Goal: Task Accomplishment & Management: Complete application form

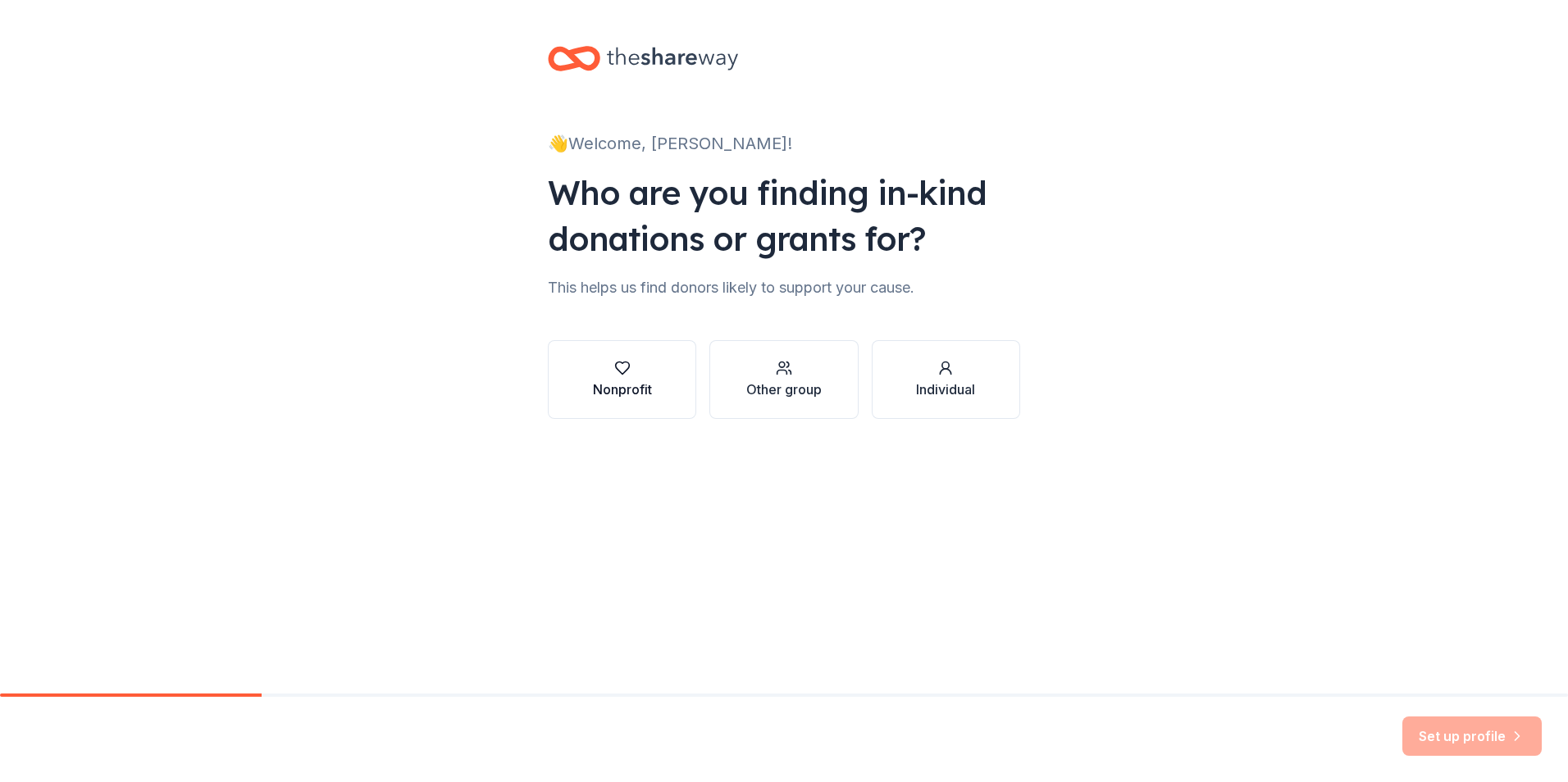
click at [613, 386] on div "Nonprofit" at bounding box center [622, 389] width 59 height 20
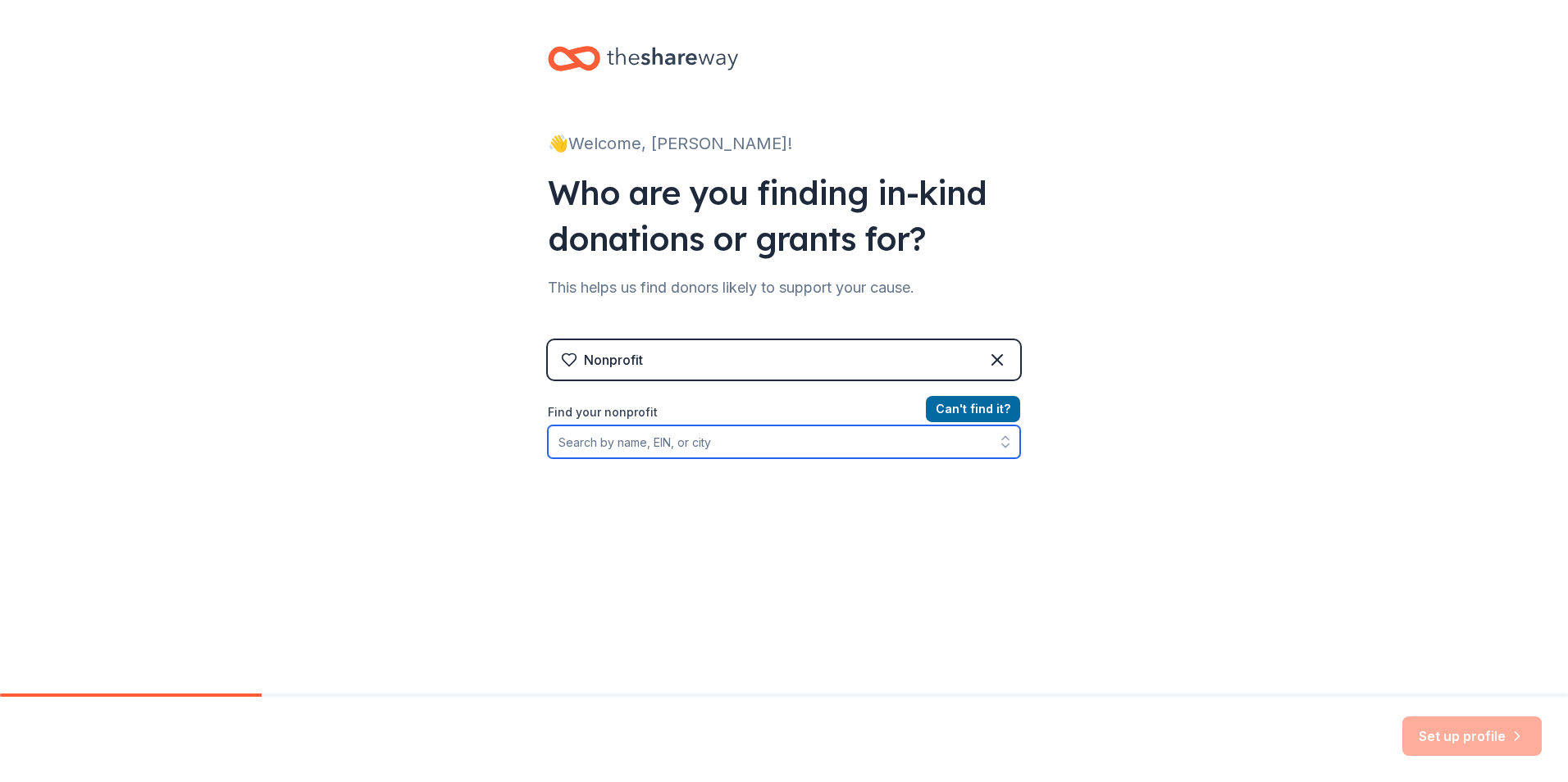
click at [621, 444] on input "Find your nonprofit" at bounding box center [784, 442] width 473 height 33
paste input "Tax ID # 27-3113955."
type input "Tax ID # 27-3113955."
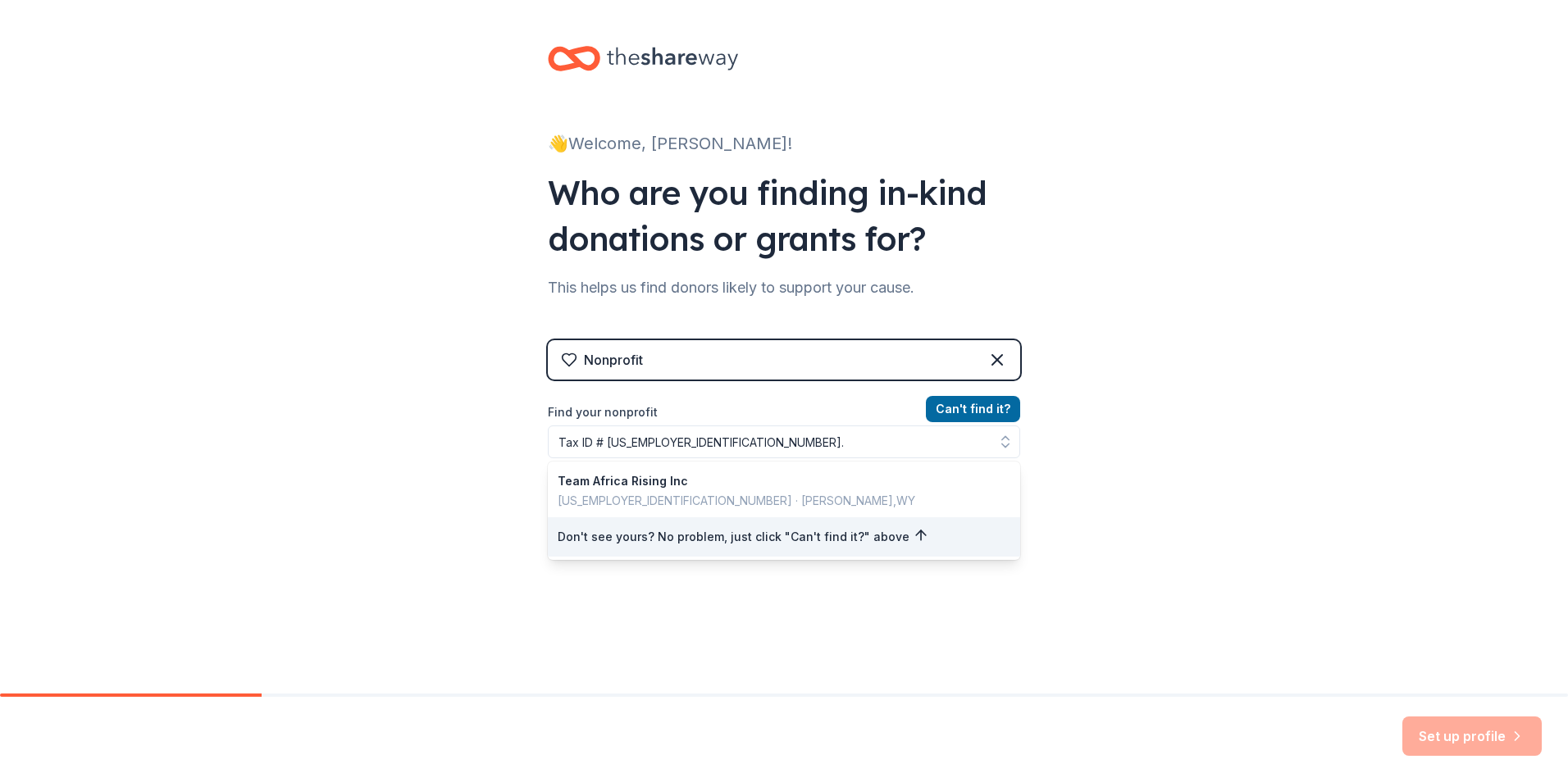
click at [1176, 531] on div "👋 Welcome, Sue! Who are you finding in-kind donations or grants for? This helps…" at bounding box center [784, 350] width 1568 height 701
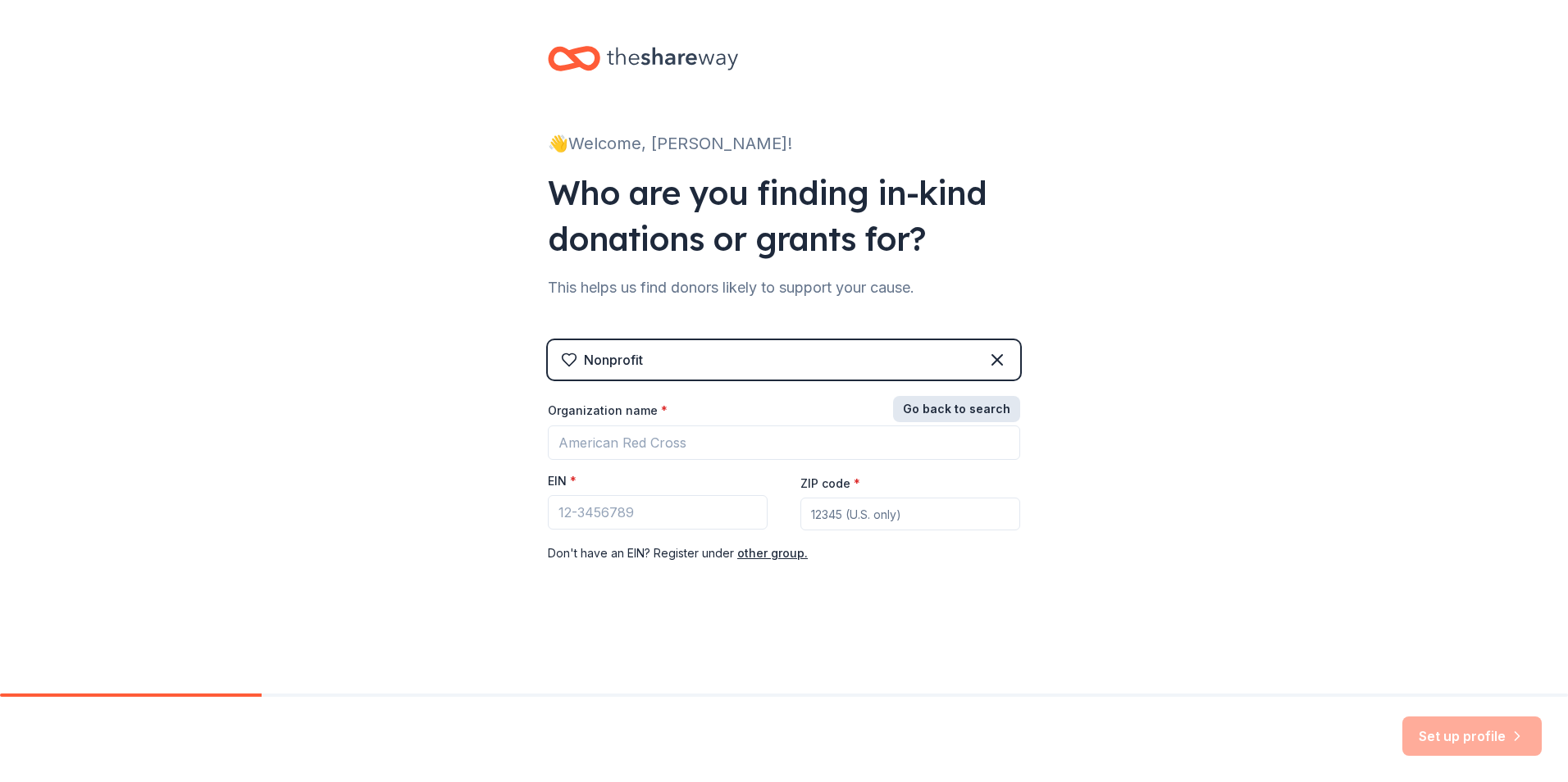
click at [941, 410] on button "Go back to search" at bounding box center [956, 409] width 127 height 26
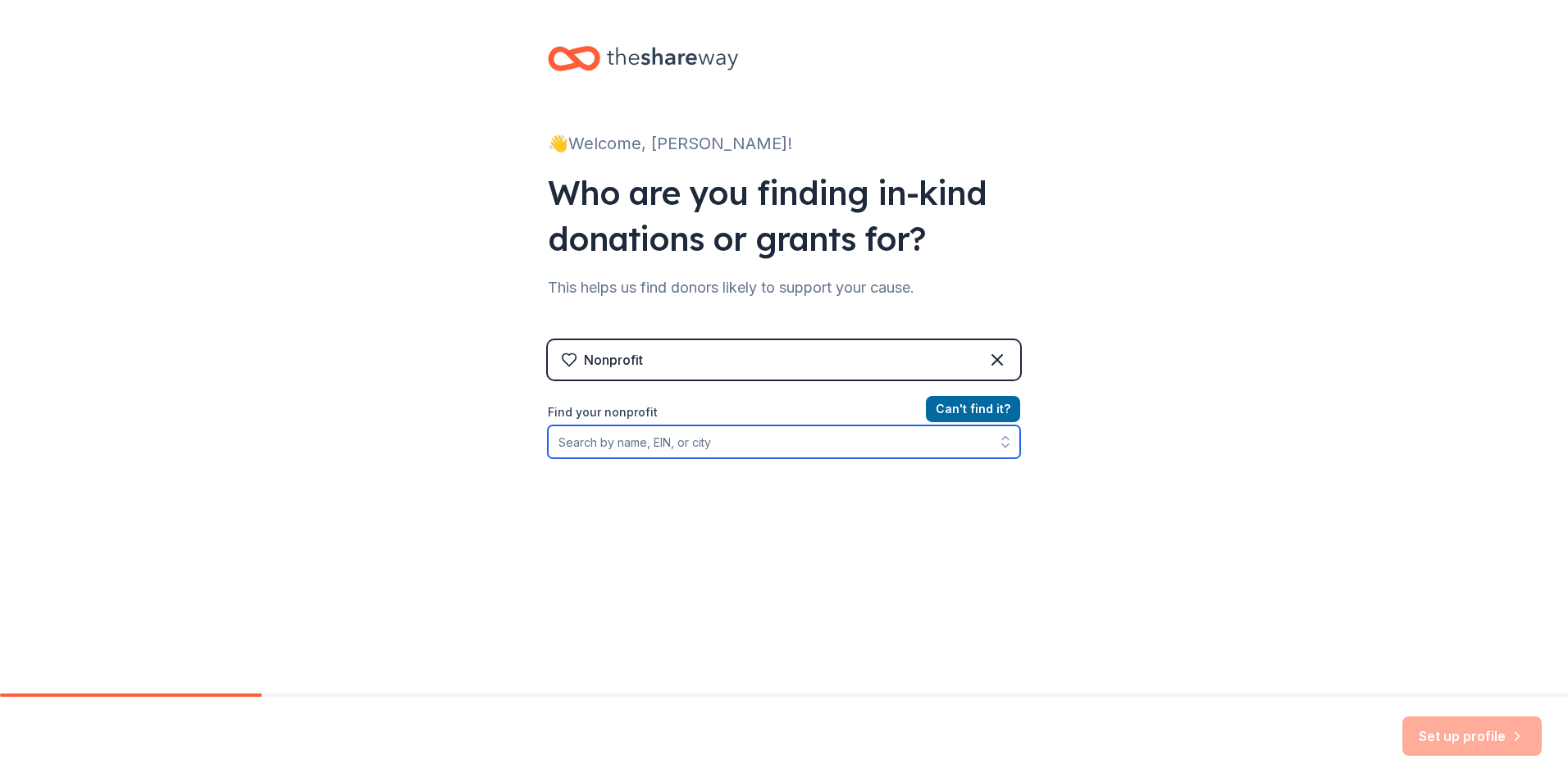
paste input "Tax ID # 27-3113955."
type input "Tax ID # 27-3113955."
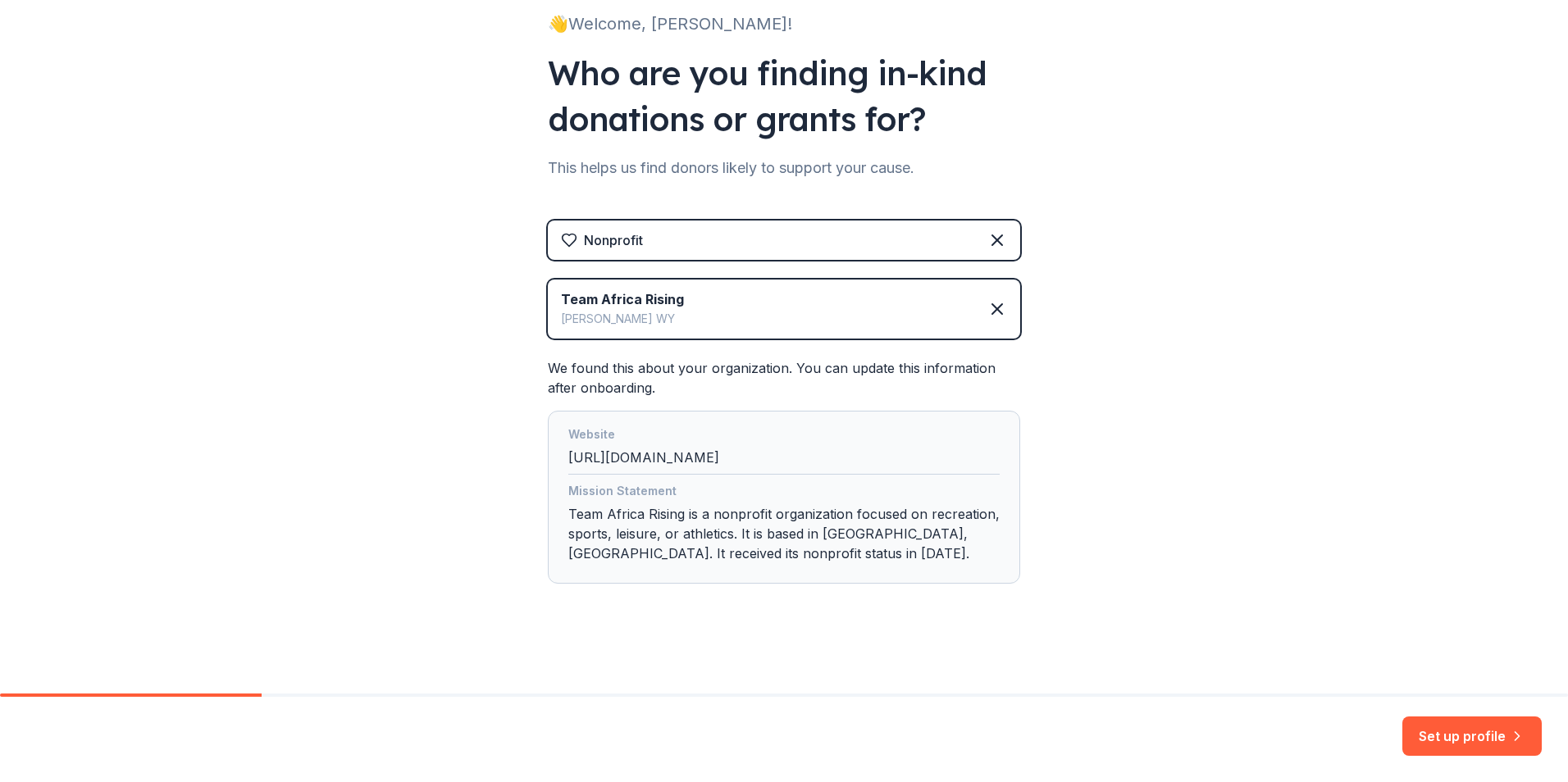
scroll to position [121, 0]
click at [1459, 737] on button "Set up profile" at bounding box center [1472, 736] width 139 height 40
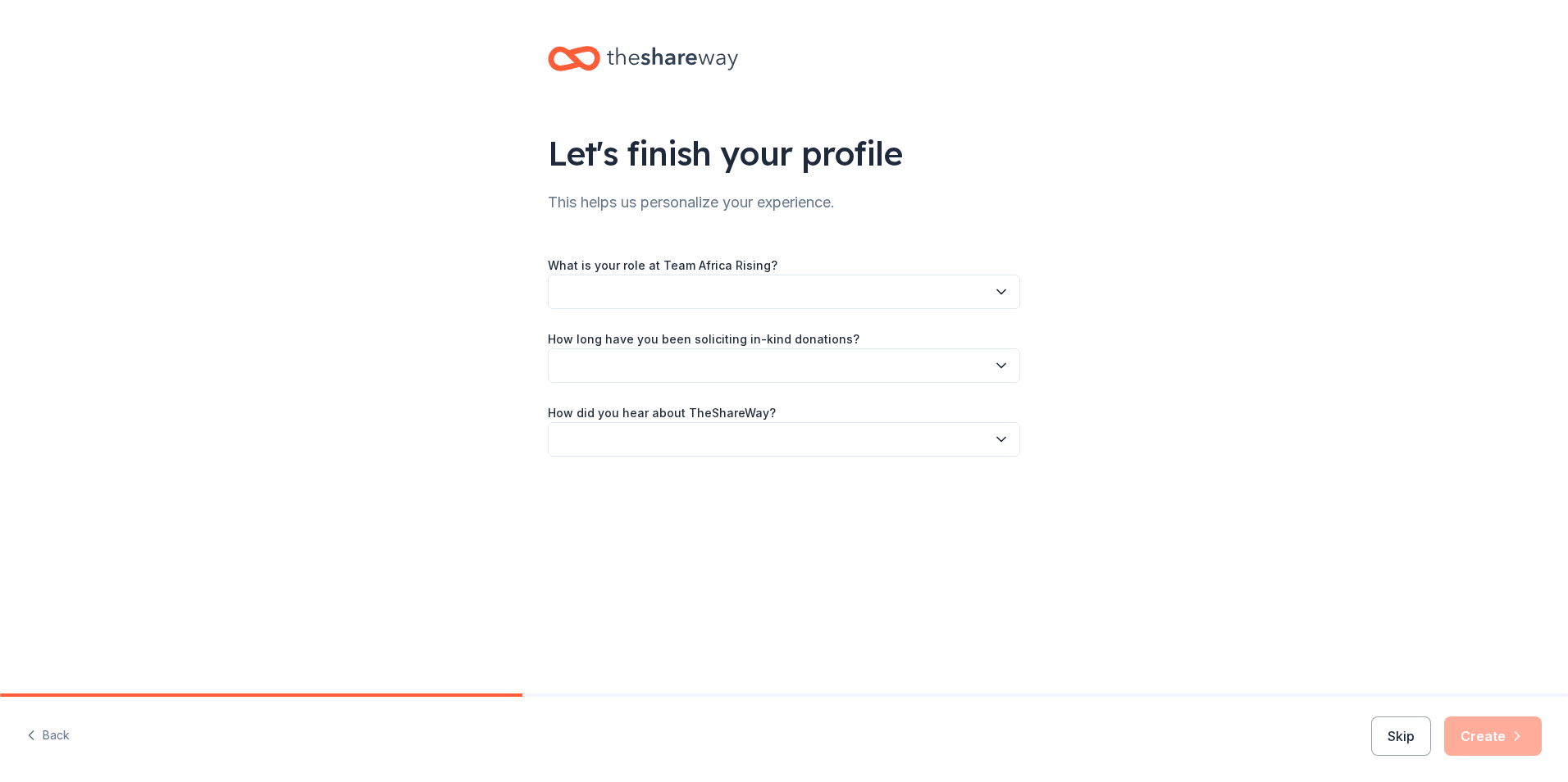
click at [1001, 292] on icon "button" at bounding box center [1001, 291] width 16 height 16
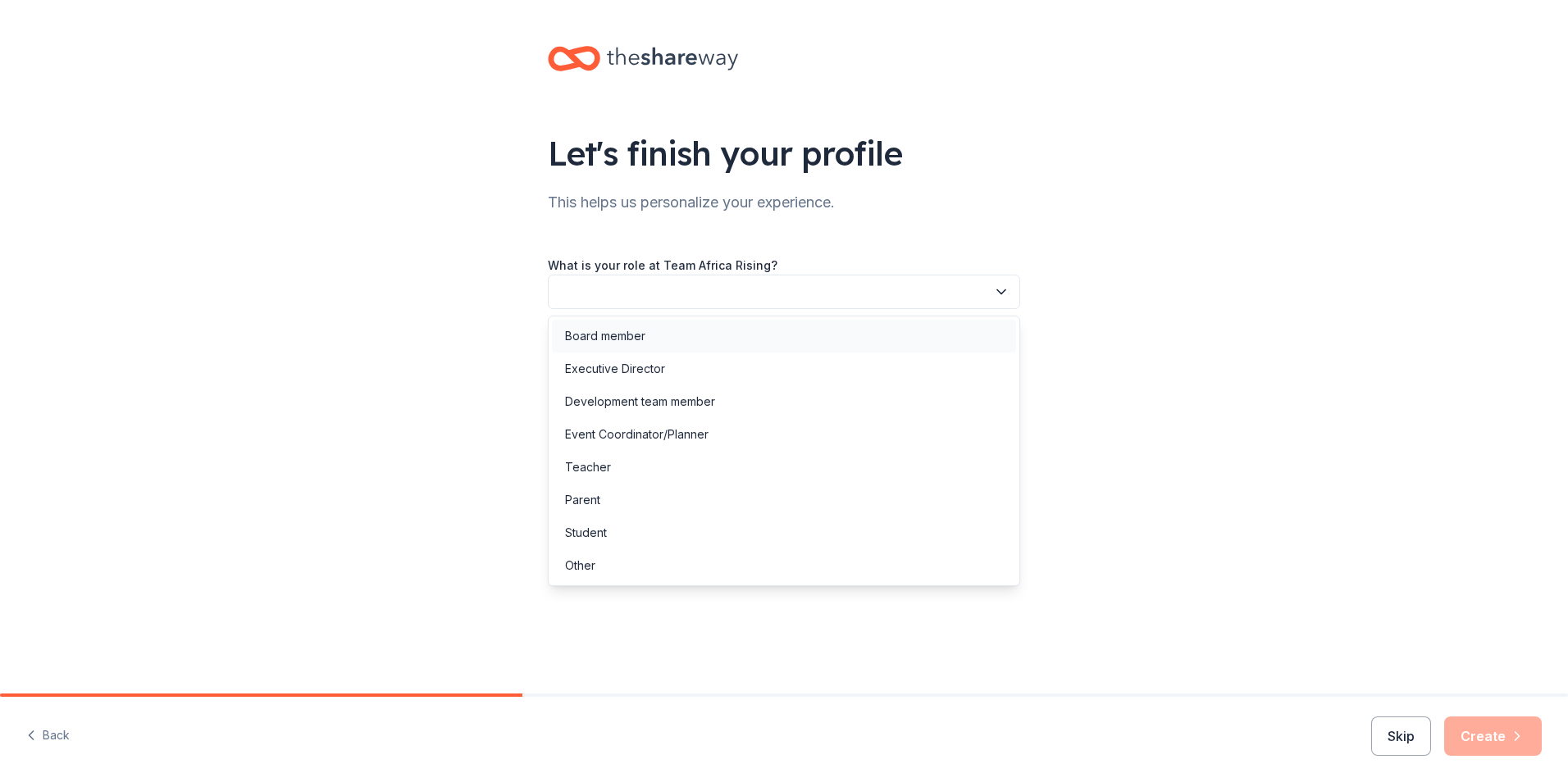
click at [577, 340] on div "Board member" at bounding box center [605, 336] width 80 height 20
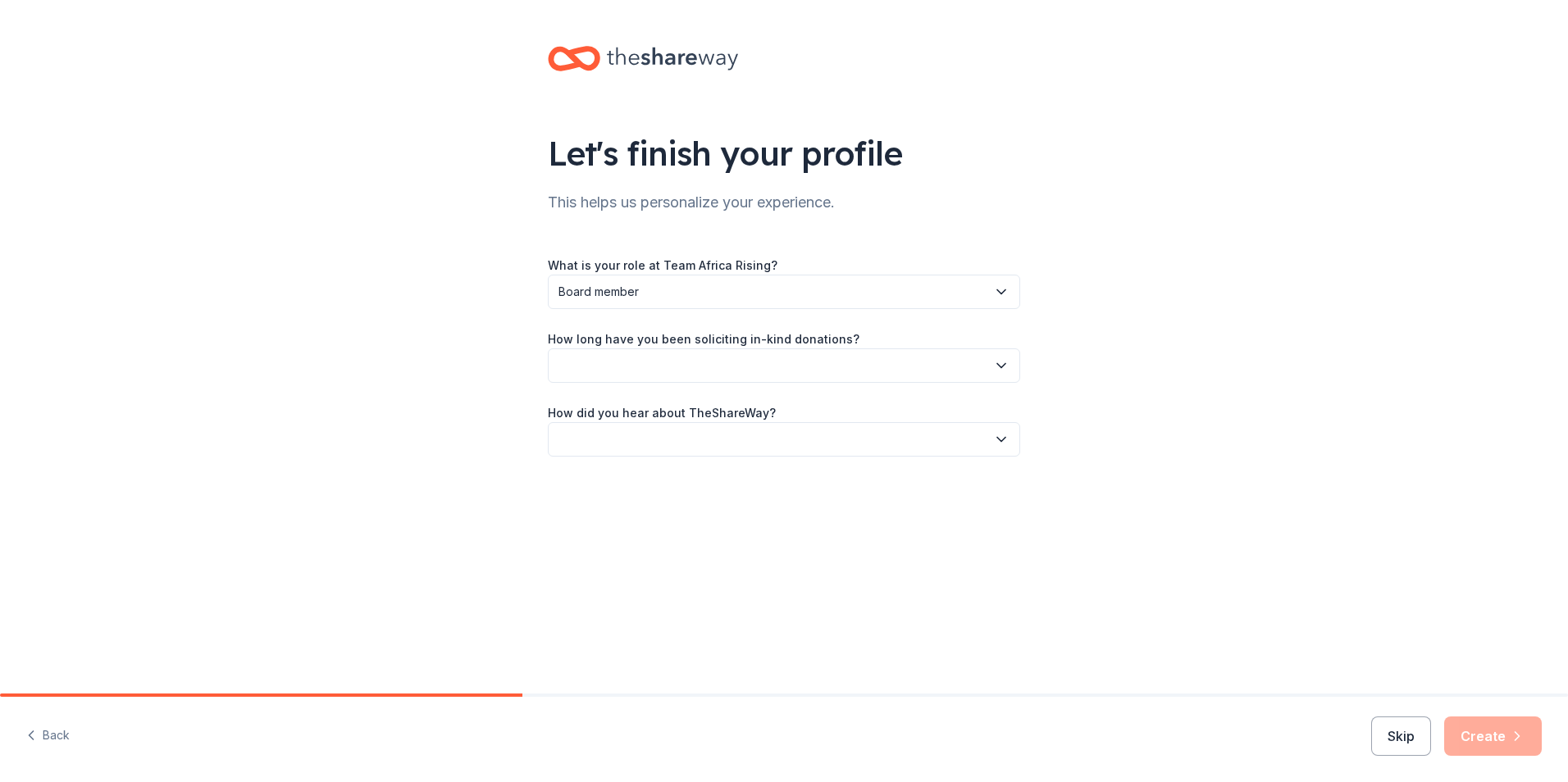
click at [578, 357] on button "button" at bounding box center [784, 366] width 473 height 35
click at [596, 410] on div "This is my first time!" at bounding box center [617, 410] width 105 height 20
click at [597, 437] on button "button" at bounding box center [784, 440] width 473 height 35
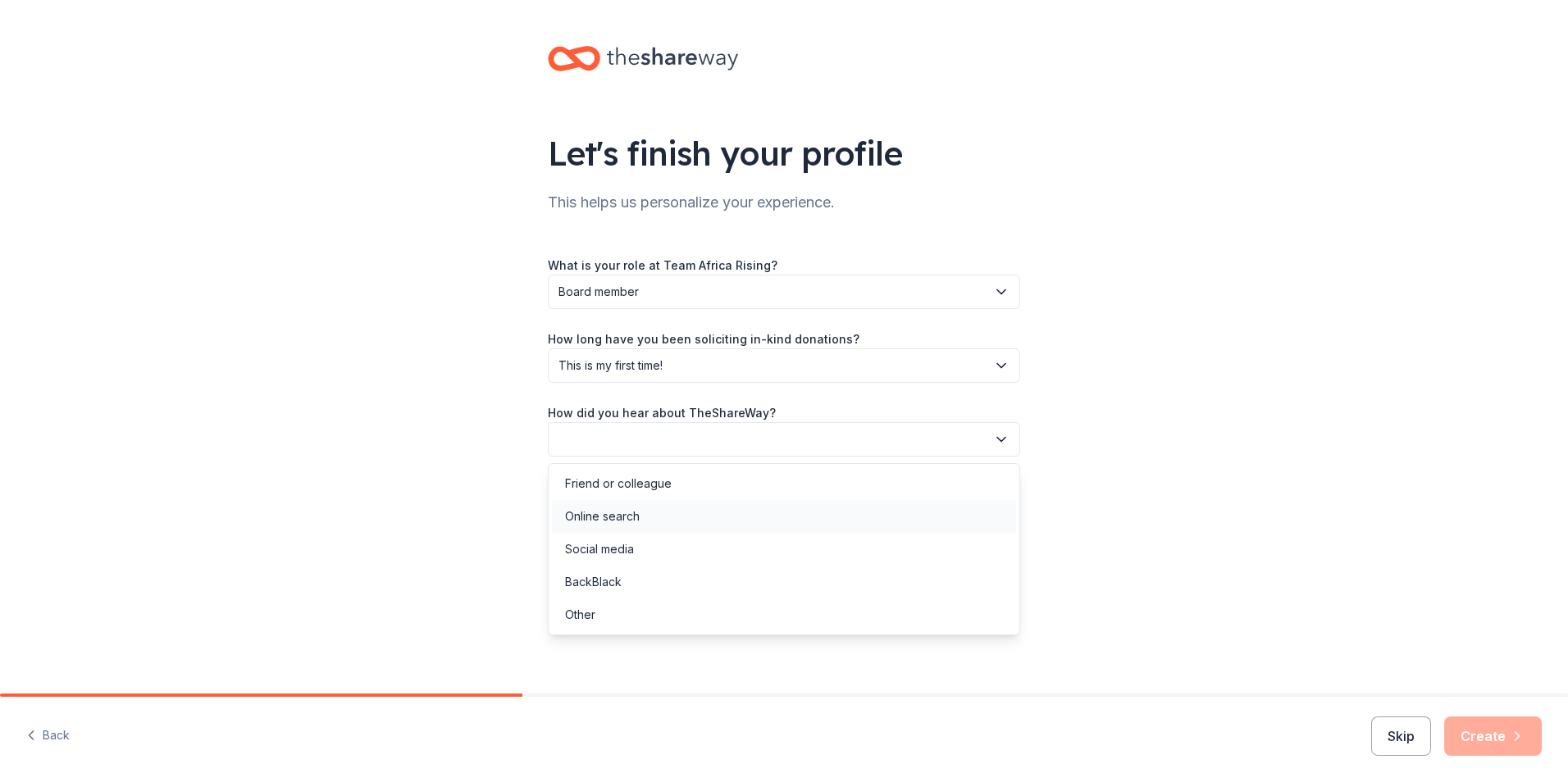
click at [599, 515] on div "Online search" at bounding box center [602, 516] width 74 height 20
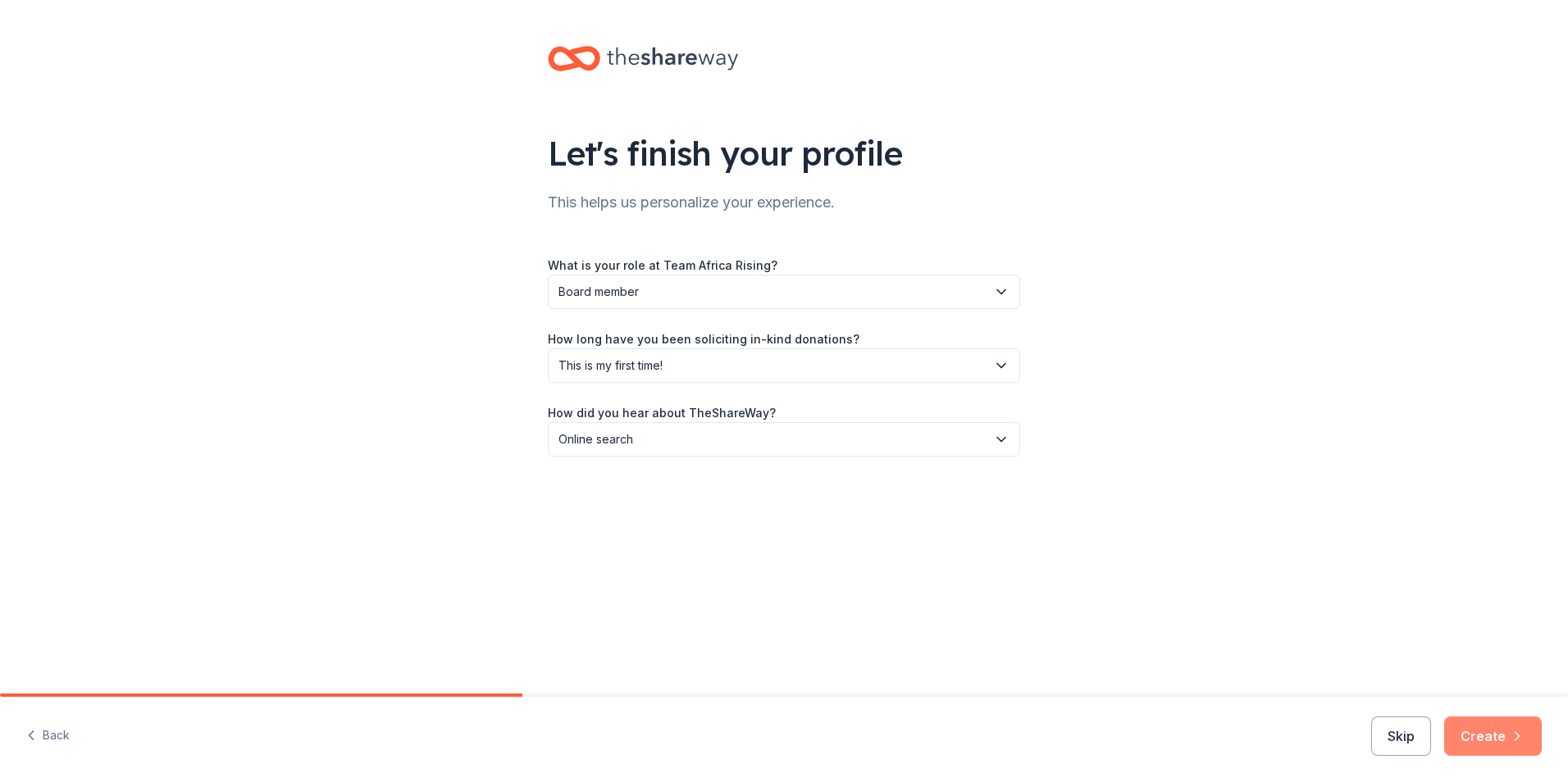
click at [1469, 736] on button "Create" at bounding box center [1493, 736] width 98 height 40
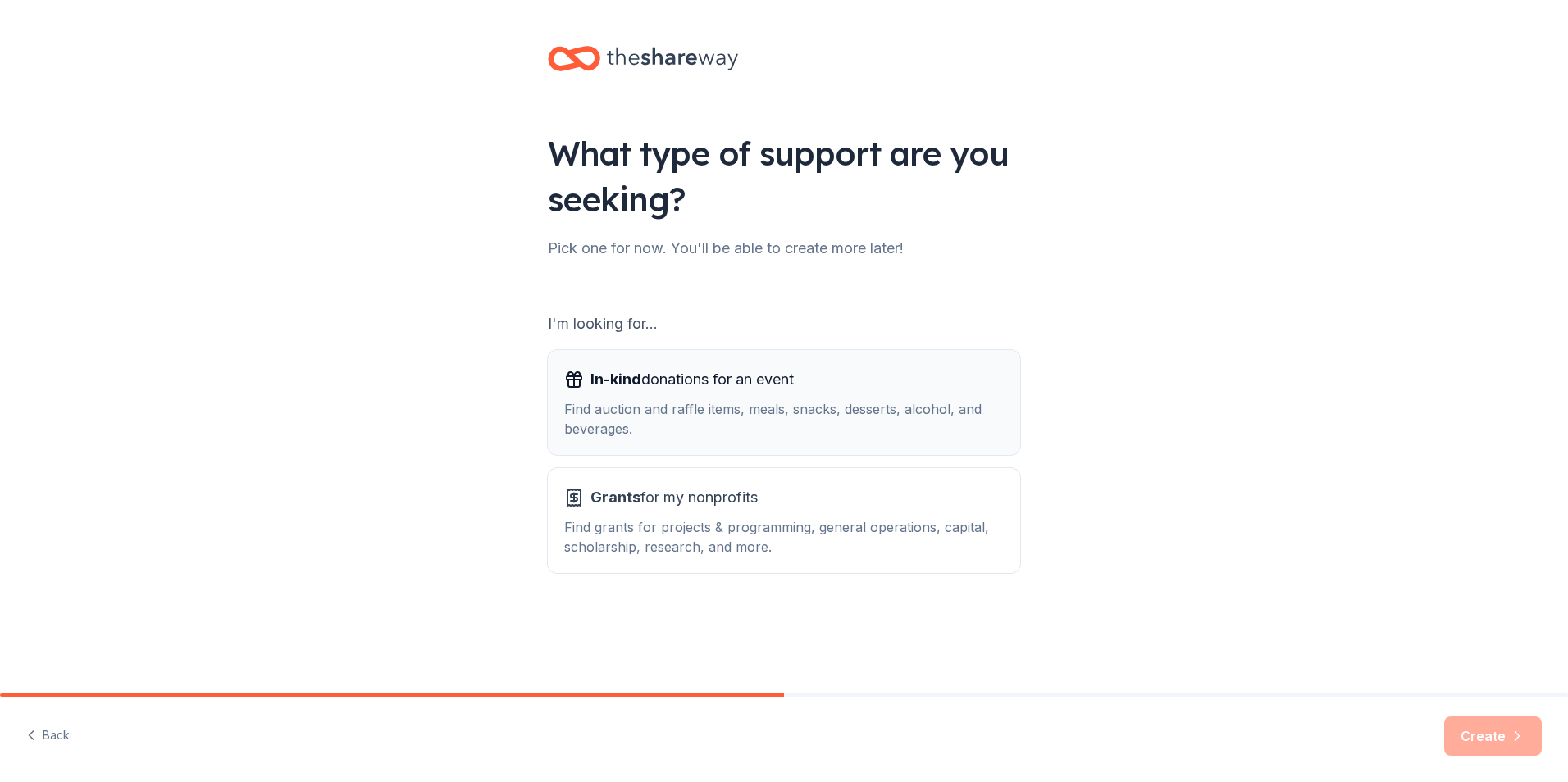
click at [668, 414] on div "Find auction and raffle items, meals, snacks, desserts, alcohol, and beverages." at bounding box center [784, 419] width 440 height 40
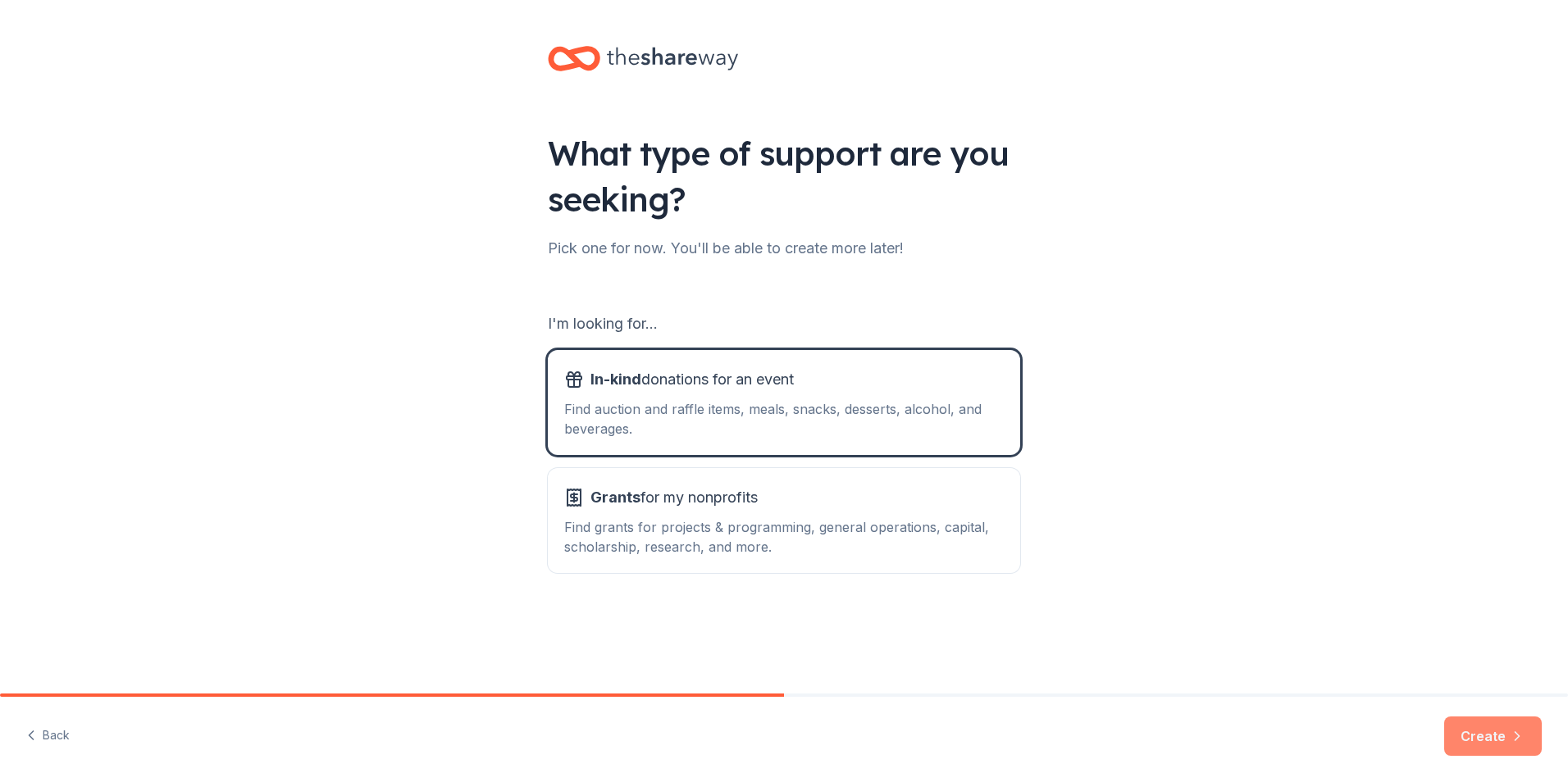
click at [1484, 734] on button "Create" at bounding box center [1493, 736] width 98 height 40
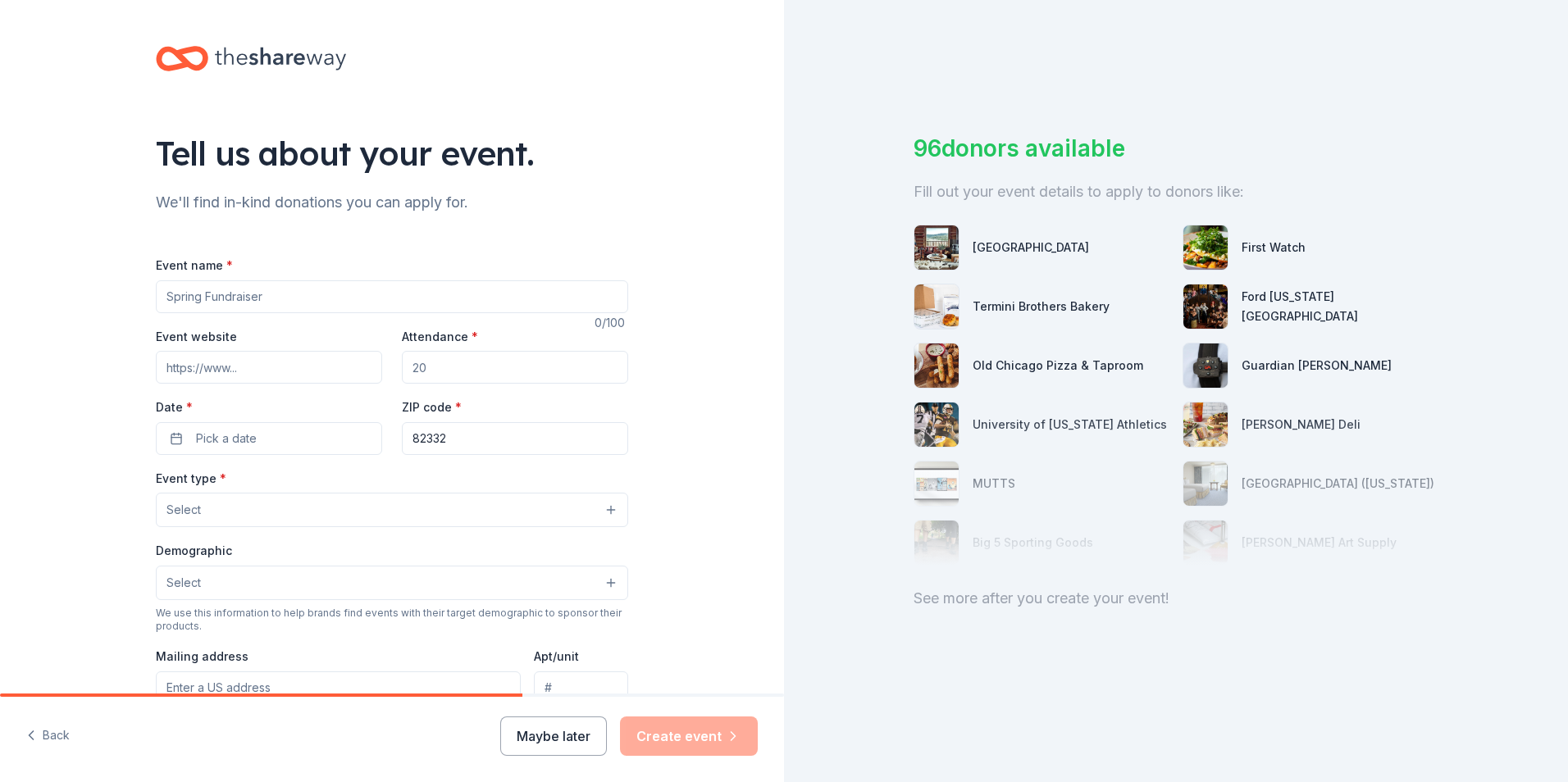
drag, startPoint x: 265, startPoint y: 296, endPoint x: 141, endPoint y: 295, distance: 124.0
click at [141, 295] on div "Tell us about your event. We'll find in-kind donations you can apply for. Event…" at bounding box center [392, 545] width 525 height 1091
click at [255, 296] on input "Event name *" at bounding box center [392, 297] width 473 height 33
type input "Good Dirt Ride"
click at [236, 367] on input "Event website" at bounding box center [269, 367] width 226 height 33
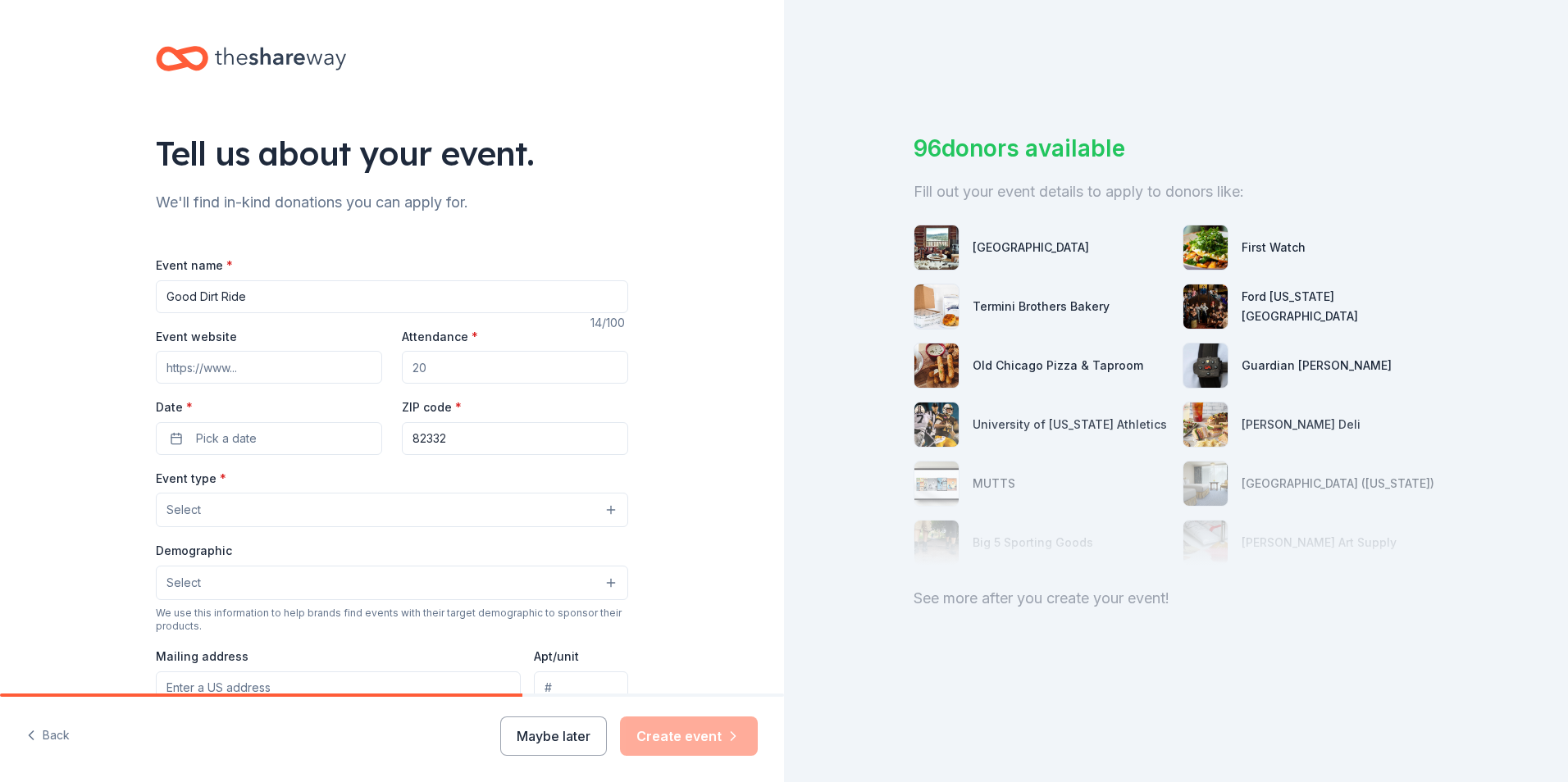
click at [240, 369] on input "Event website" at bounding box center [269, 367] width 226 height 33
click at [240, 370] on input "Event website" at bounding box center [269, 367] width 226 height 33
drag, startPoint x: 234, startPoint y: 365, endPoint x: 350, endPoint y: 730, distance: 383.0
click at [350, 730] on div "Back Maybe later Create event" at bounding box center [392, 740] width 784 height 86
click at [237, 370] on input "Event website" at bounding box center [269, 367] width 226 height 33
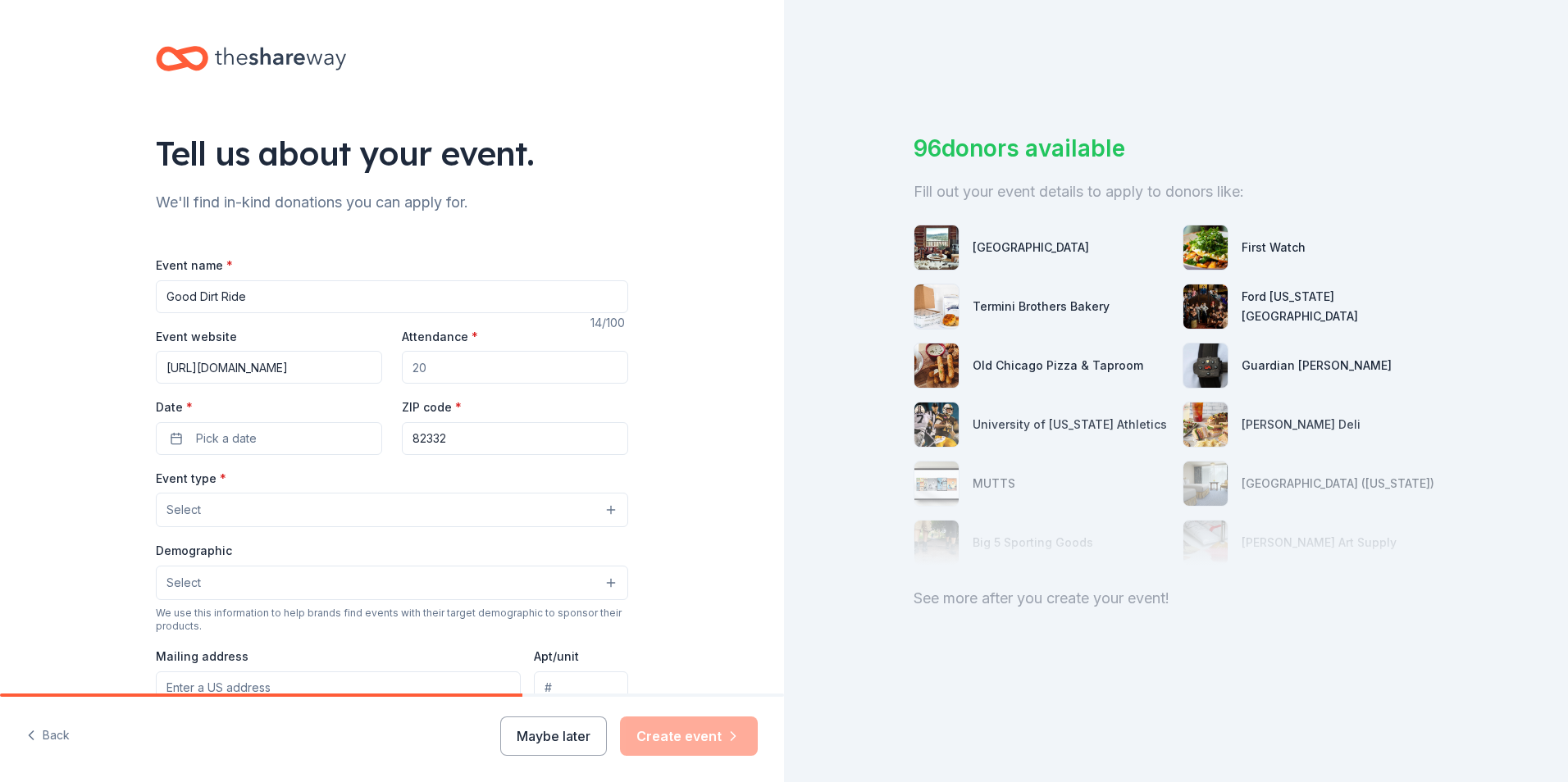
type input "https://www.gooddirtride.com"
click at [427, 366] on input "Attendance *" at bounding box center [515, 367] width 226 height 33
type input "1200"
click at [228, 442] on span "Pick a date" at bounding box center [226, 438] width 61 height 20
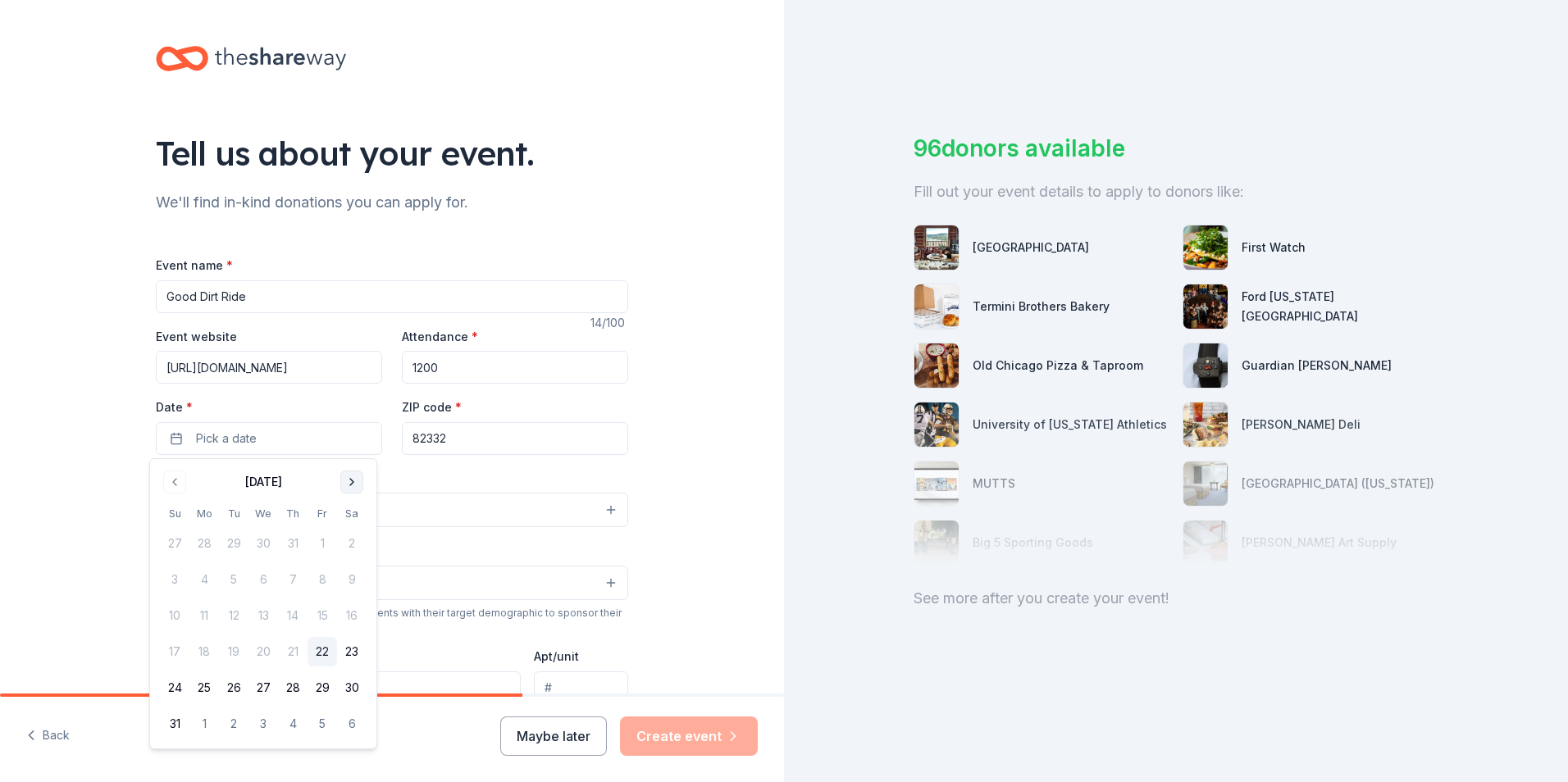
click at [346, 487] on button "Go to next month" at bounding box center [352, 482] width 23 height 23
click at [355, 614] on button "20" at bounding box center [352, 616] width 29 height 29
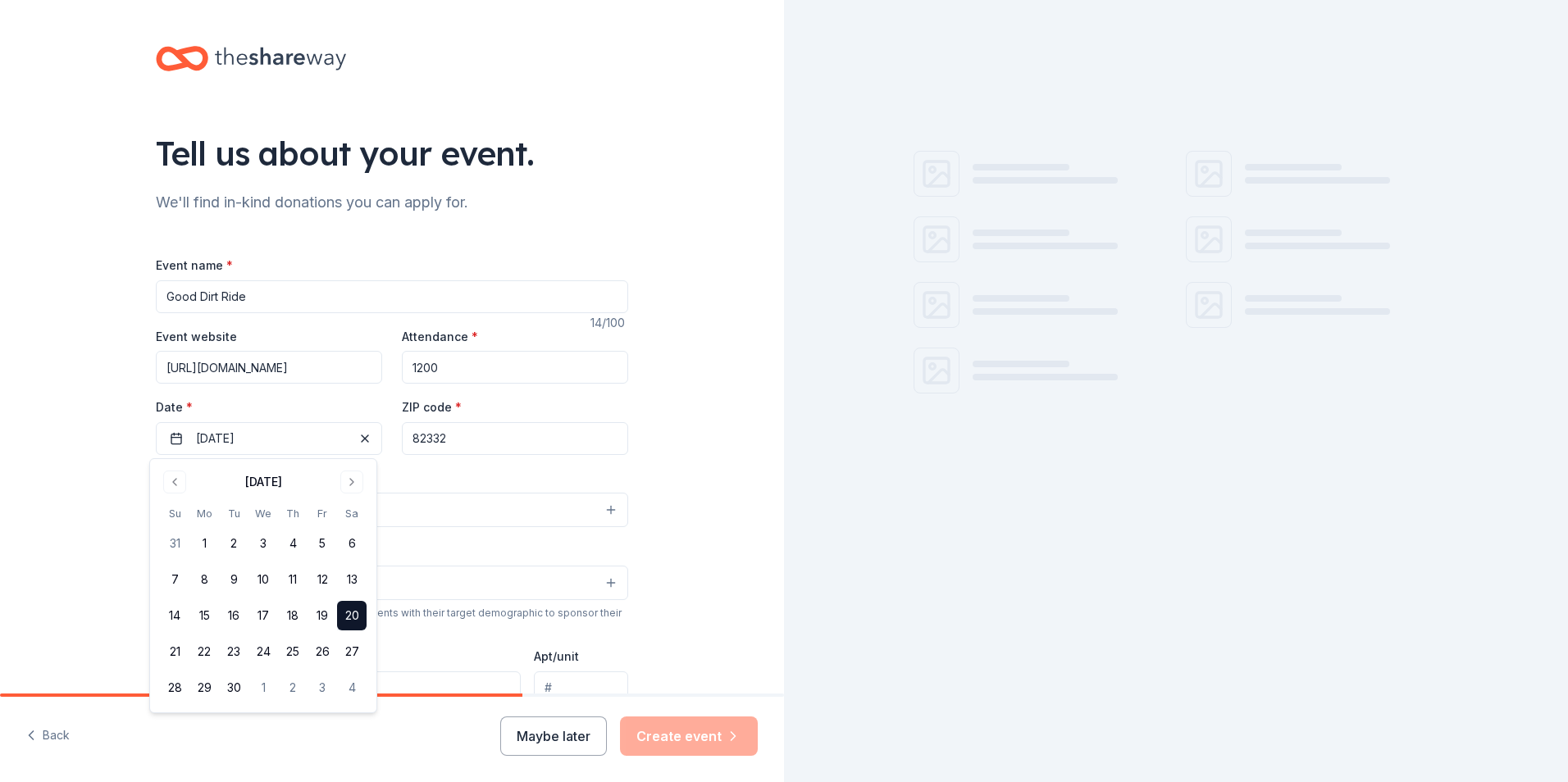
click at [460, 441] on input "82332" at bounding box center [515, 439] width 226 height 33
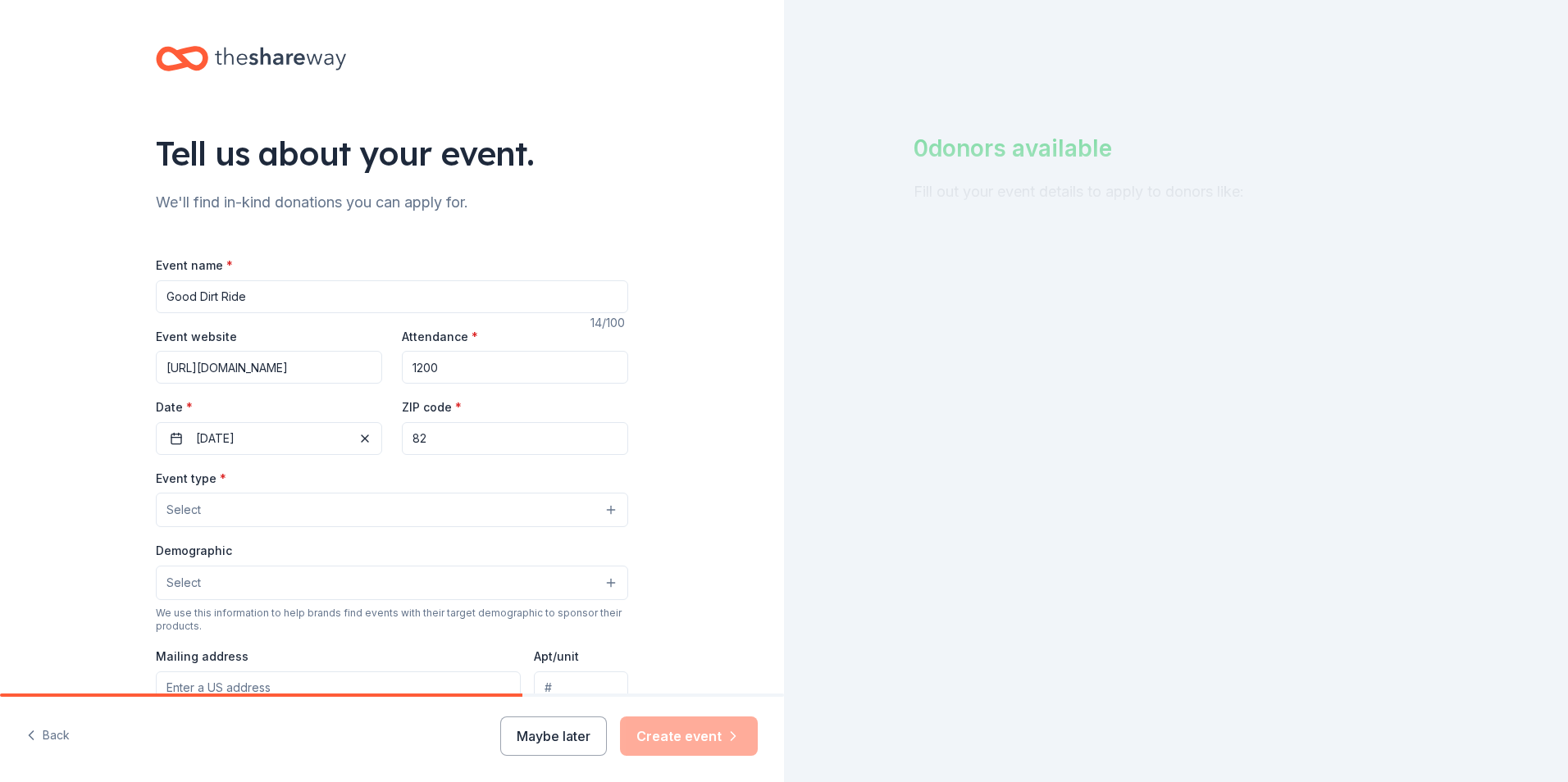
type input "8"
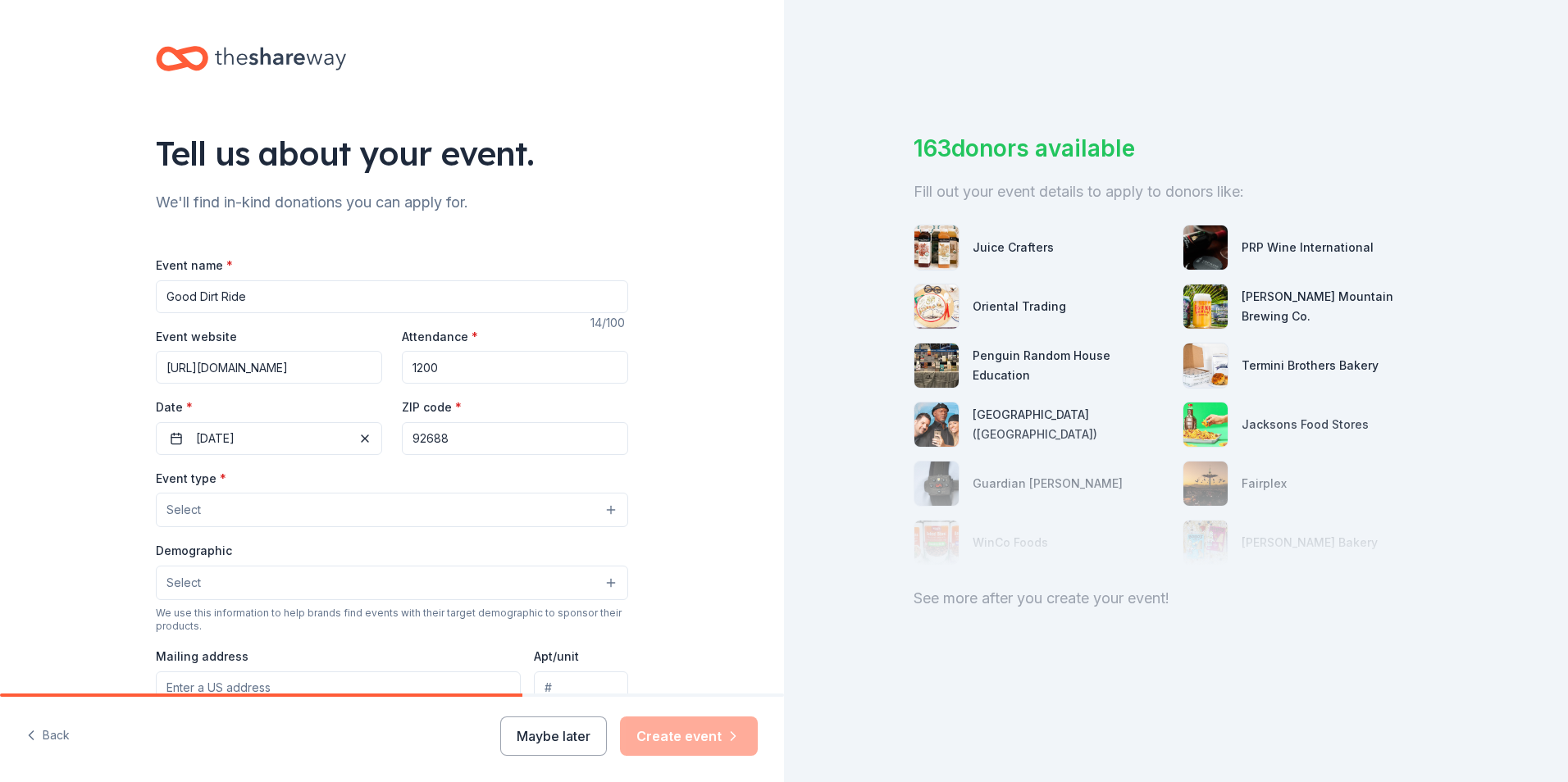
type input "92688"
click at [666, 423] on div "Tell us about your event. We'll find in-kind donations you can apply for. Event…" at bounding box center [392, 545] width 784 height 1091
click at [204, 507] on button "Select" at bounding box center [392, 510] width 473 height 35
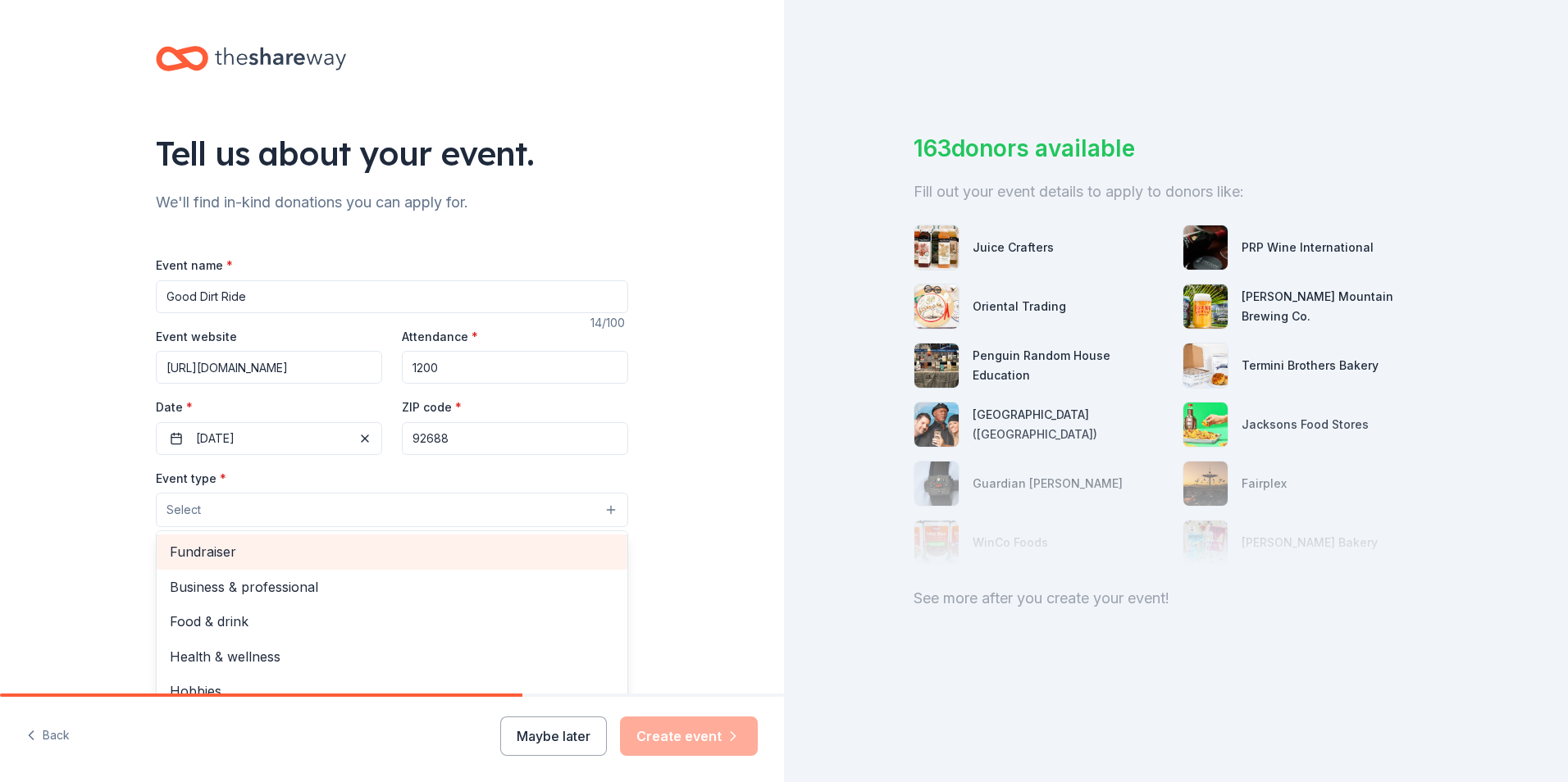
click at [203, 549] on span "Fundraiser" at bounding box center [392, 551] width 444 height 22
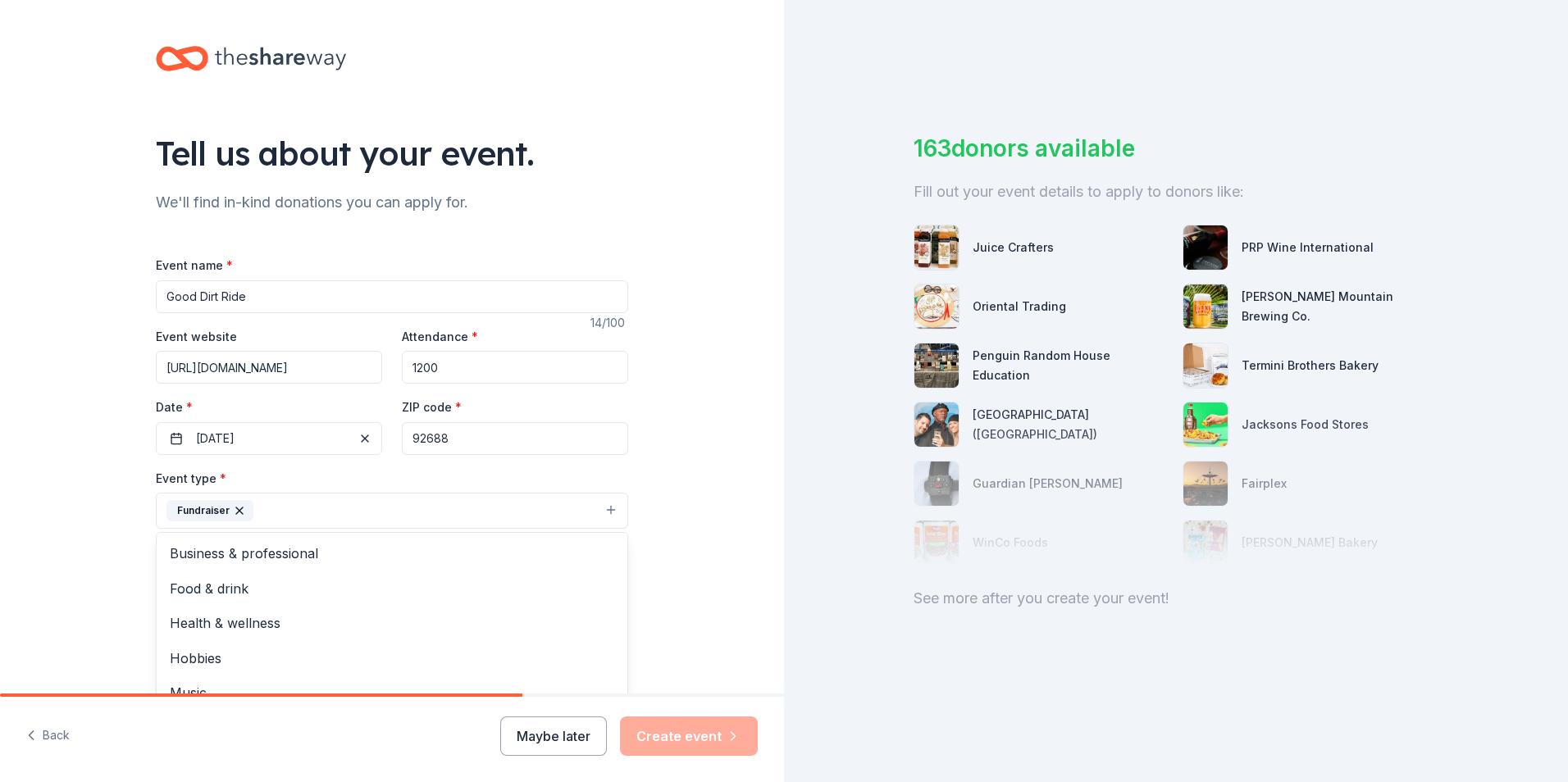
click at [711, 569] on div "Tell us about your event. We'll find in-kind donations you can apply for. Event…" at bounding box center [392, 546] width 784 height 1093
click at [602, 582] on button "Select" at bounding box center [392, 585] width 473 height 35
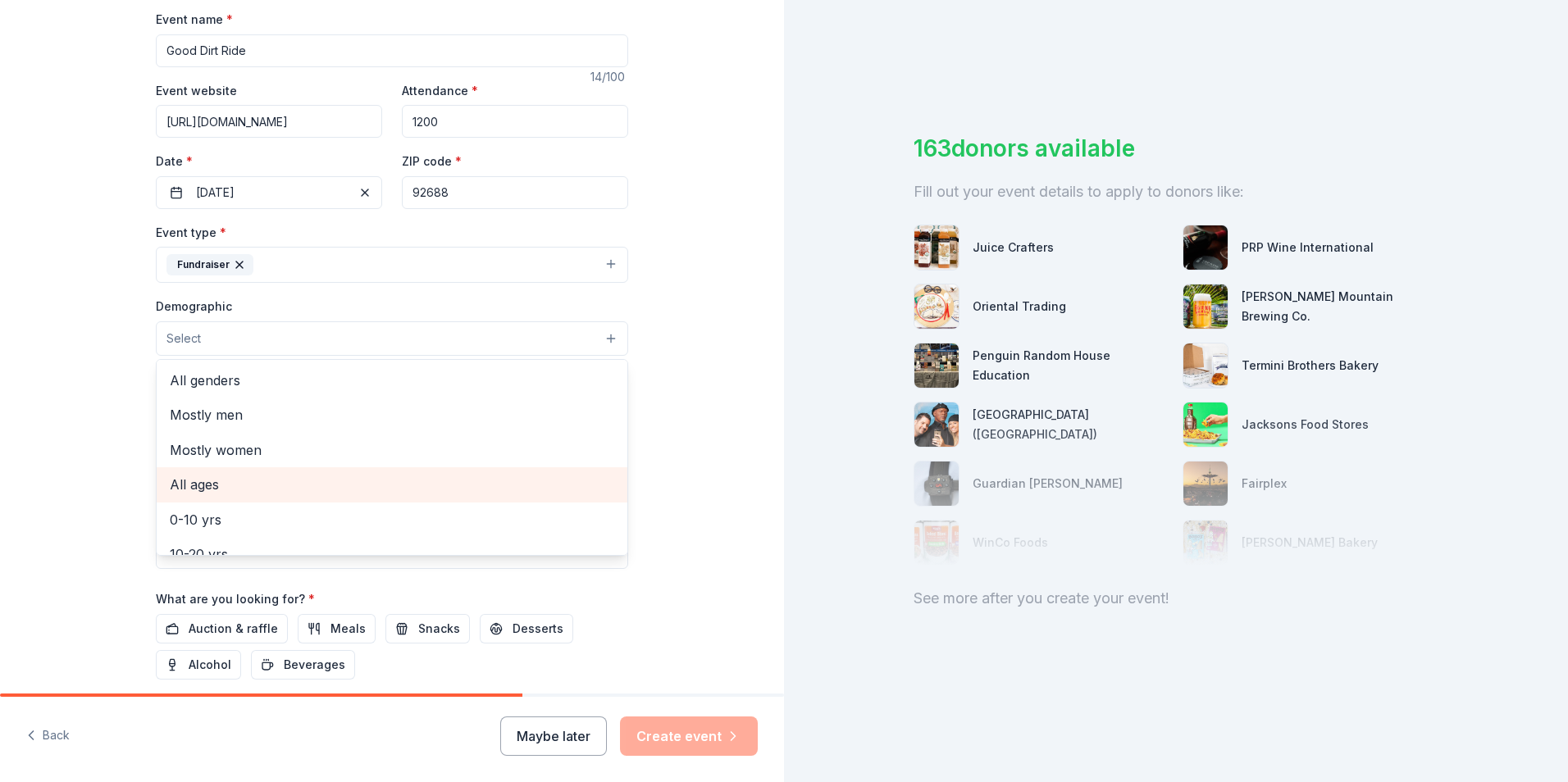
click at [200, 484] on span "All ages" at bounding box center [392, 484] width 444 height 22
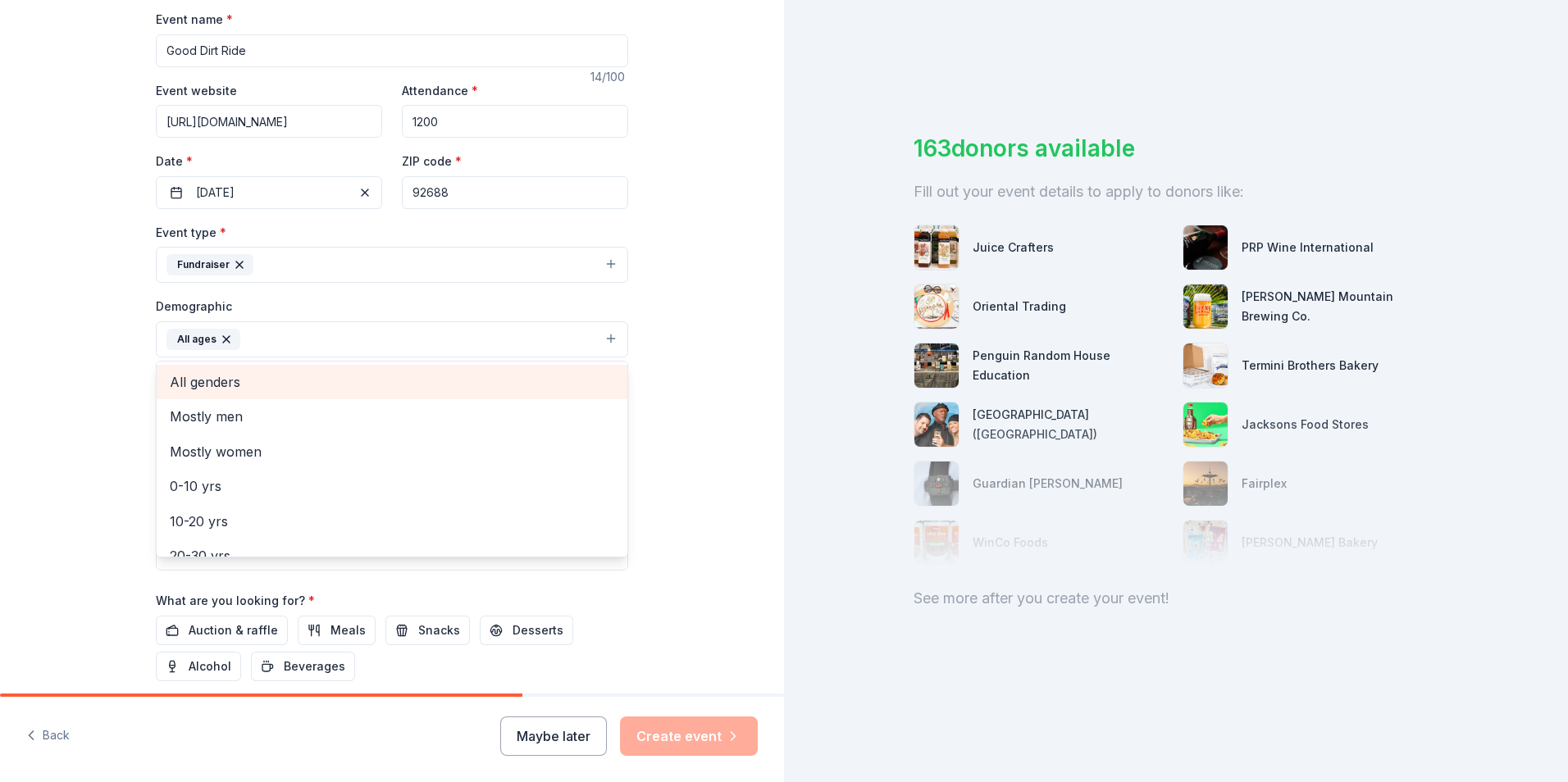
click at [196, 381] on span "All genders" at bounding box center [392, 382] width 444 height 22
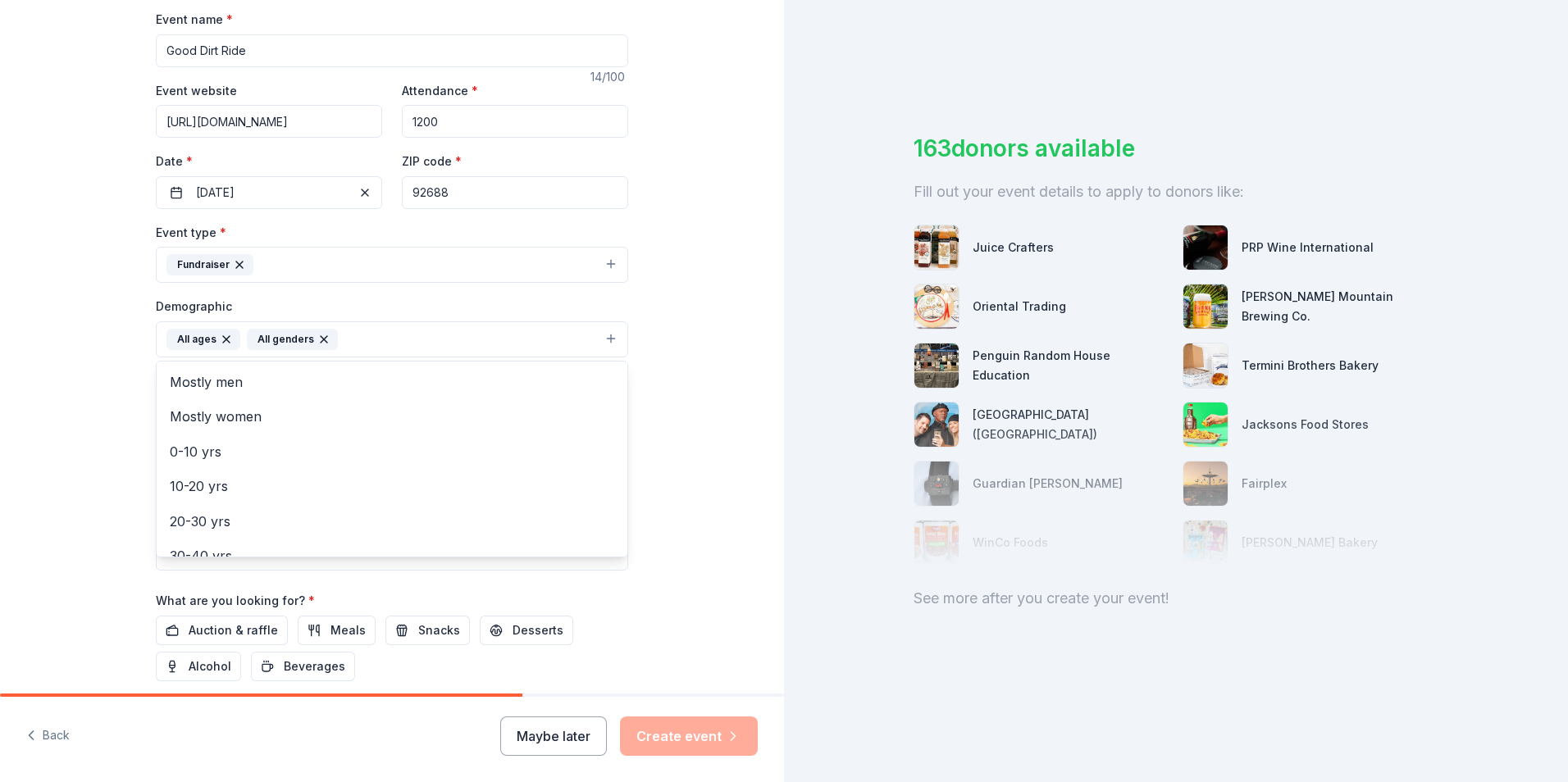
click at [679, 491] on div "Tell us about your event. We'll find in-kind donations you can apply for. Event…" at bounding box center [392, 301] width 784 height 1095
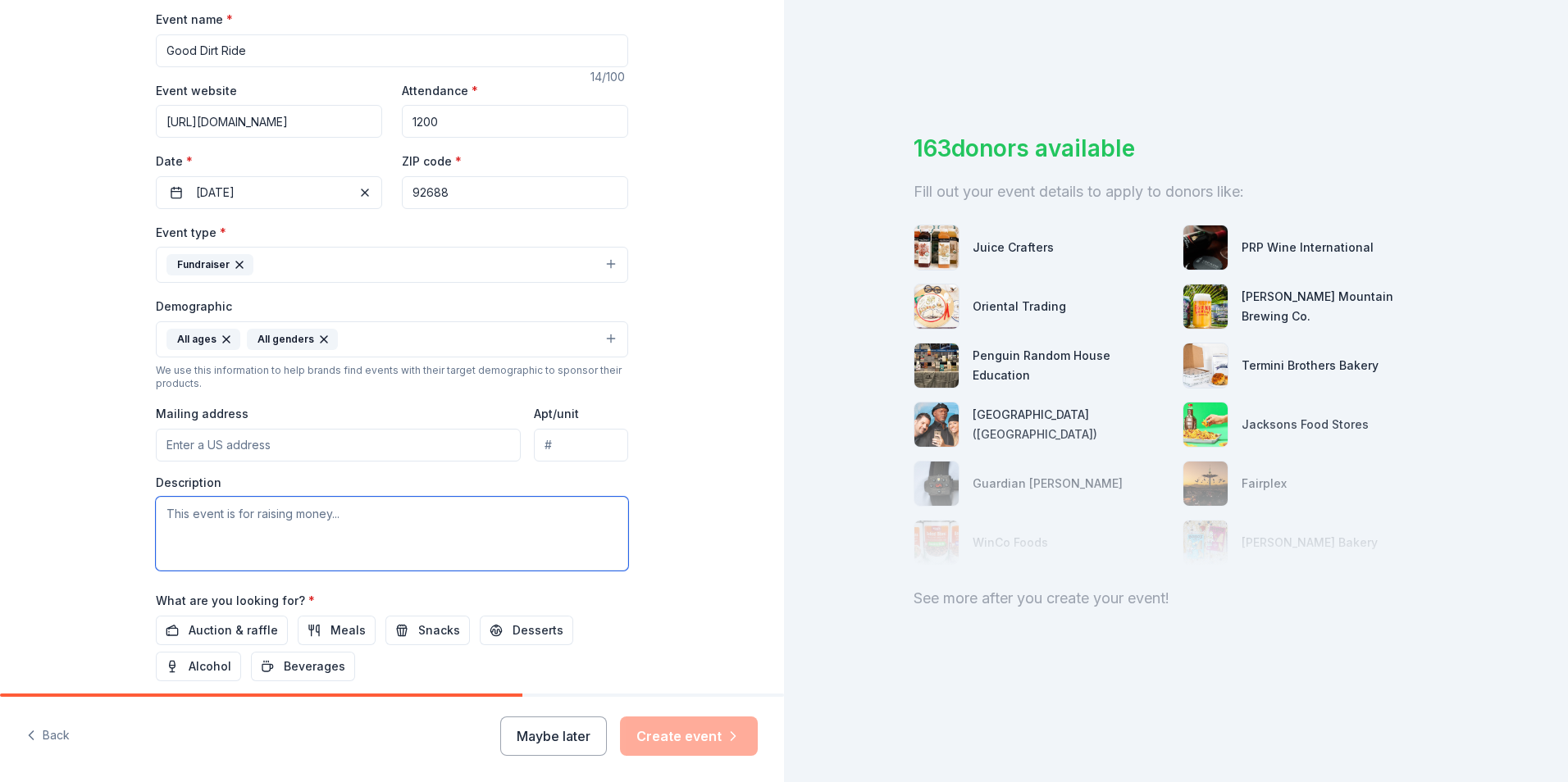
click at [163, 508] on textarea at bounding box center [392, 533] width 473 height 73
type textarea "This event raises money for Team Africa Rising to support"
drag, startPoint x: 474, startPoint y: 514, endPoint x: 157, endPoint y: 510, distance: 317.0
click at [157, 510] on textarea "This event raises money for Team Africa Rising to support" at bounding box center [392, 533] width 473 height 73
paste textarea "The Good Dirt Ride is Southern [US_STATE]'s largest mountain biking event which…"
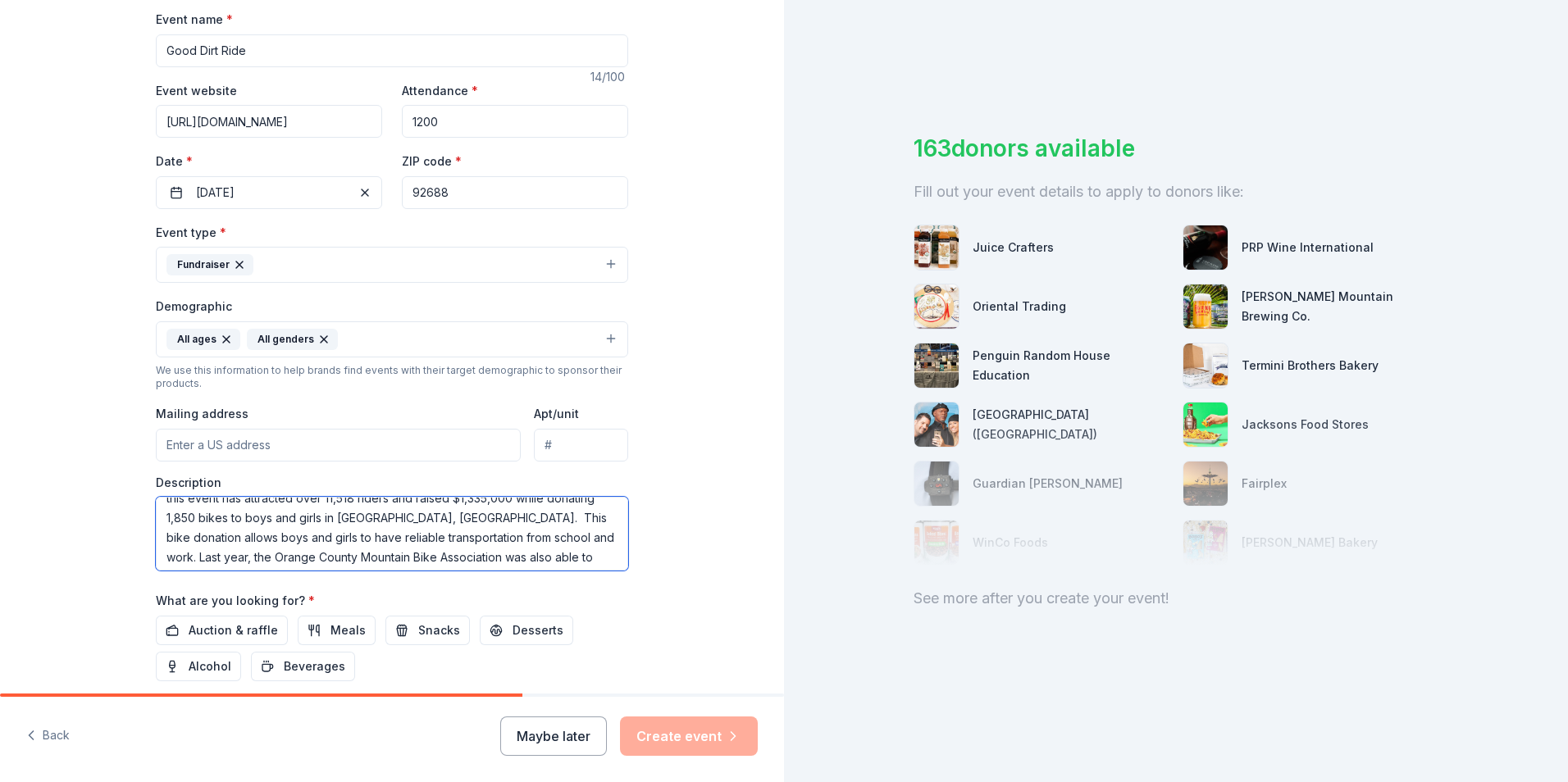
scroll to position [118, 0]
type textarea "The Good Dirt Ride is Southern California's largest mountain biking event which…"
click at [215, 632] on span "Auction & raffle" at bounding box center [233, 630] width 89 height 20
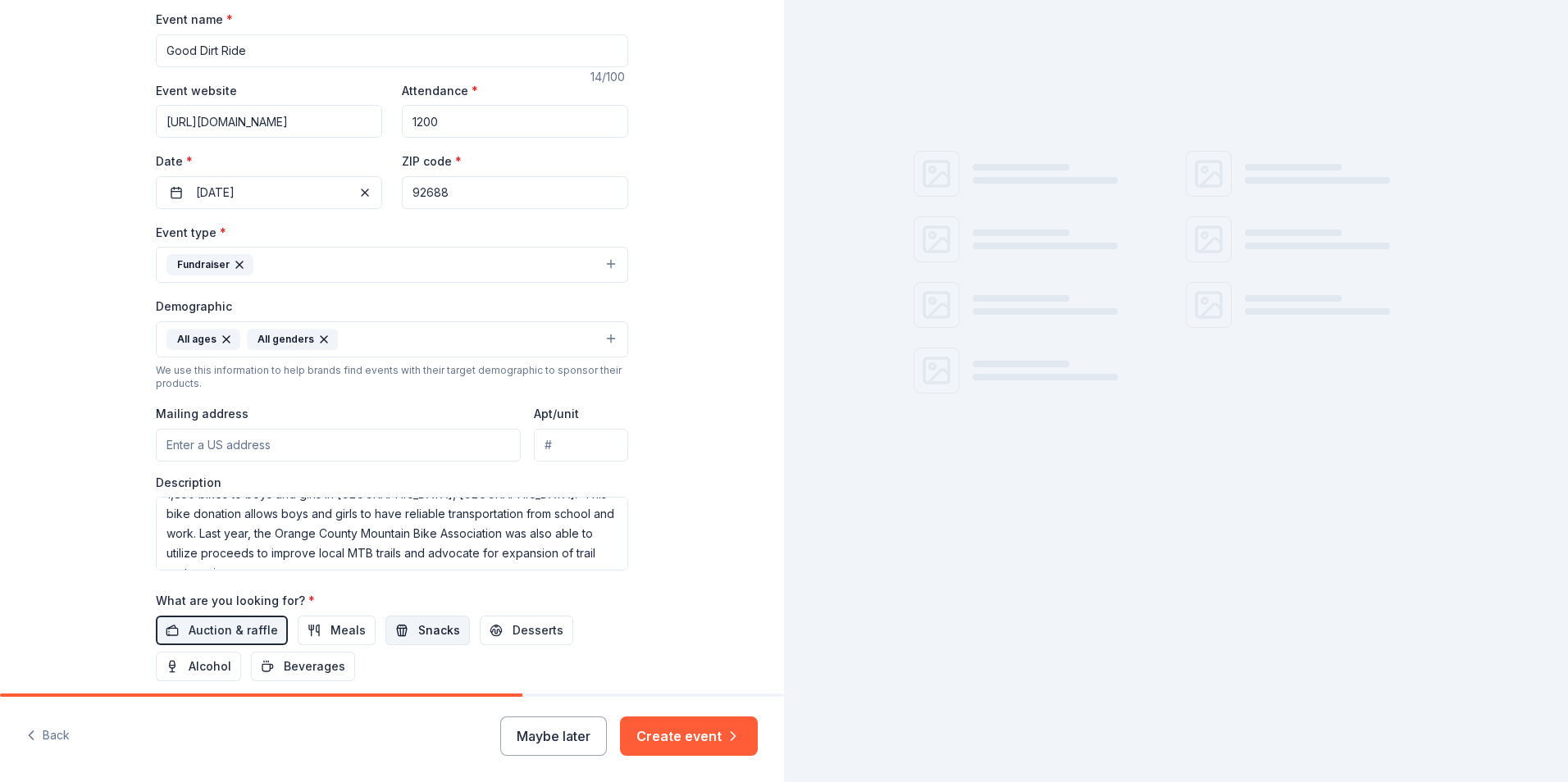
click at [426, 629] on span "Snacks" at bounding box center [439, 630] width 41 height 20
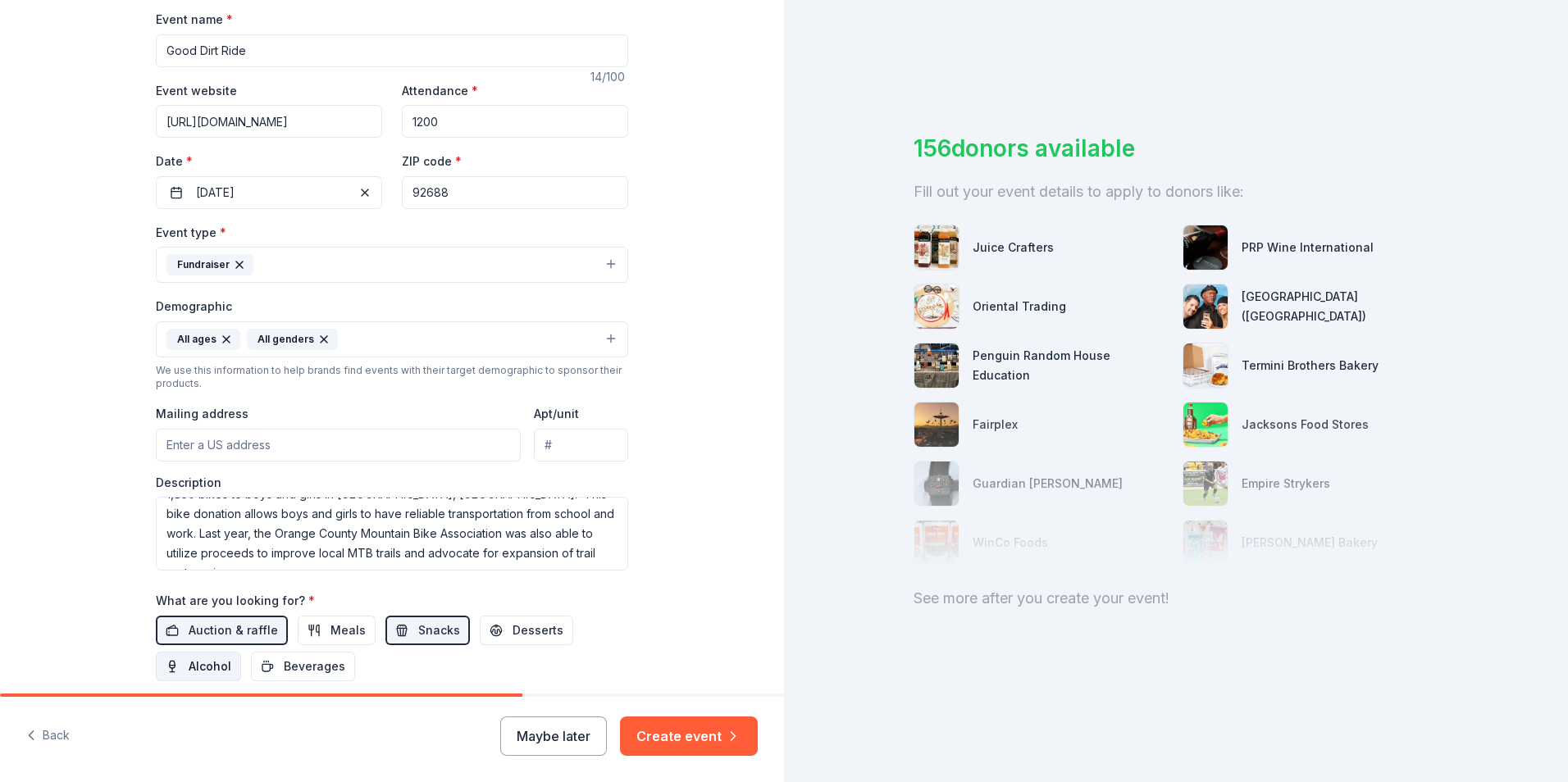
click at [200, 671] on span "Alcohol" at bounding box center [209, 666] width 42 height 20
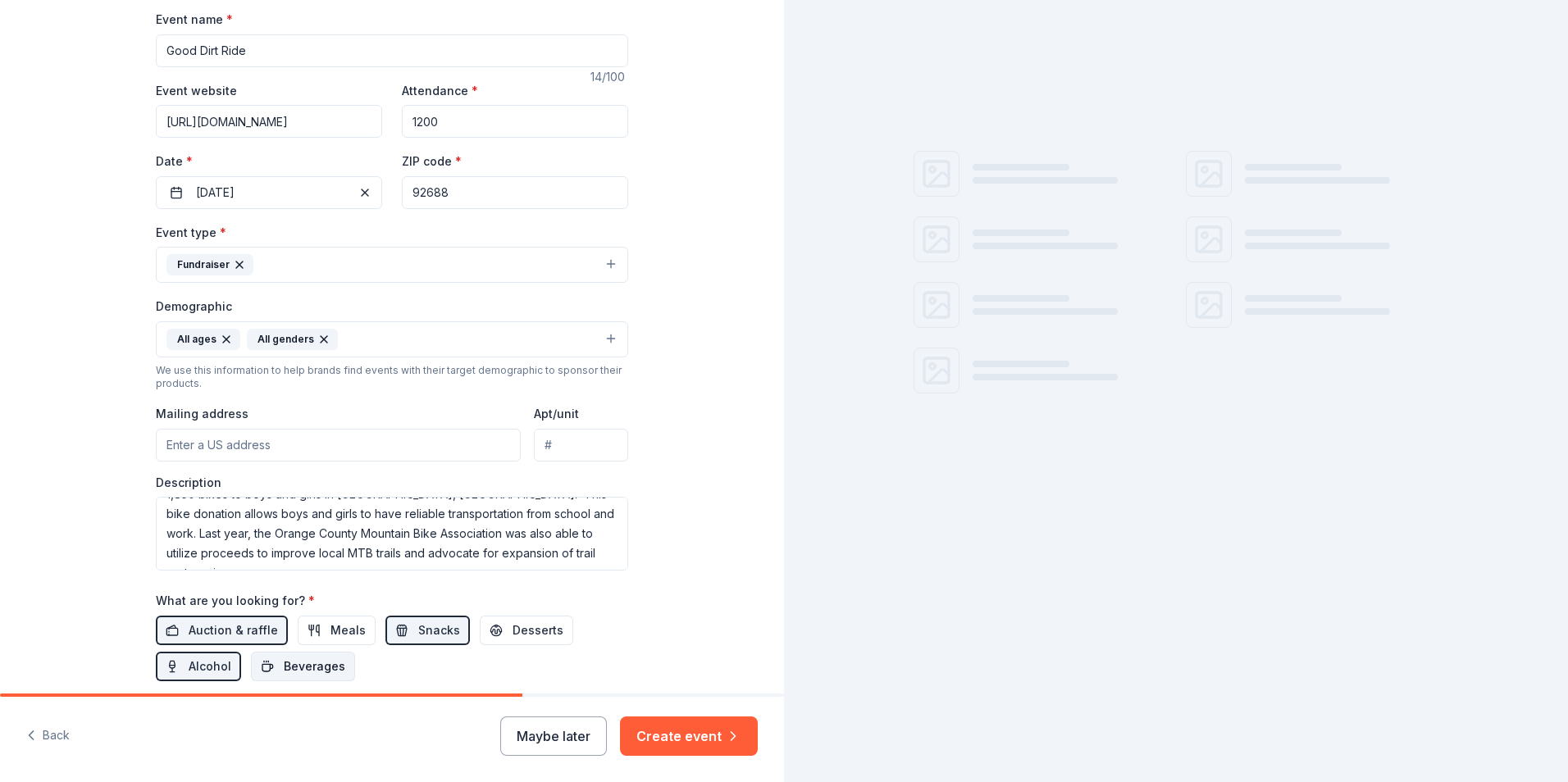
click at [303, 674] on span "Beverages" at bounding box center [314, 666] width 61 height 20
click at [330, 633] on span "Meals" at bounding box center [347, 630] width 35 height 20
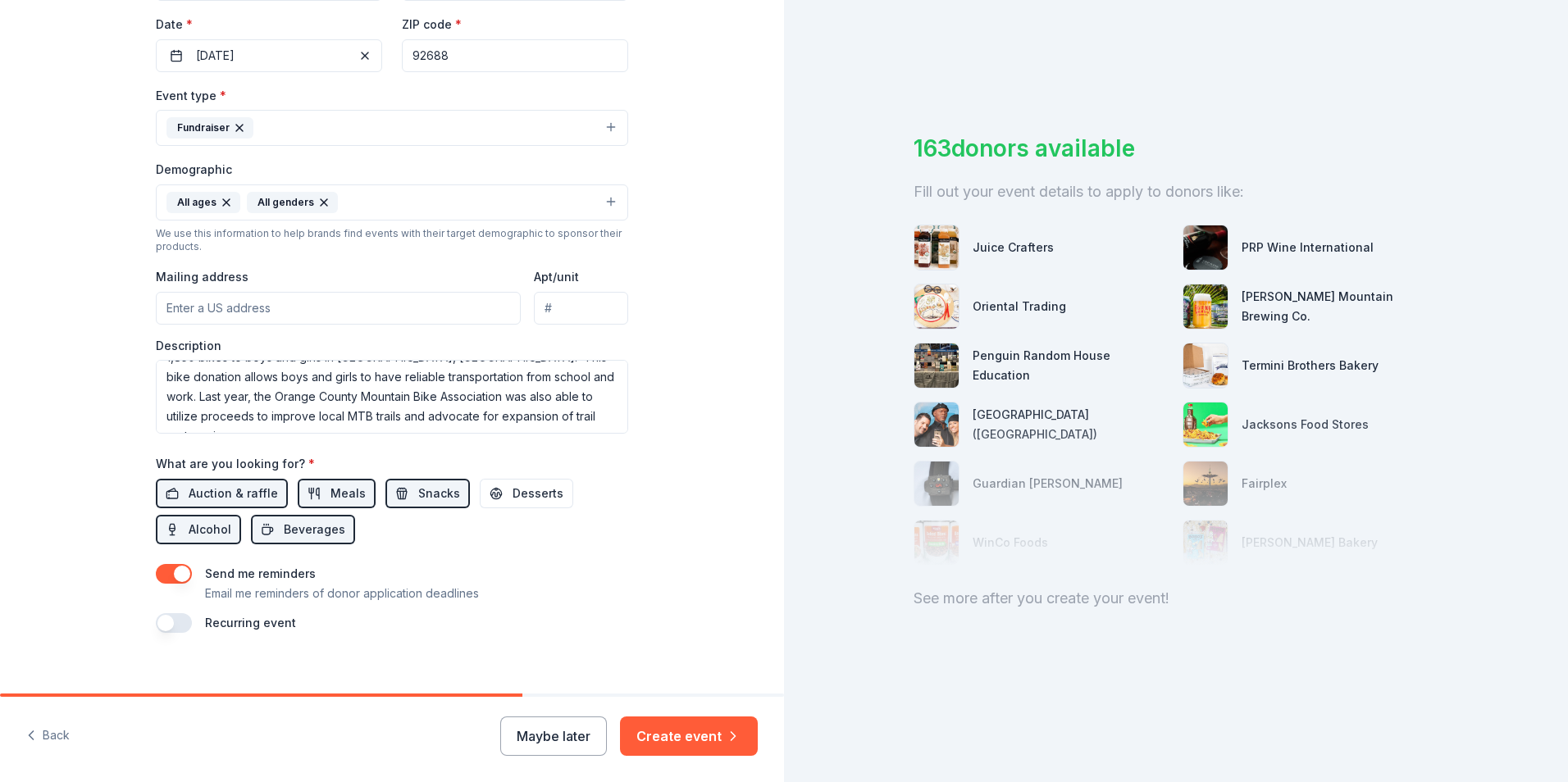
scroll to position [401, 0]
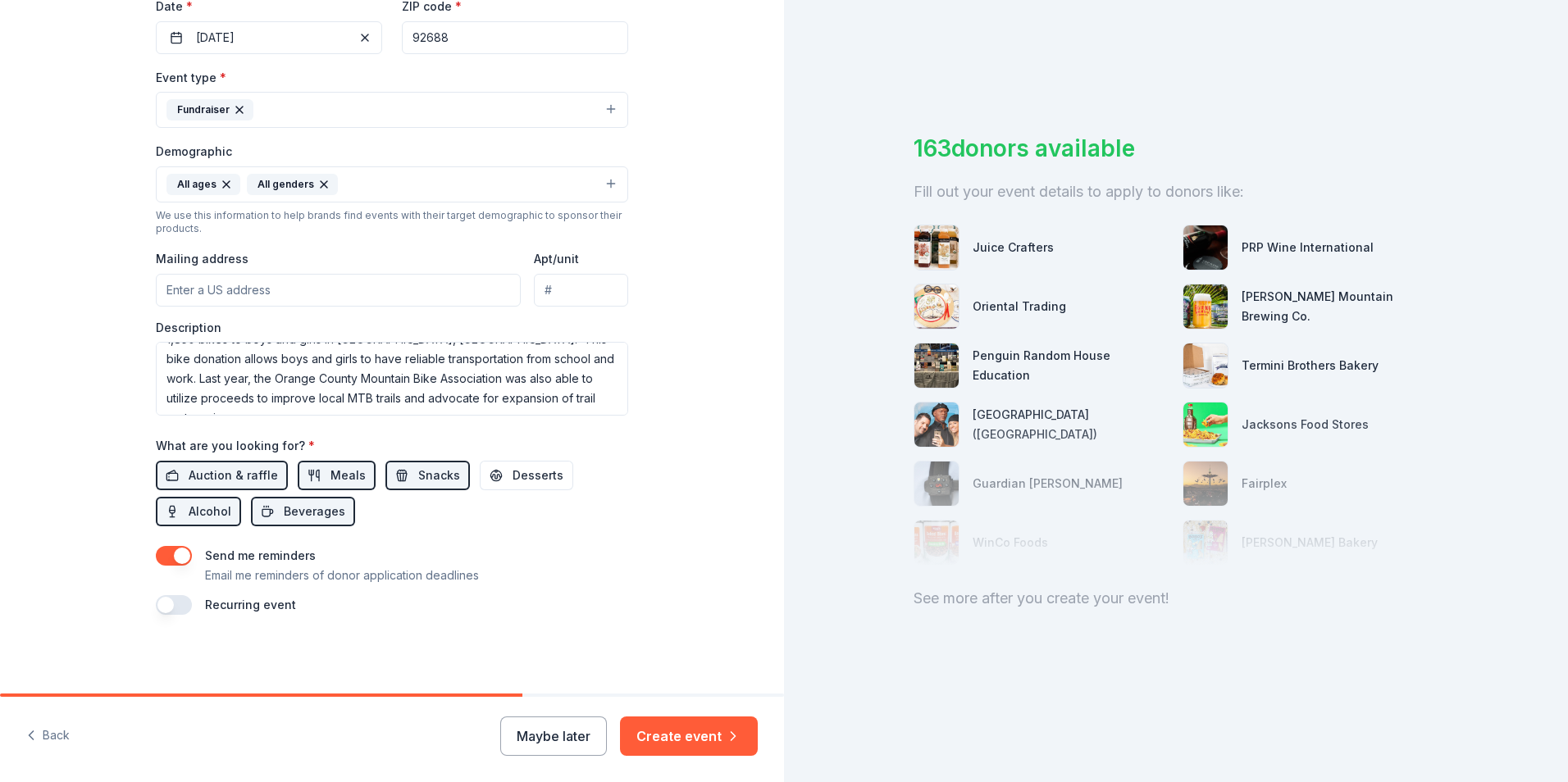
click at [167, 606] on button "button" at bounding box center [174, 605] width 36 height 20
click at [693, 735] on button "Create event" at bounding box center [688, 736] width 137 height 40
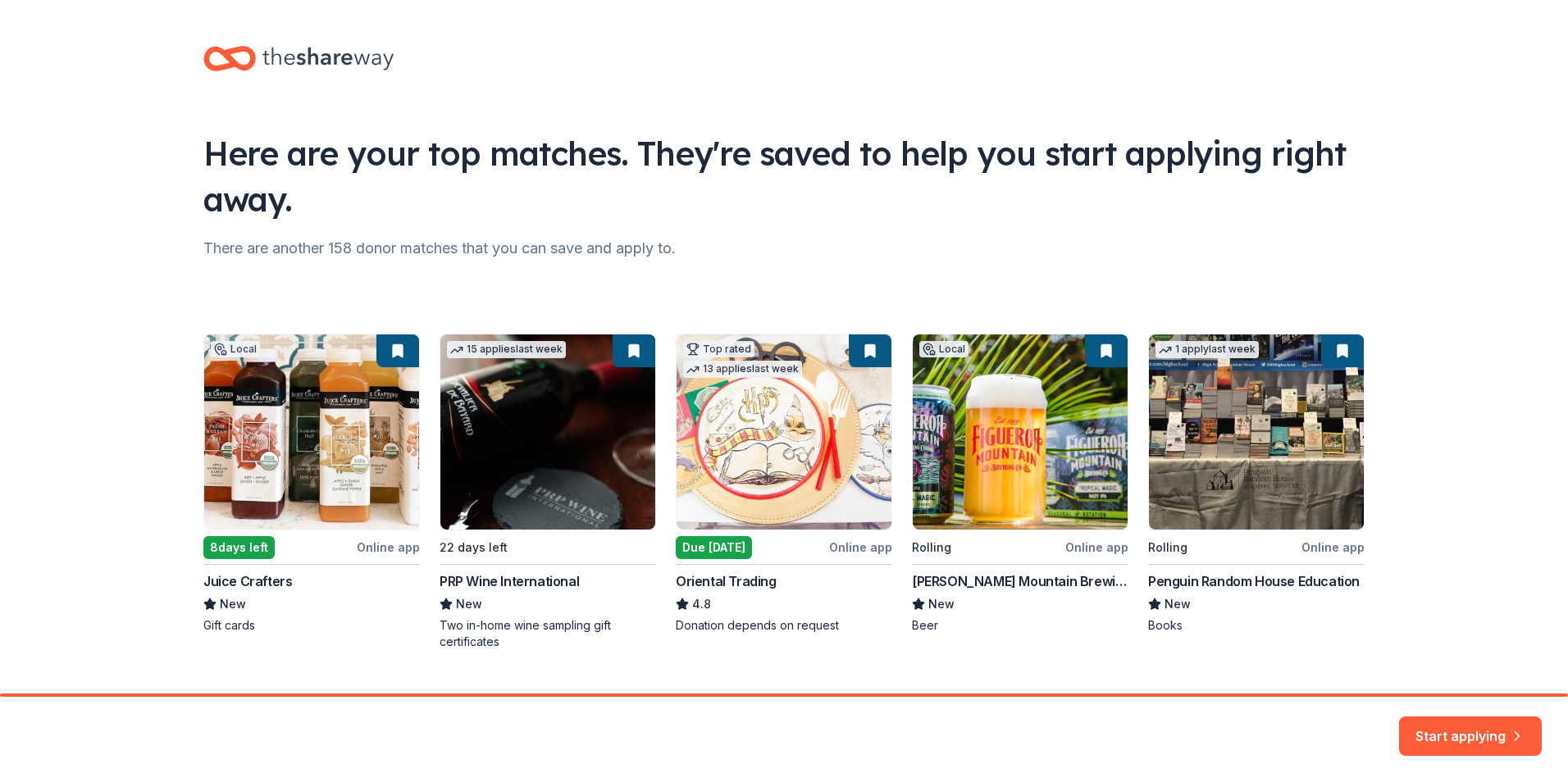
click at [381, 543] on div "Local 8 days left Online app Juice Crafters New Gift cards 15 applies last week…" at bounding box center [784, 492] width 1162 height 316
click at [218, 582] on div "Local 8 days left Online app Juice Crafters New Gift cards 15 applies last week…" at bounding box center [784, 492] width 1162 height 316
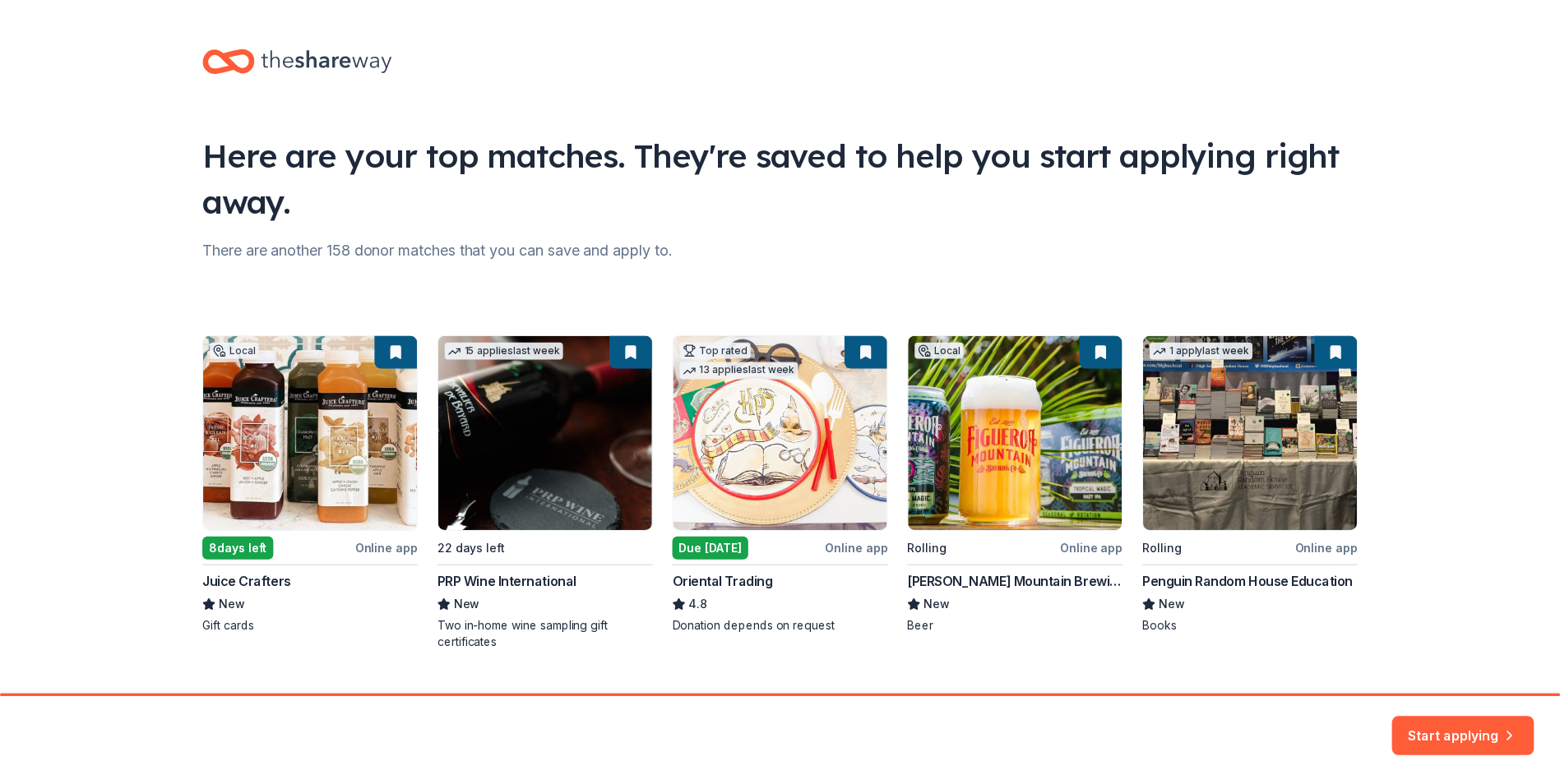
scroll to position [36, 0]
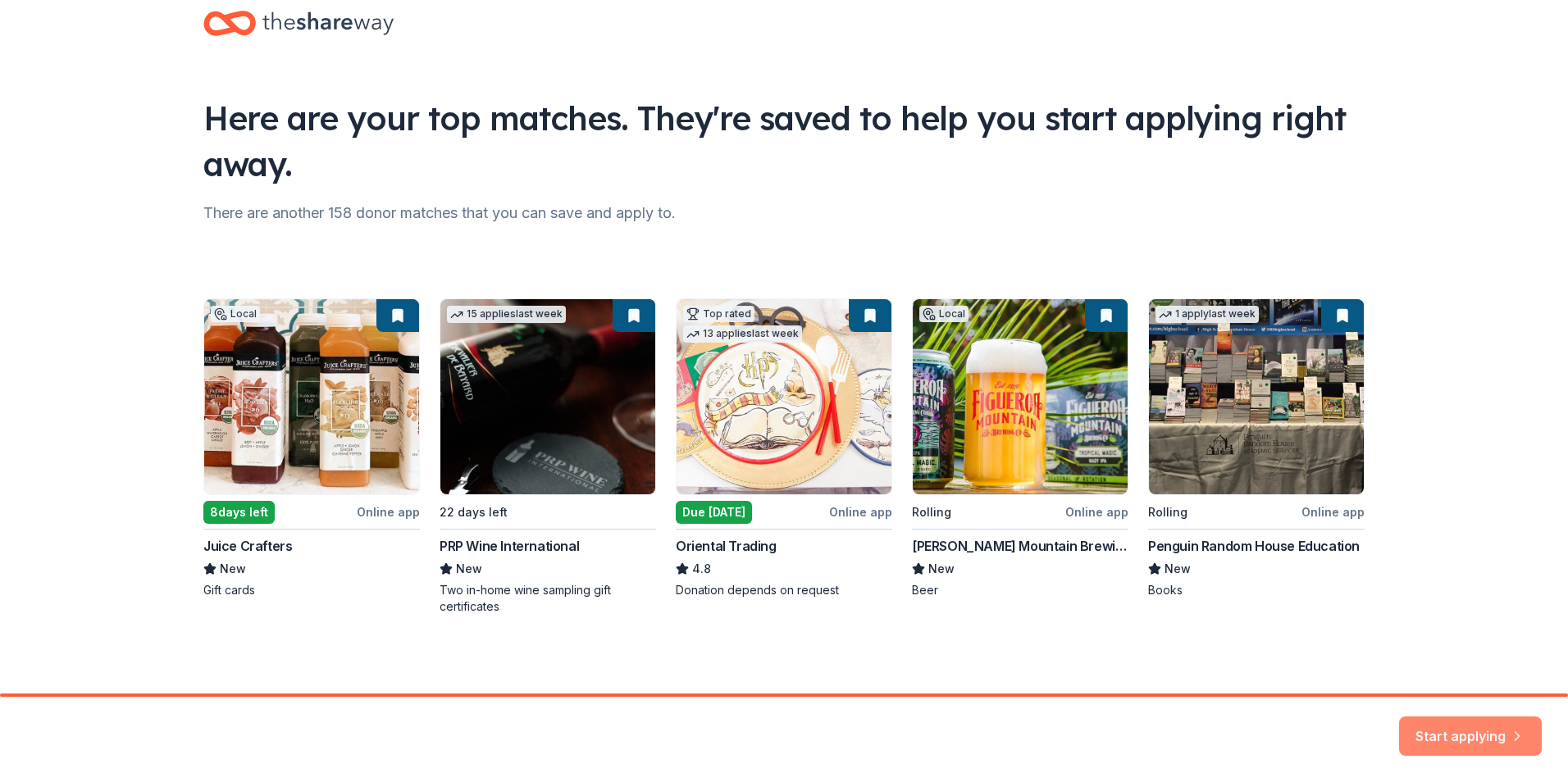
click at [1441, 728] on button "Start applying" at bounding box center [1470, 727] width 143 height 40
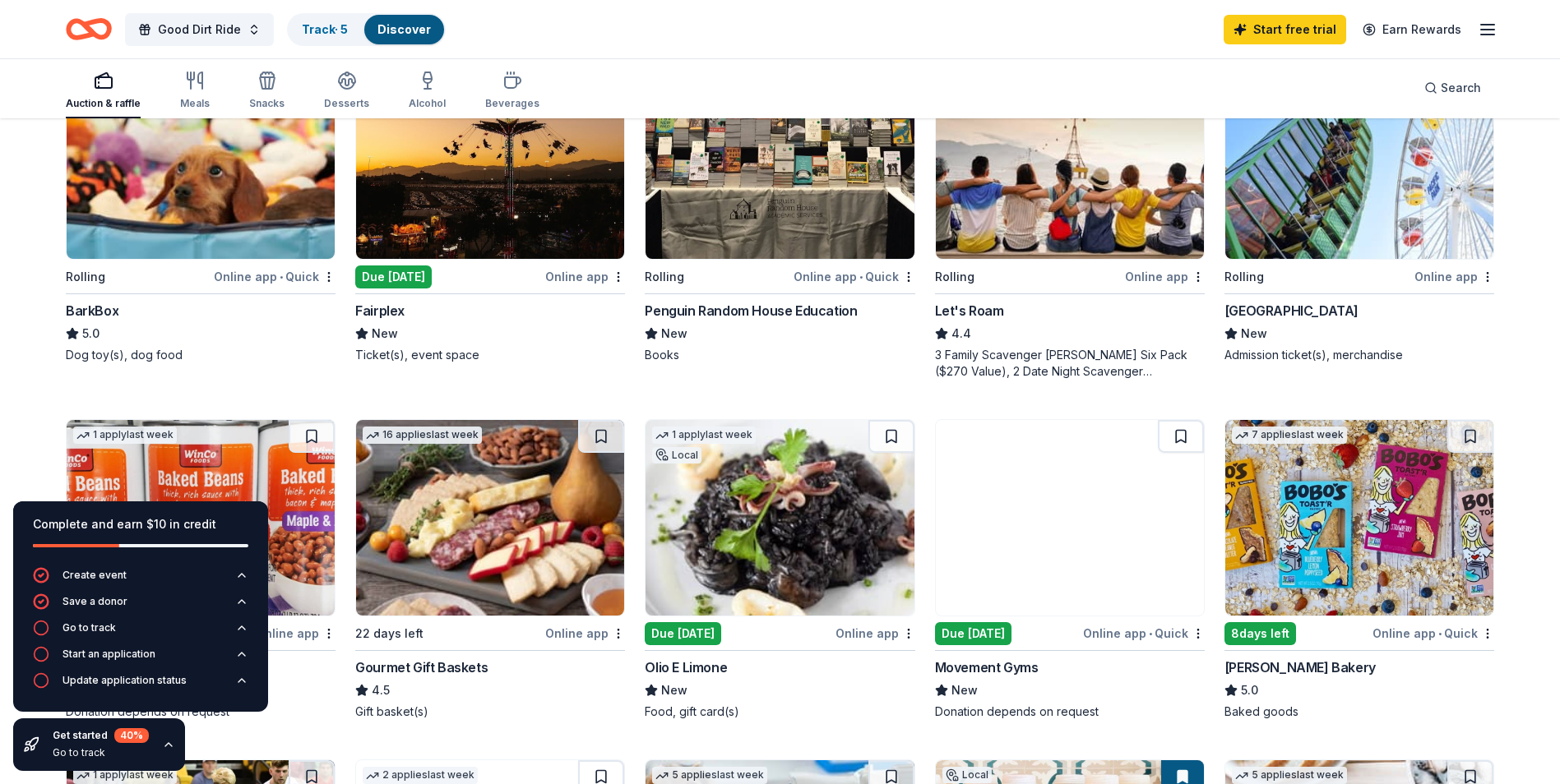
scroll to position [602, 0]
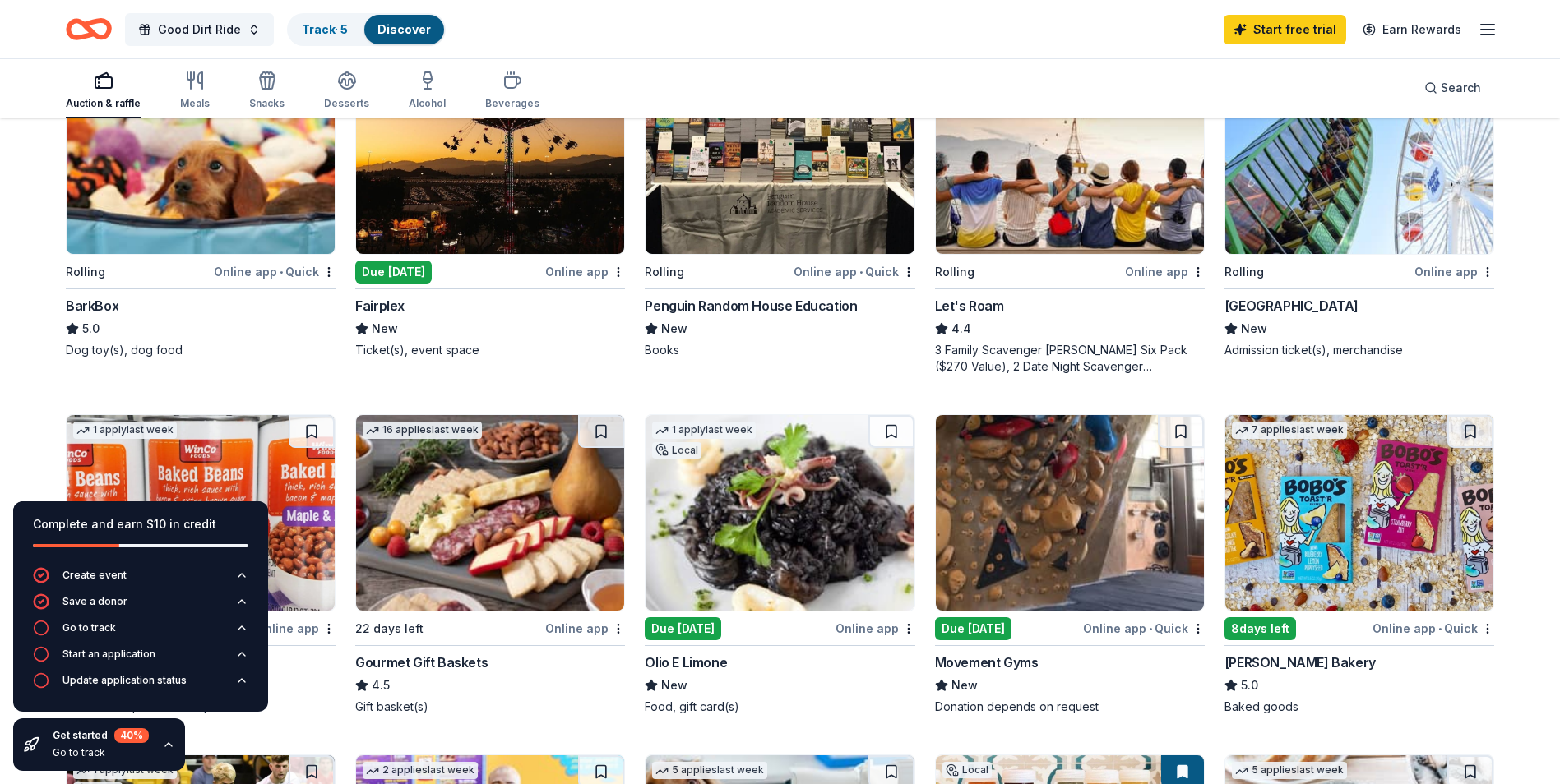
click at [1473, 633] on div "Online app • Quick" at bounding box center [1433, 629] width 121 height 21
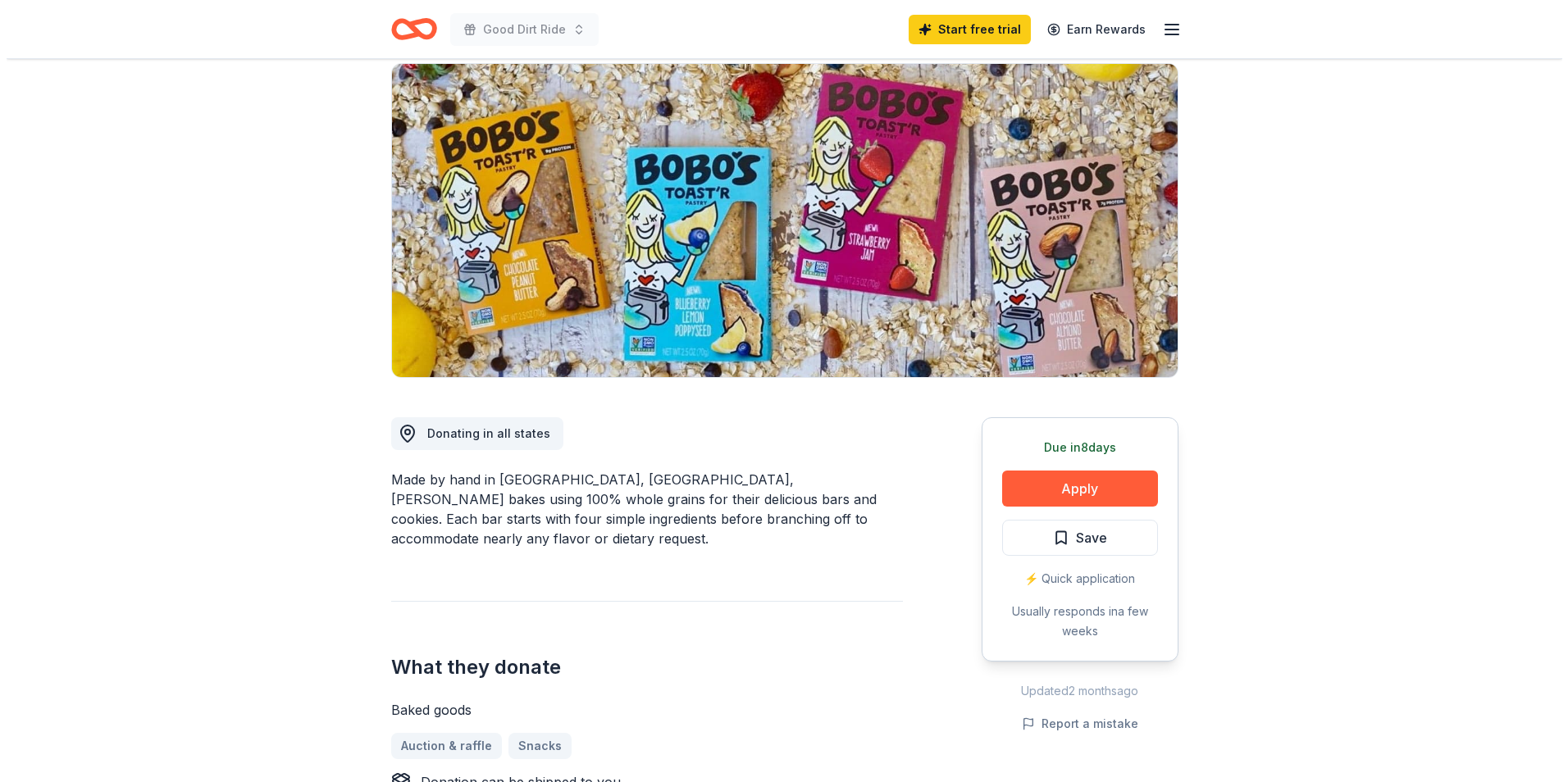
scroll to position [164, 0]
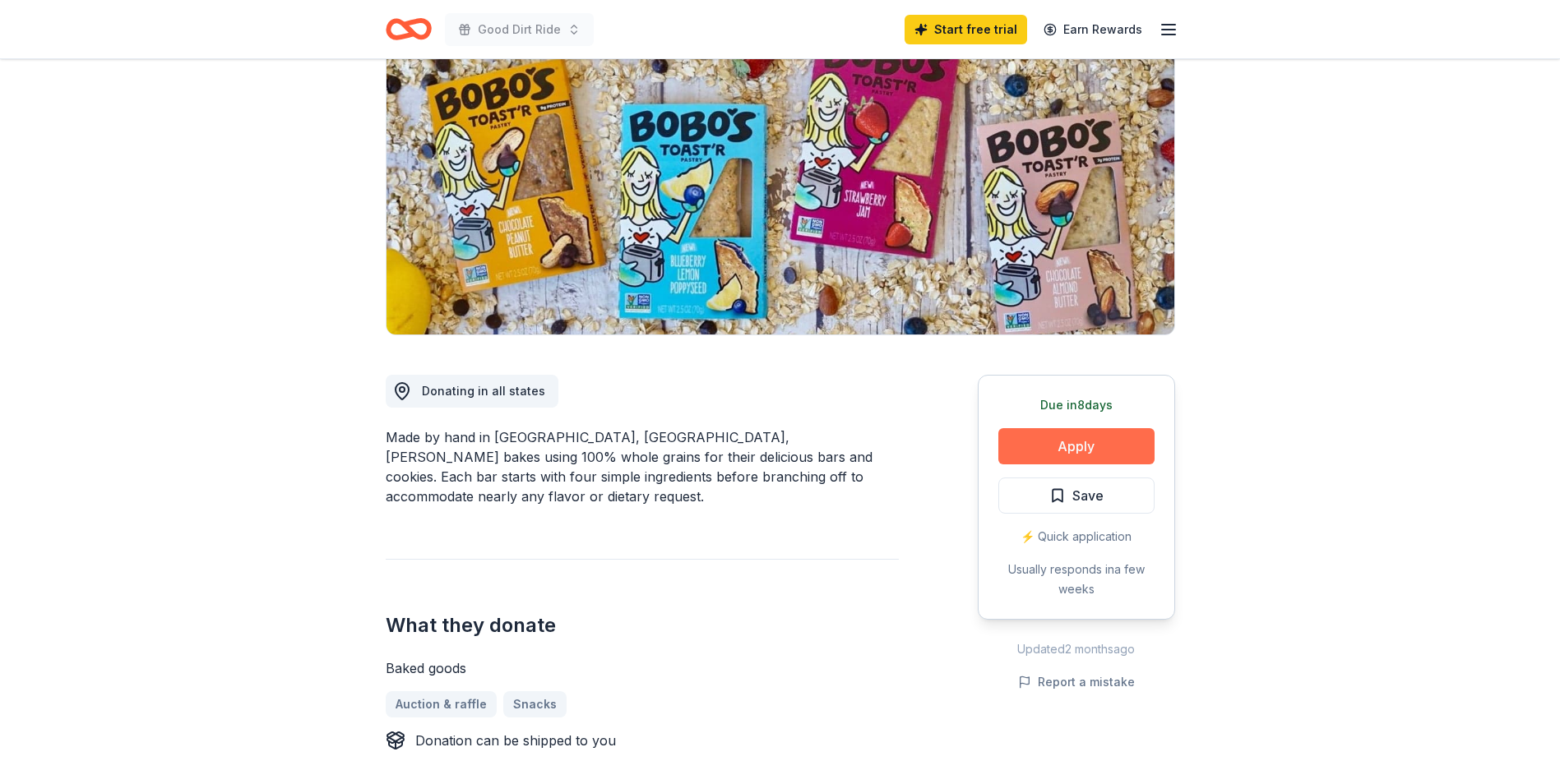
click at [1063, 442] on button "Apply" at bounding box center [1076, 446] width 156 height 36
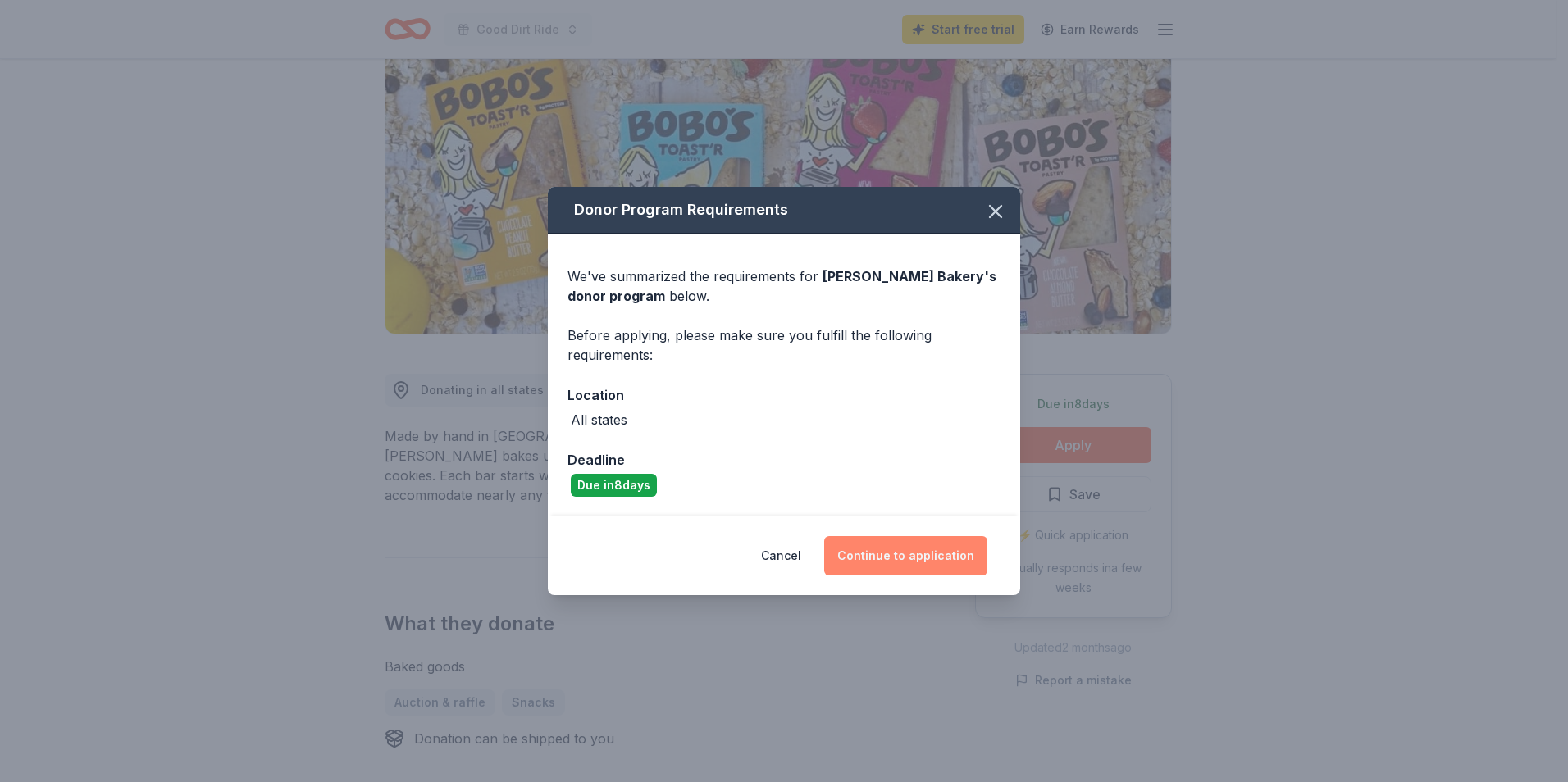
click at [888, 550] on button "Continue to application" at bounding box center [906, 556] width 163 height 40
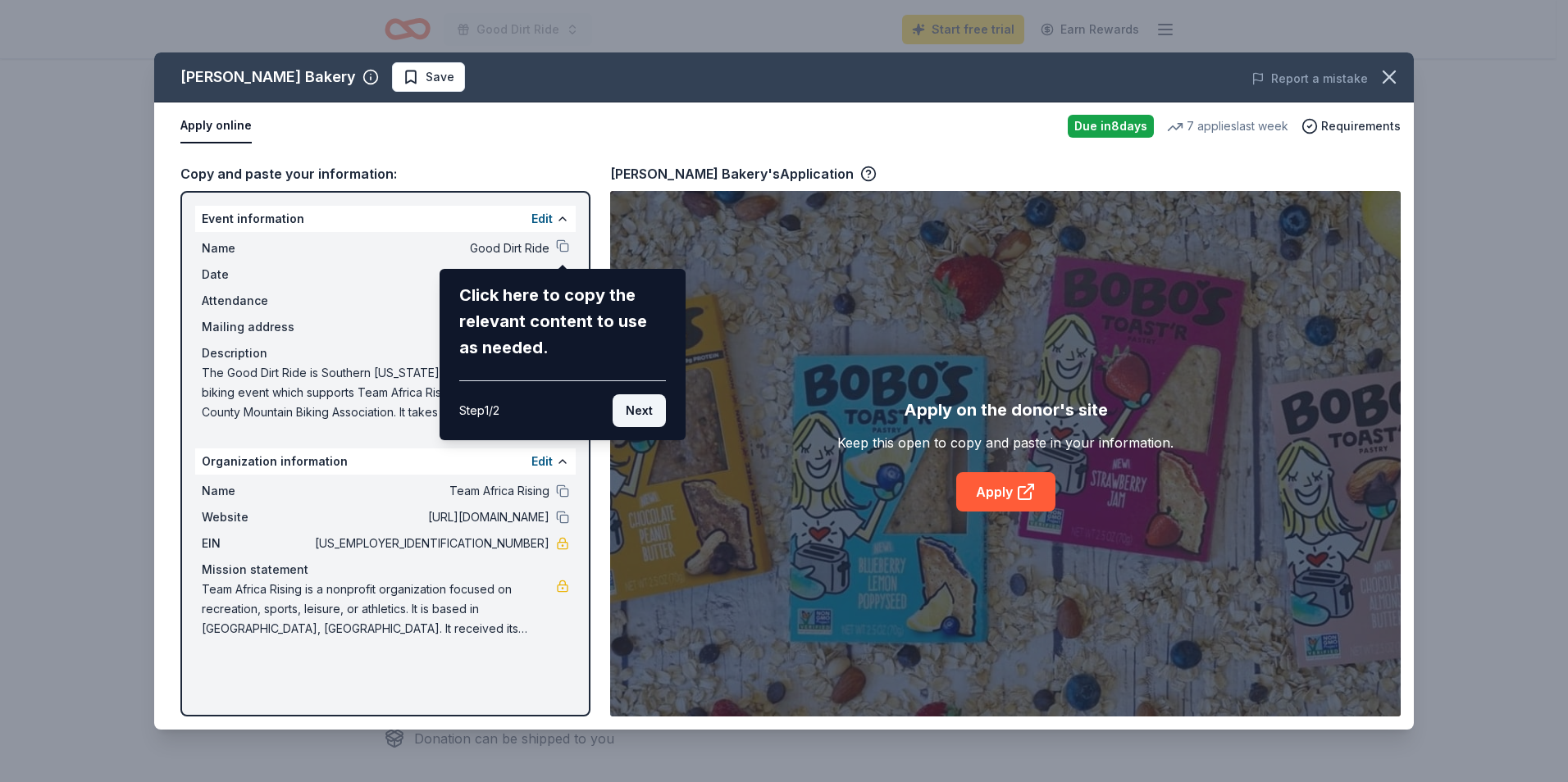
click at [629, 418] on button "Next" at bounding box center [640, 410] width 54 height 33
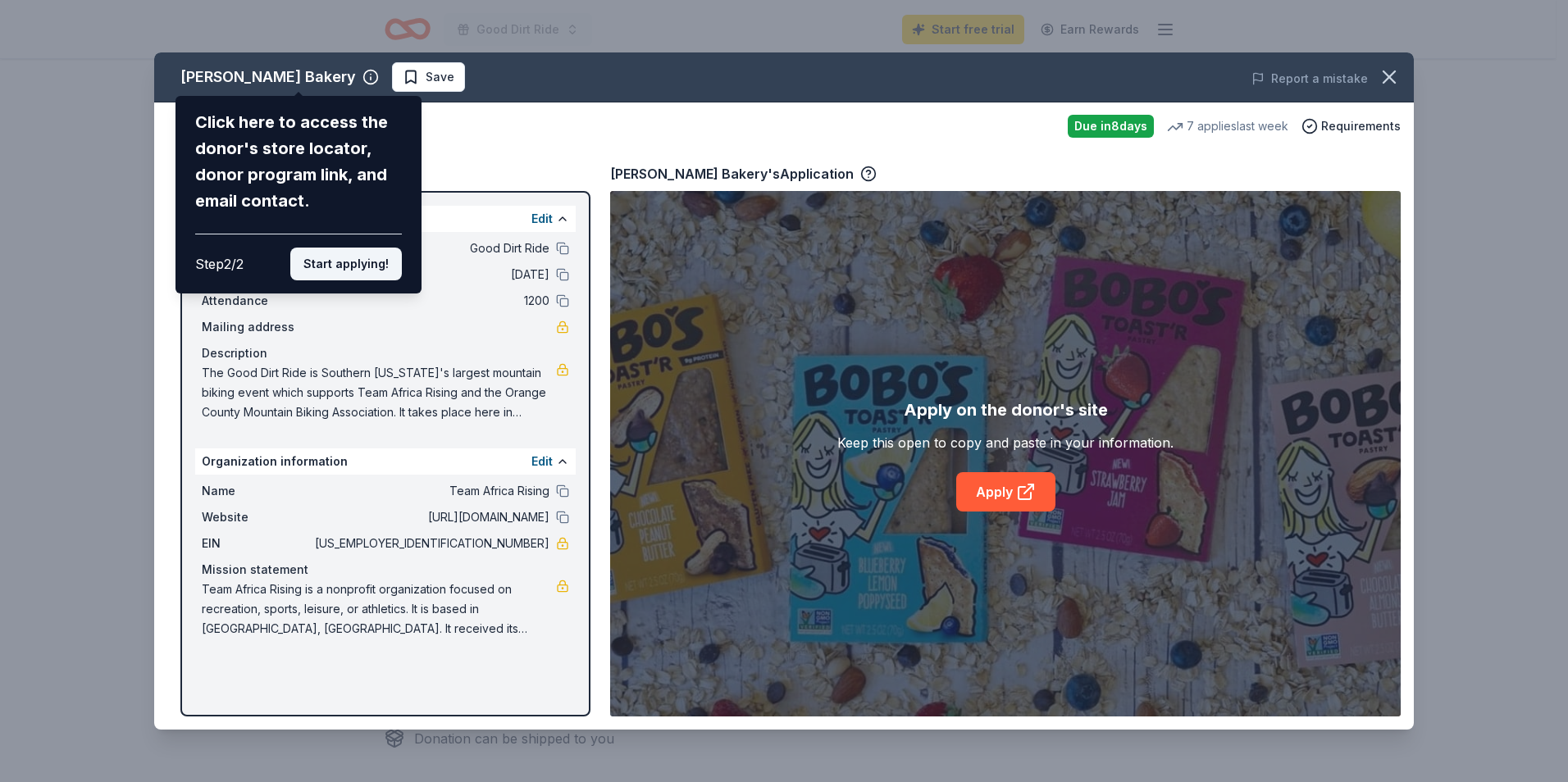
click at [353, 270] on button "Start applying!" at bounding box center [346, 264] width 112 height 33
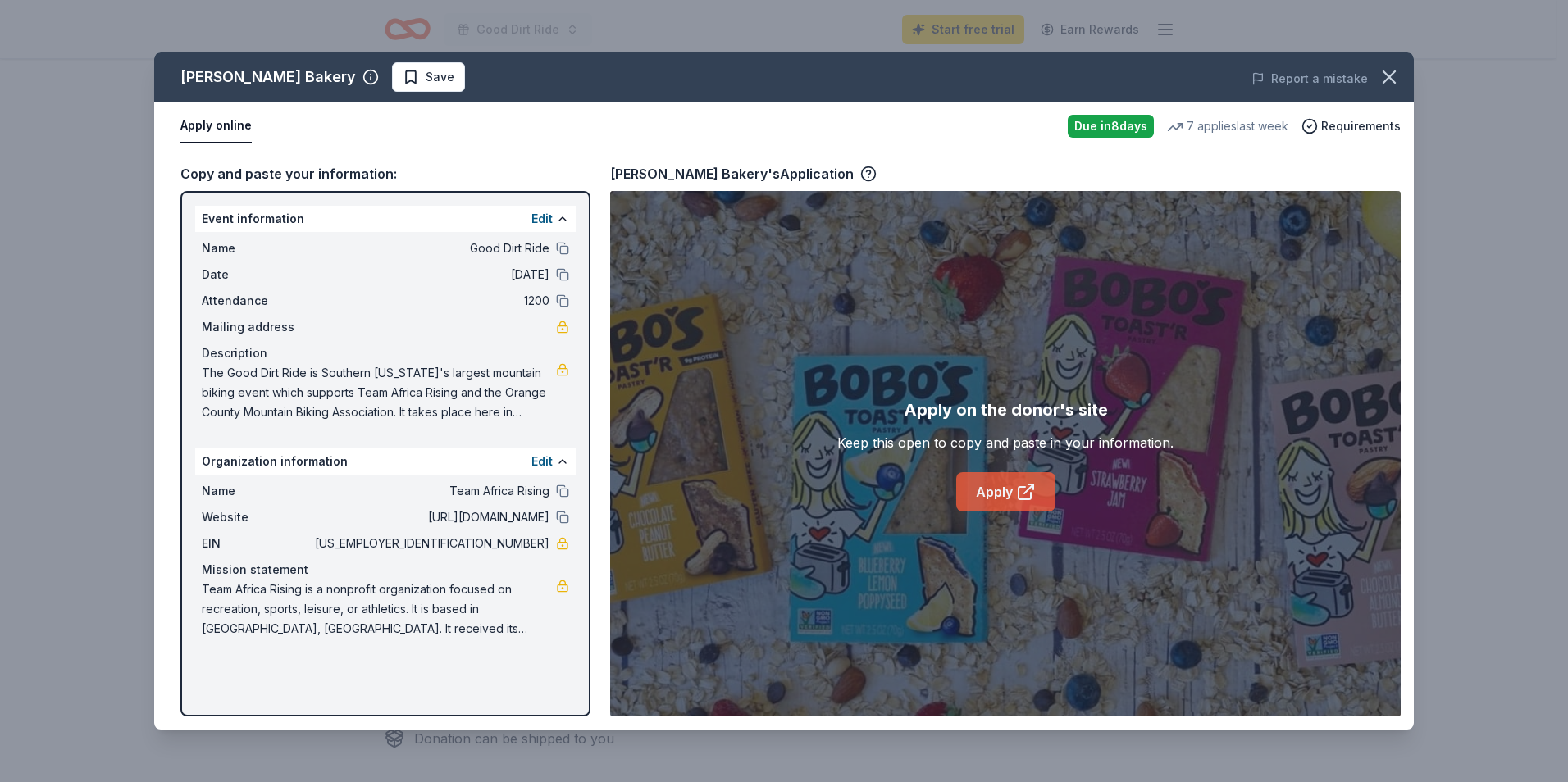
click at [991, 495] on link "Apply" at bounding box center [1005, 493] width 99 height 40
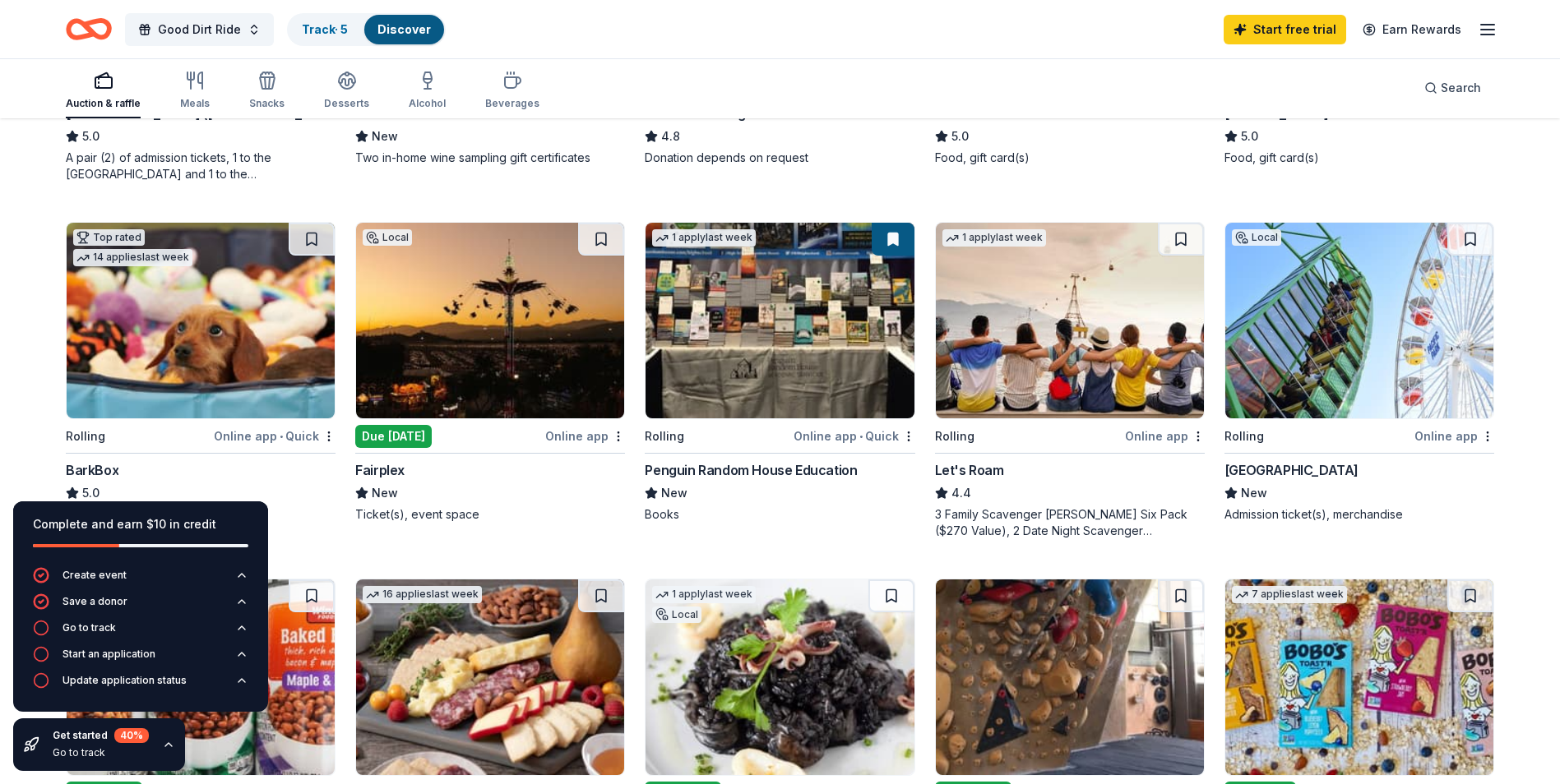
scroll to position [520, 0]
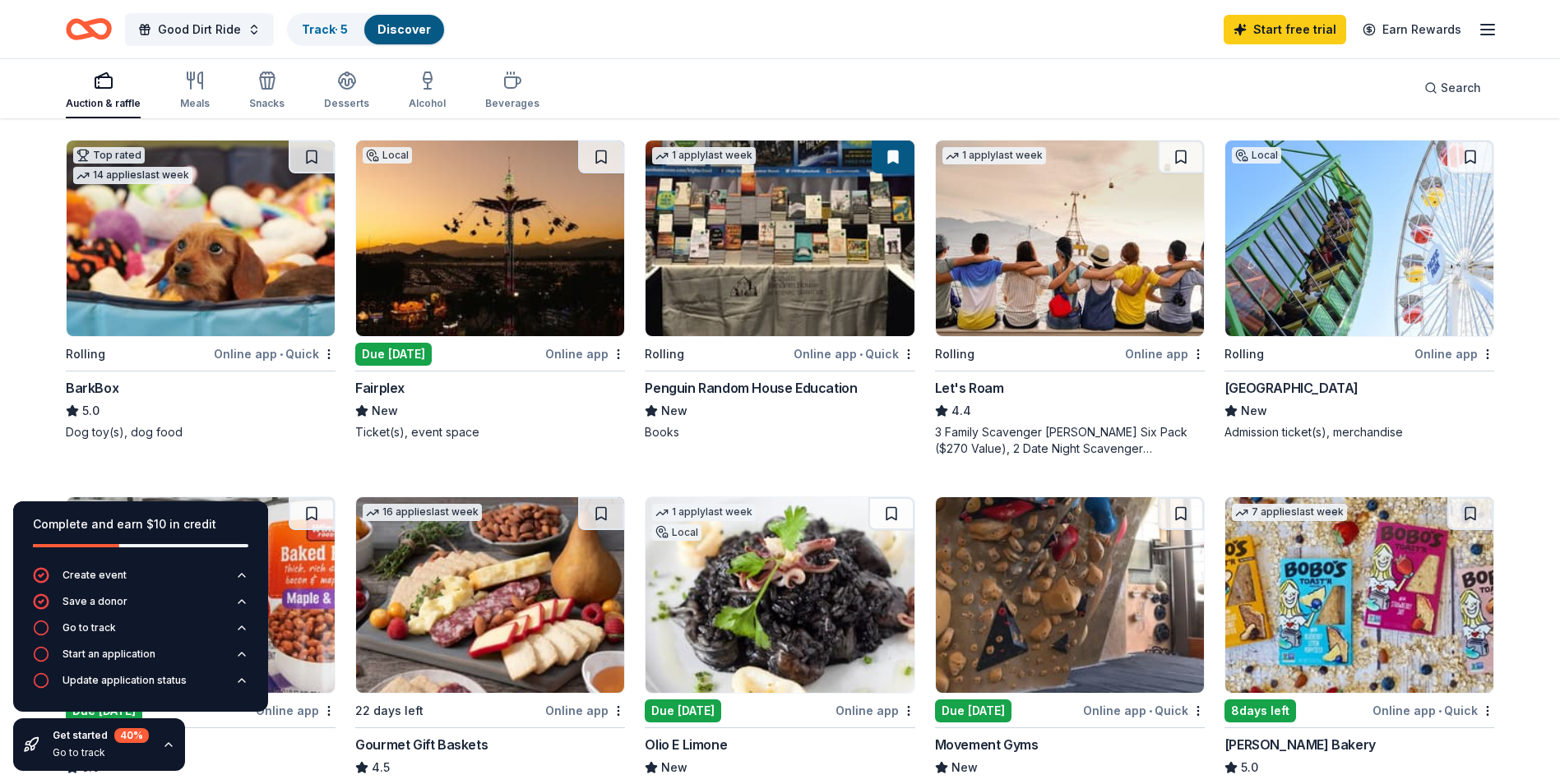
click at [297, 353] on div "Online app • Quick" at bounding box center [275, 354] width 121 height 21
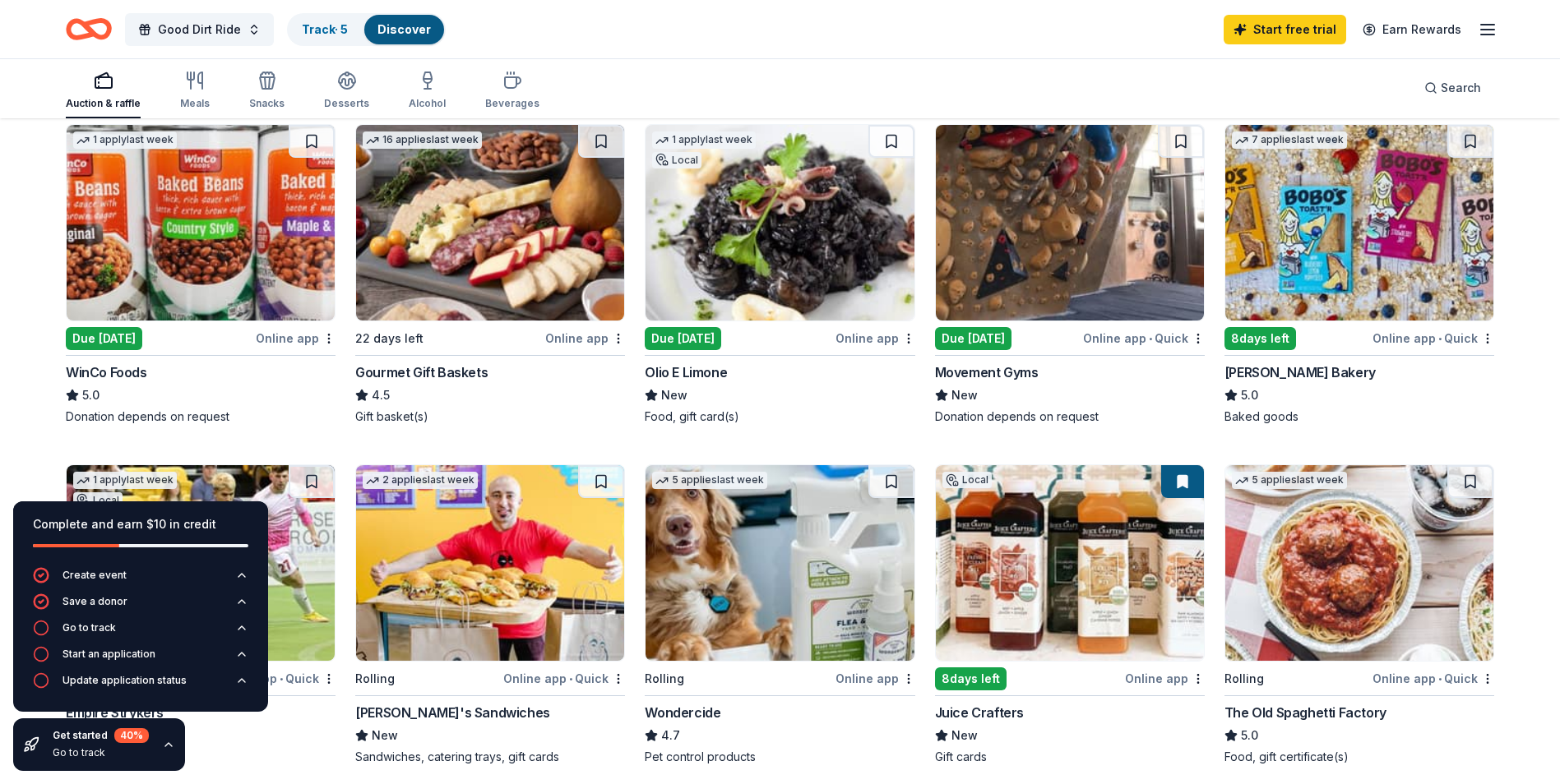
scroll to position [904, 0]
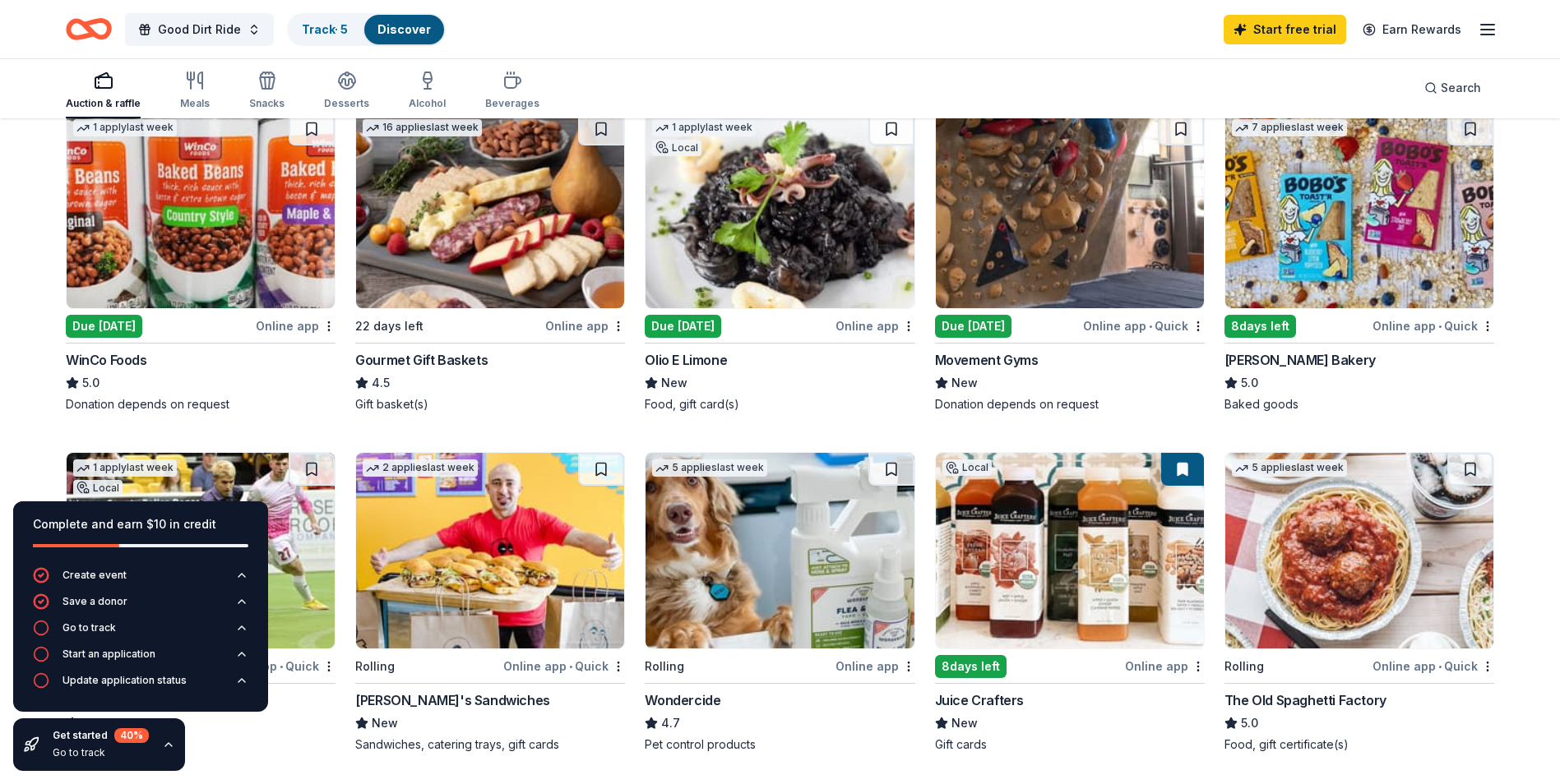
click at [991, 697] on div "Juice Crafters" at bounding box center [979, 700] width 88 height 20
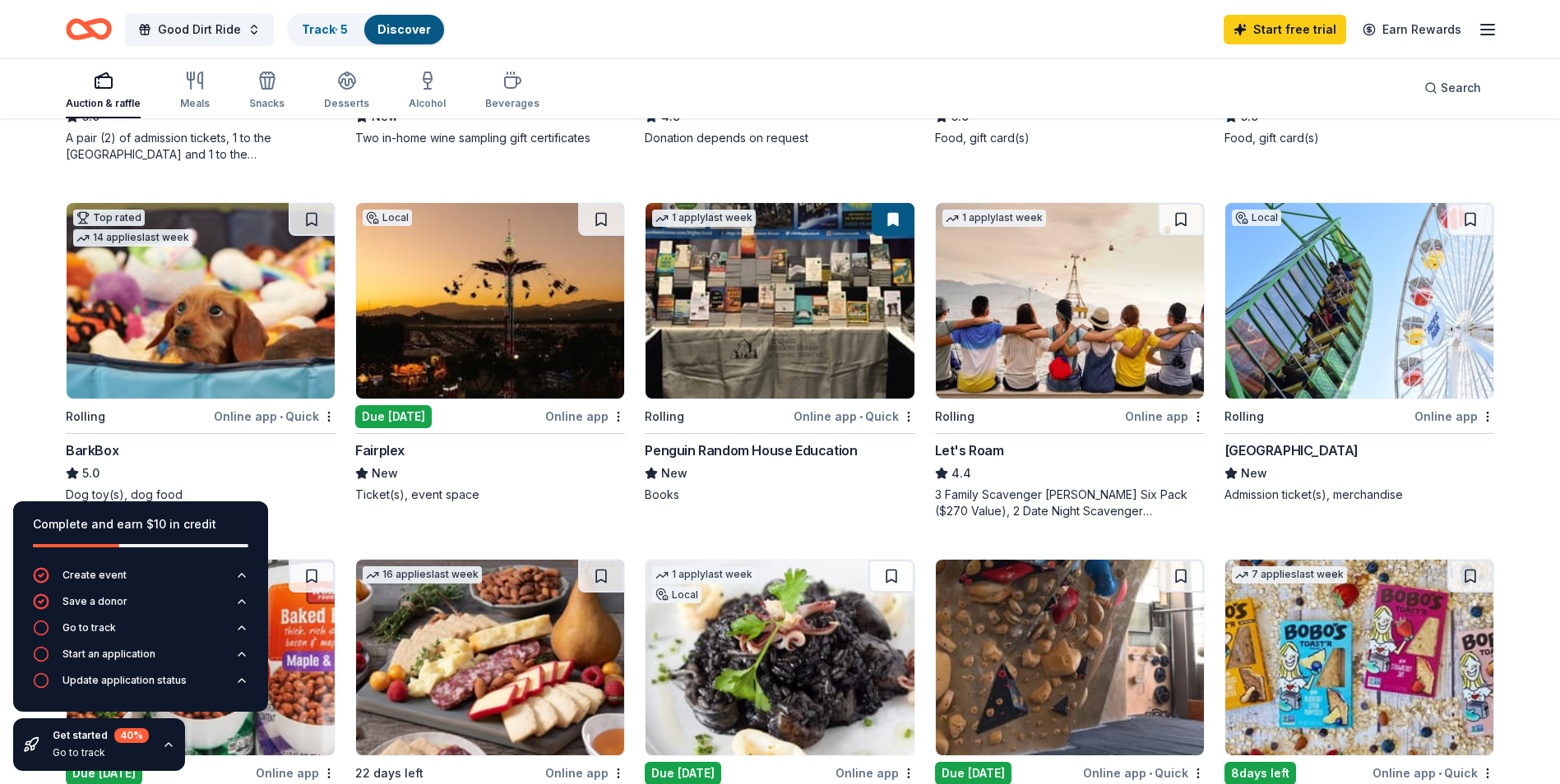
scroll to position [449, 0]
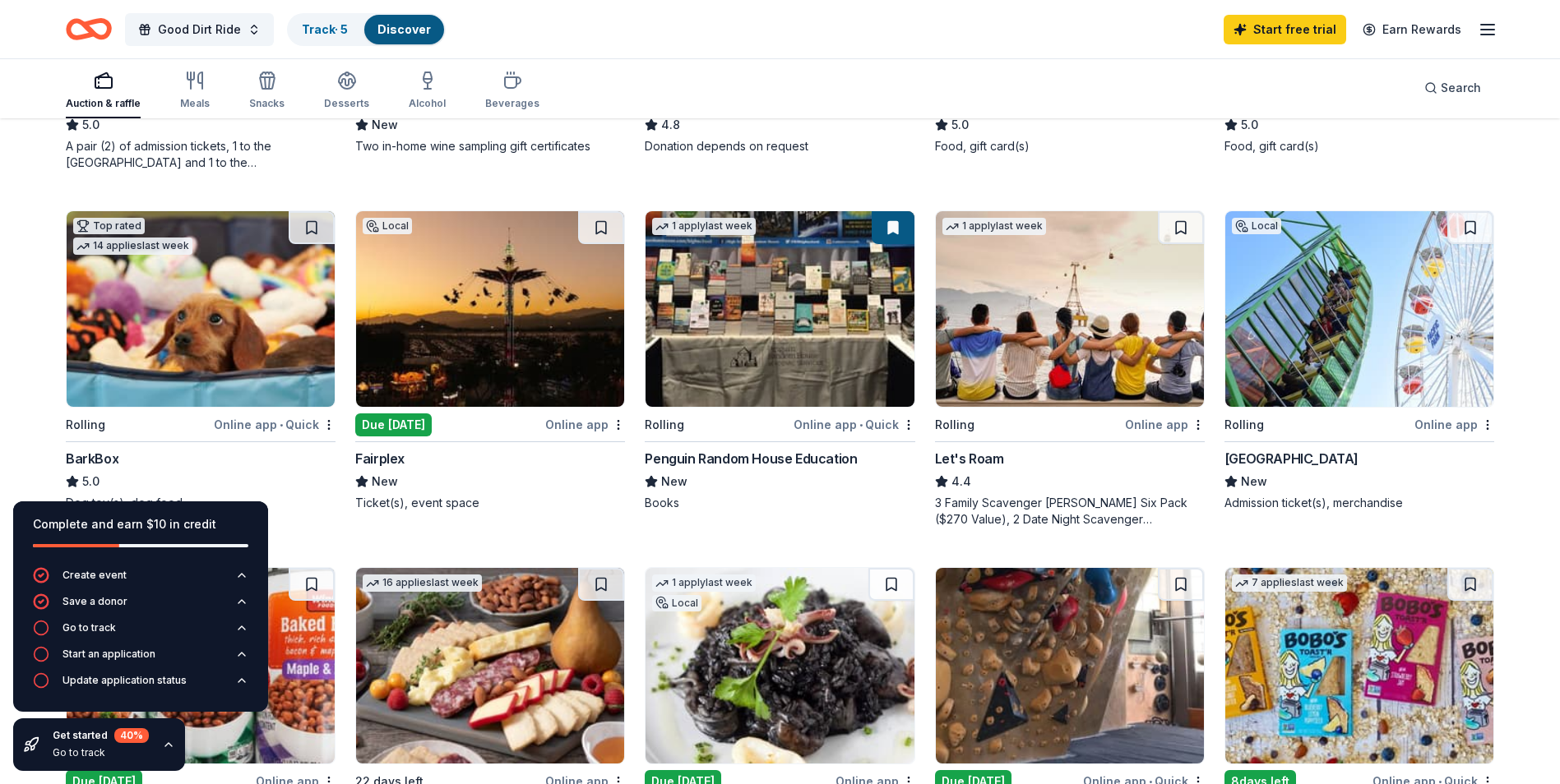
click at [485, 310] on img at bounding box center [490, 309] width 268 height 196
click at [1317, 373] on img at bounding box center [1359, 309] width 268 height 196
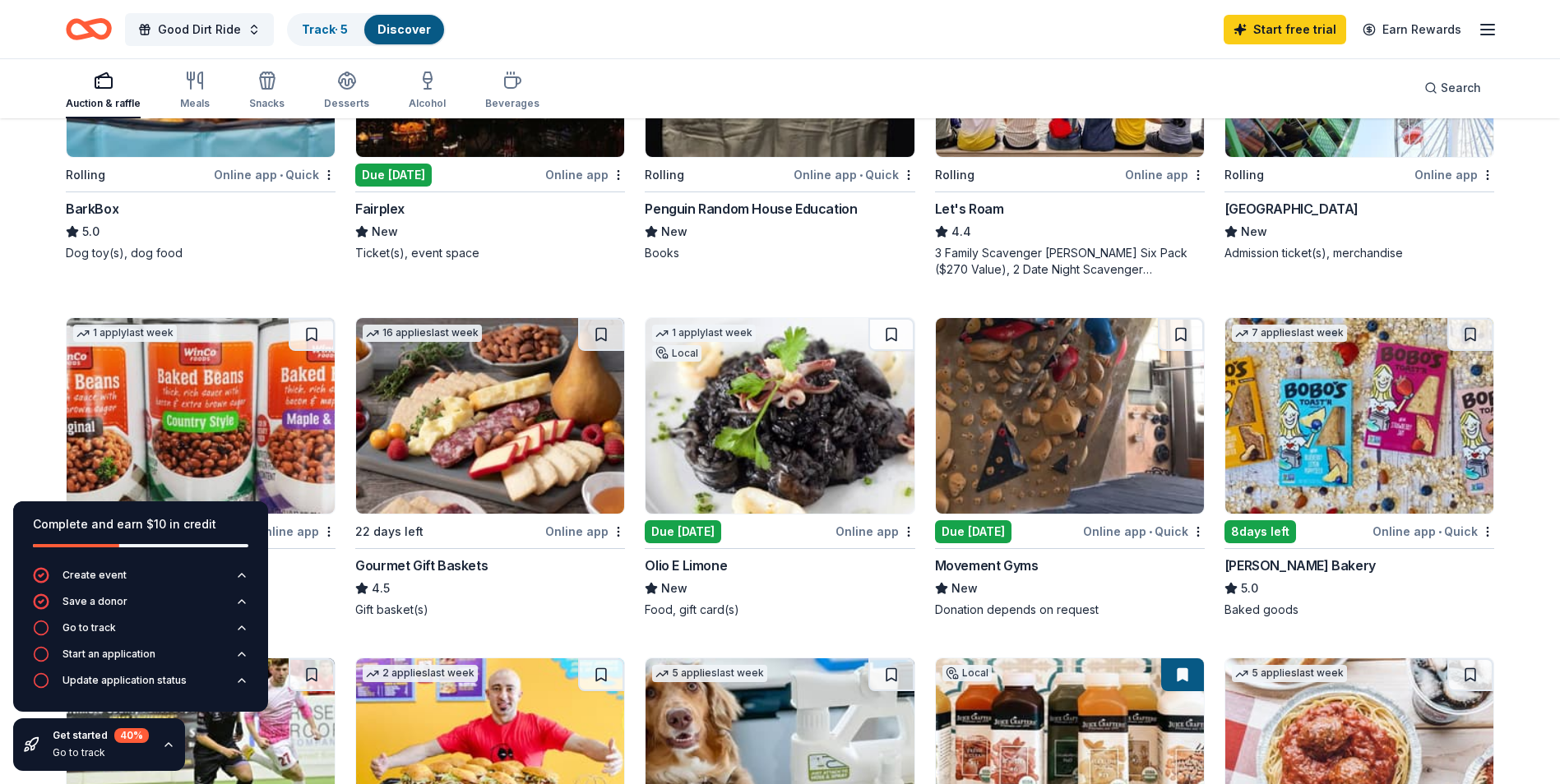
scroll to position [696, 0]
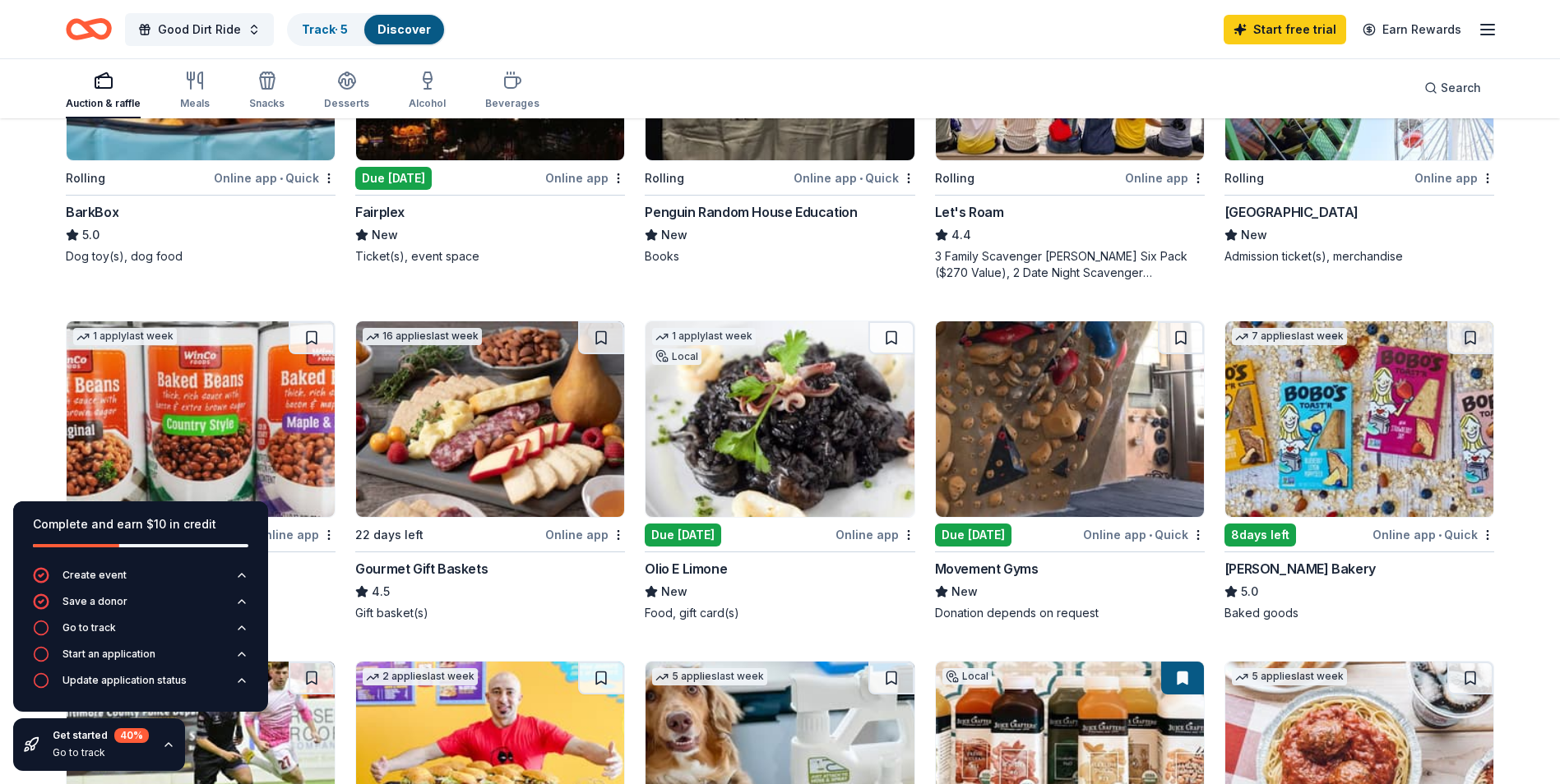
click at [435, 569] on div "Gourmet Gift Baskets" at bounding box center [421, 568] width 133 height 20
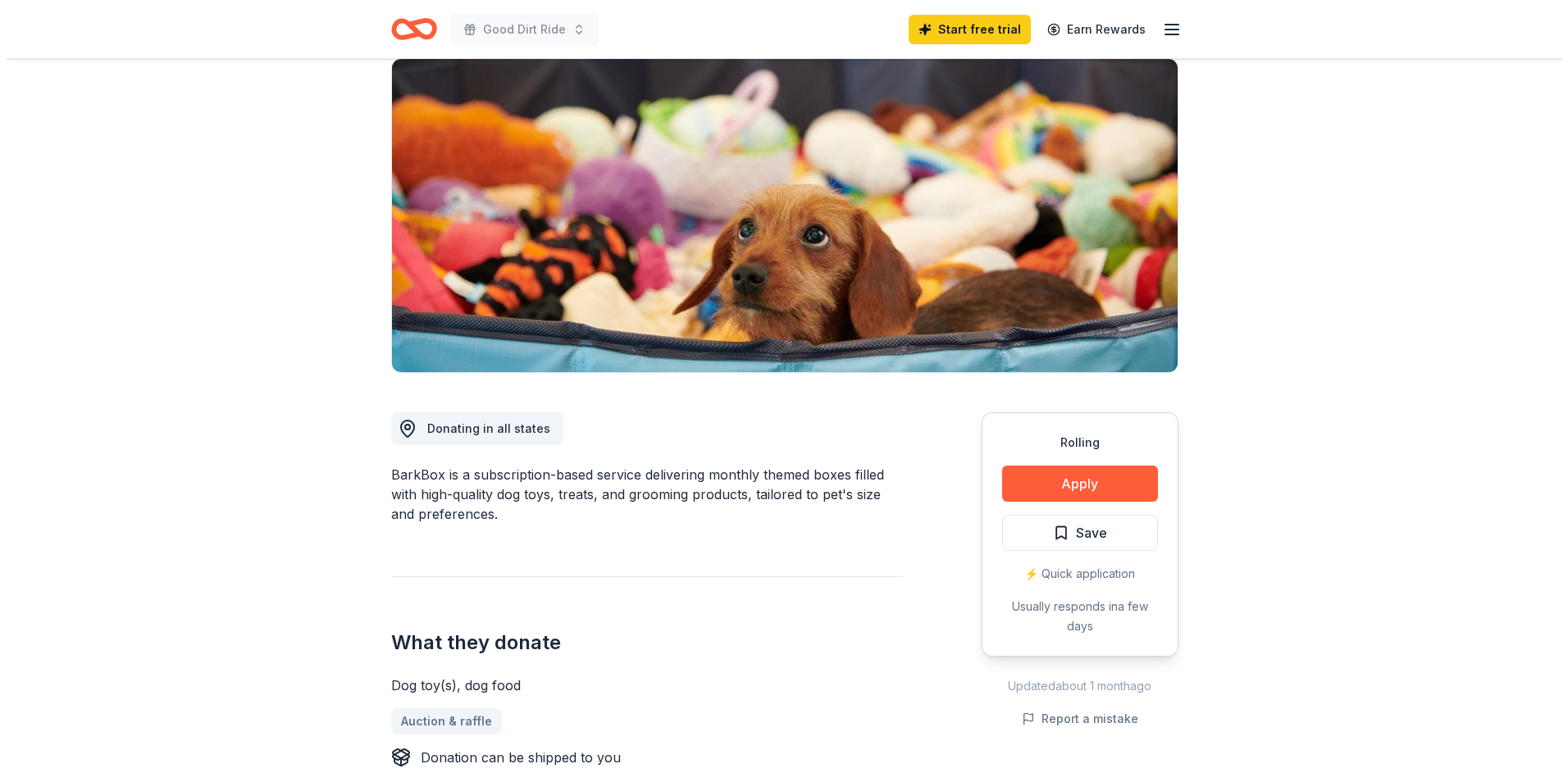
scroll to position [246, 0]
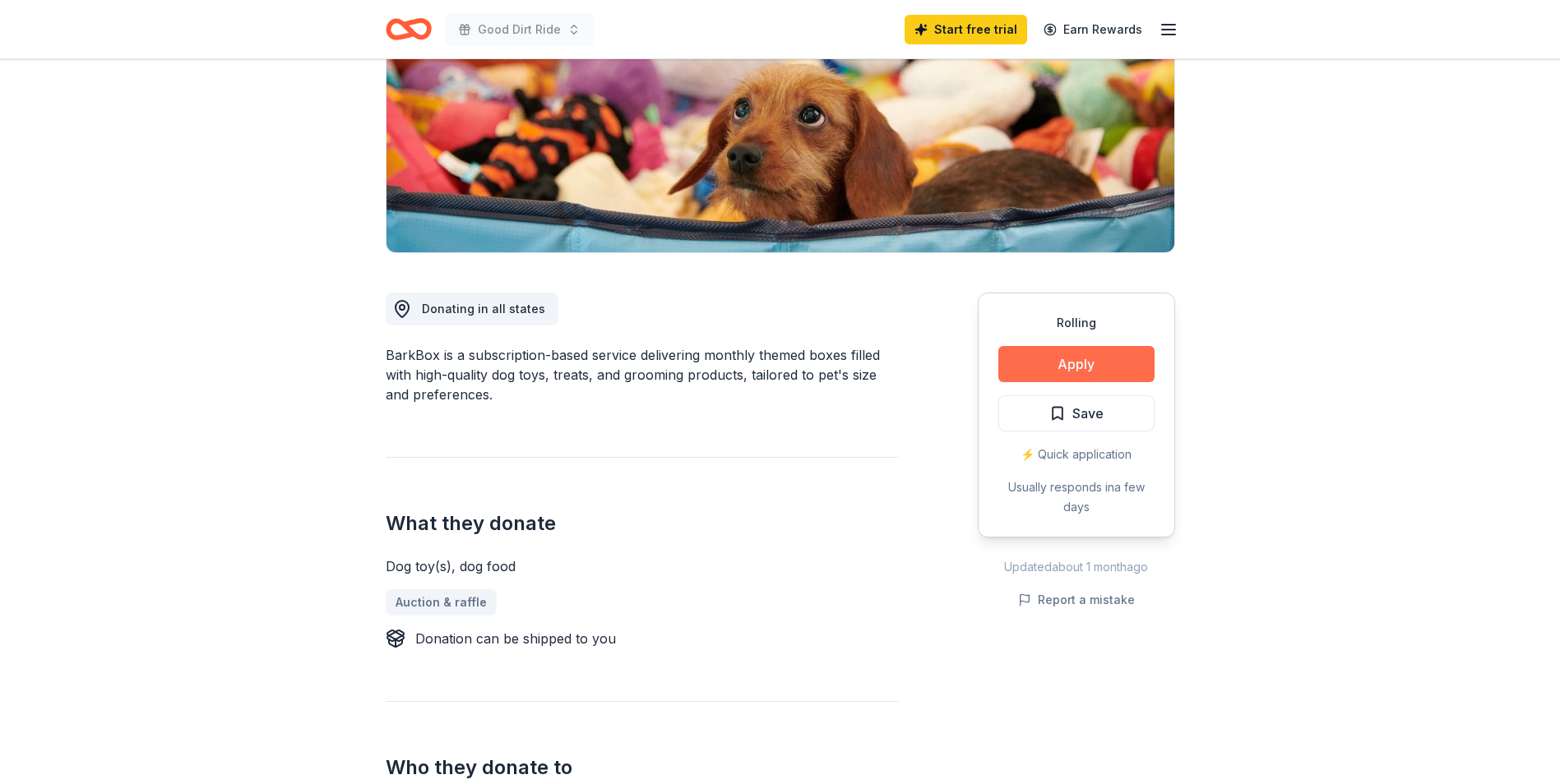
click at [1075, 362] on button "Apply" at bounding box center [1076, 365] width 156 height 36
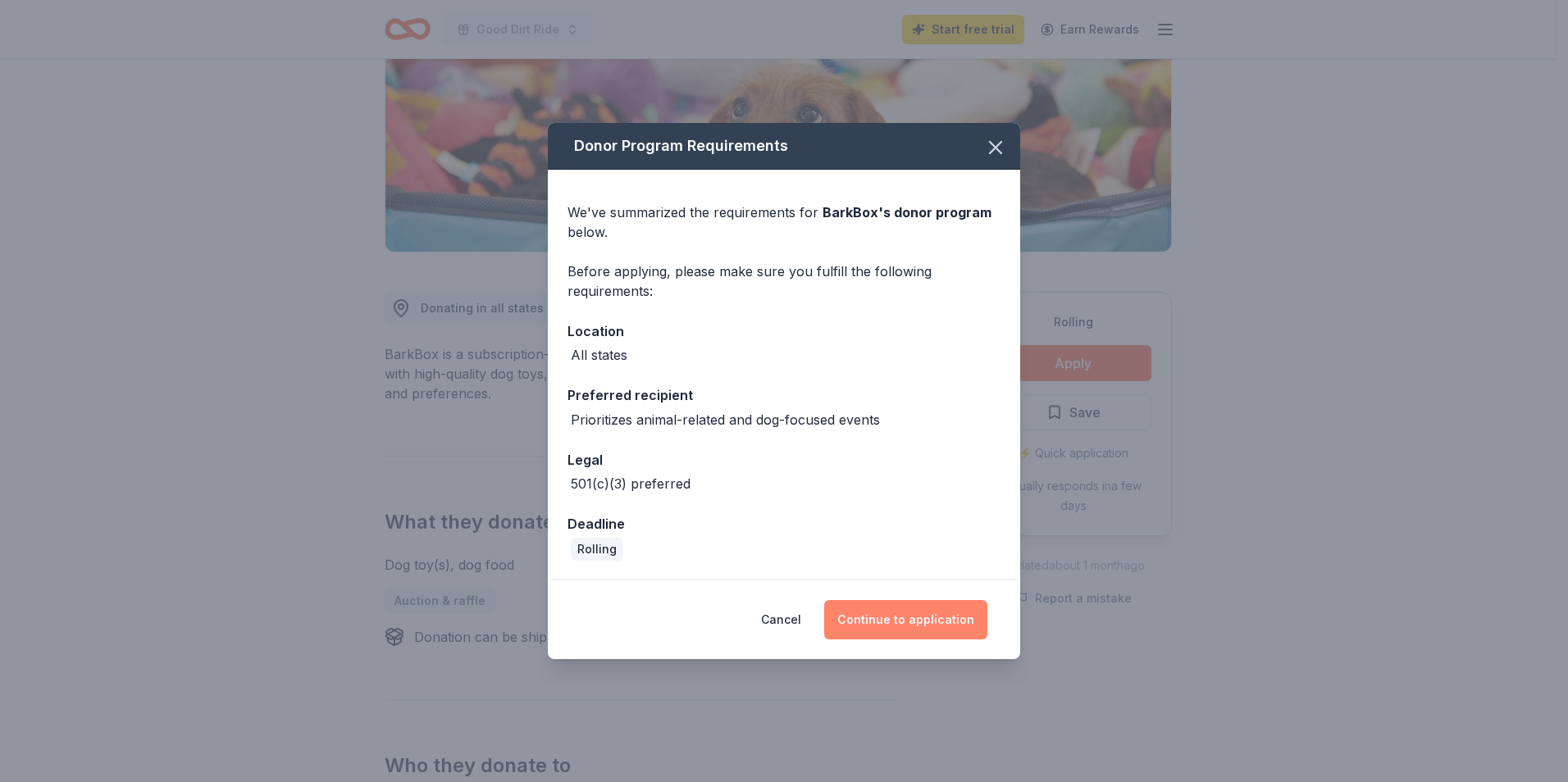
click at [908, 620] on button "Continue to application" at bounding box center [906, 620] width 163 height 40
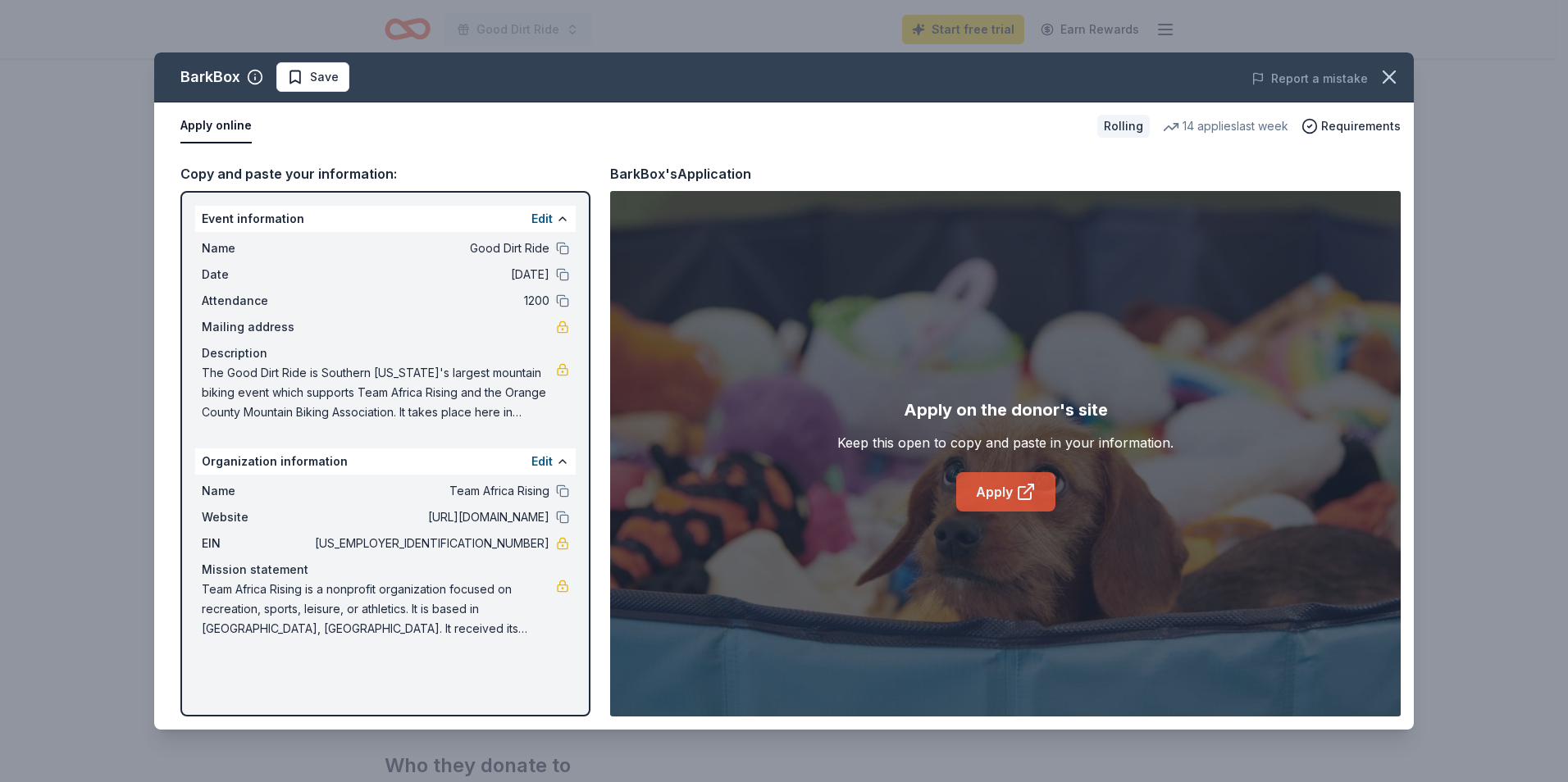
click at [998, 496] on link "Apply" at bounding box center [1005, 493] width 99 height 40
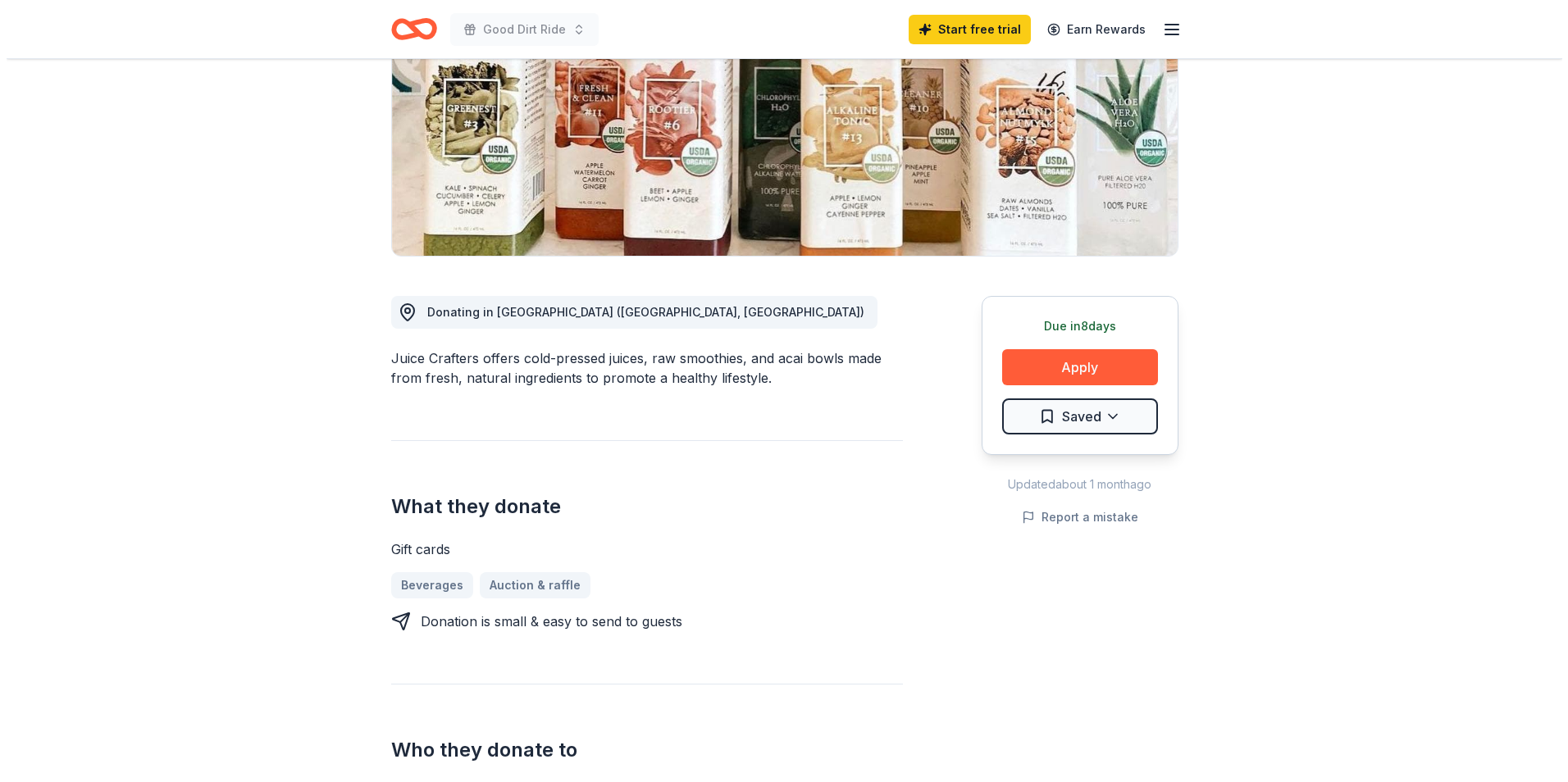
scroll to position [246, 0]
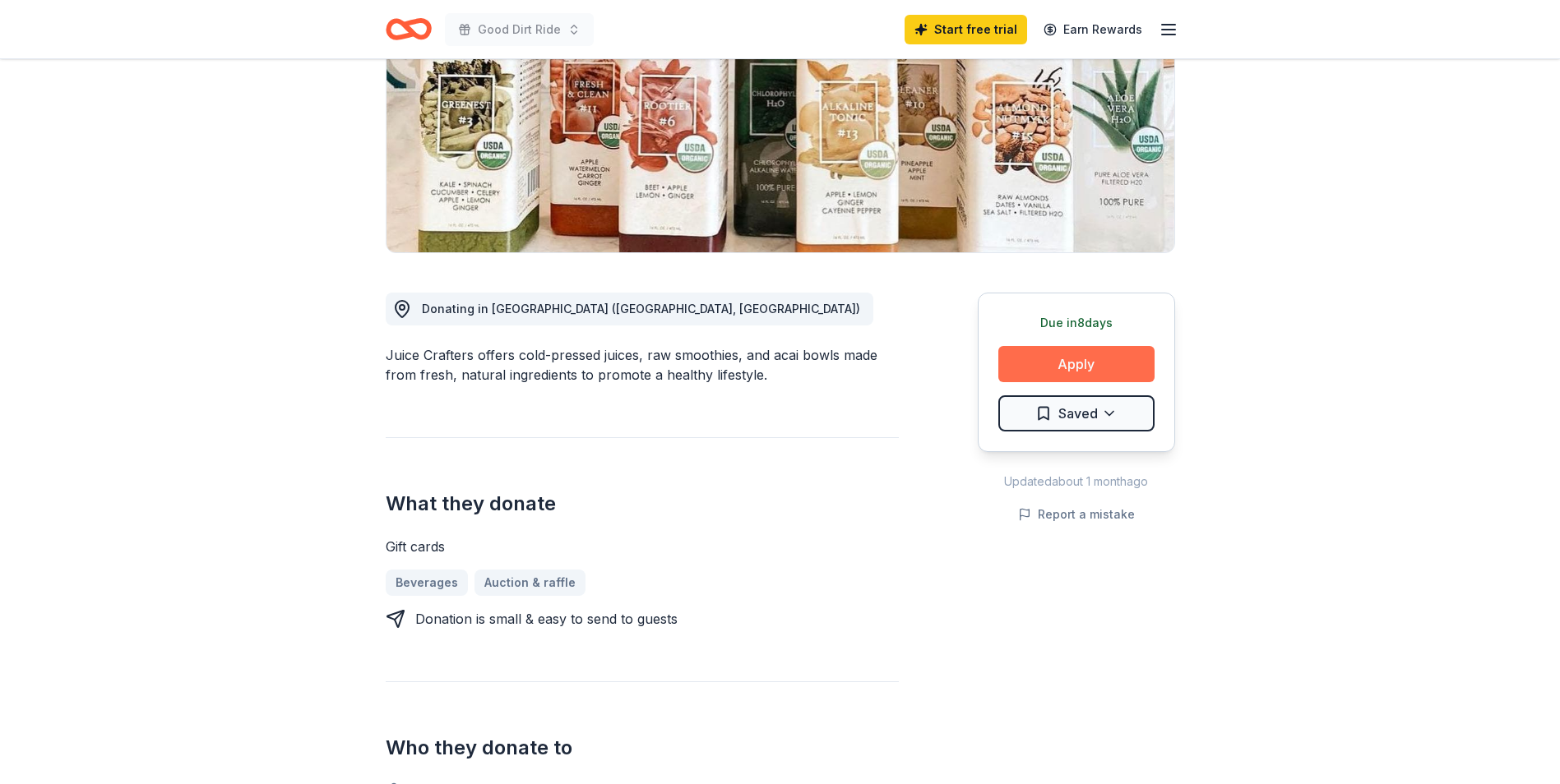
click at [1082, 363] on button "Apply" at bounding box center [1076, 365] width 156 height 36
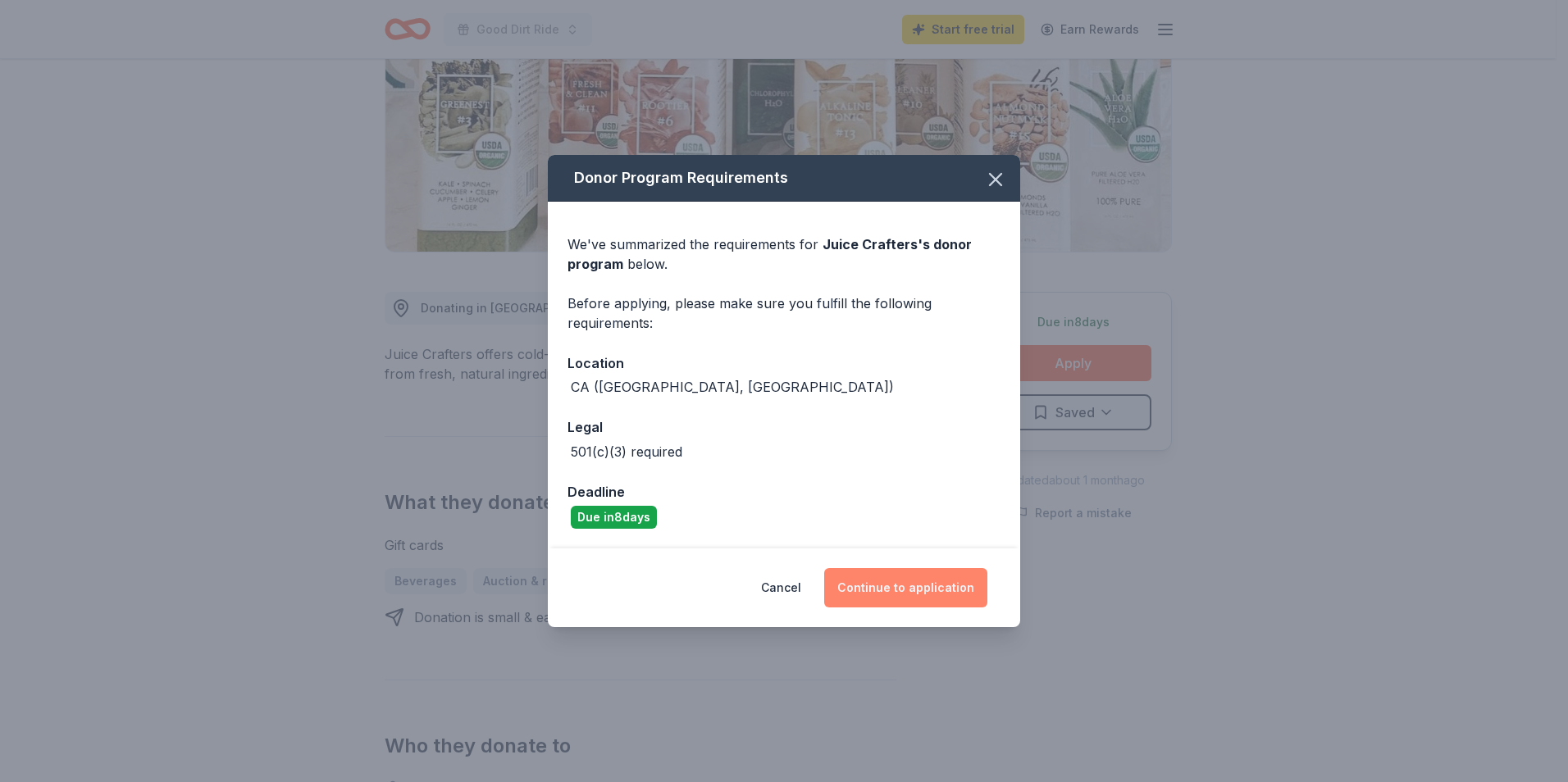
click at [889, 592] on button "Continue to application" at bounding box center [906, 588] width 163 height 40
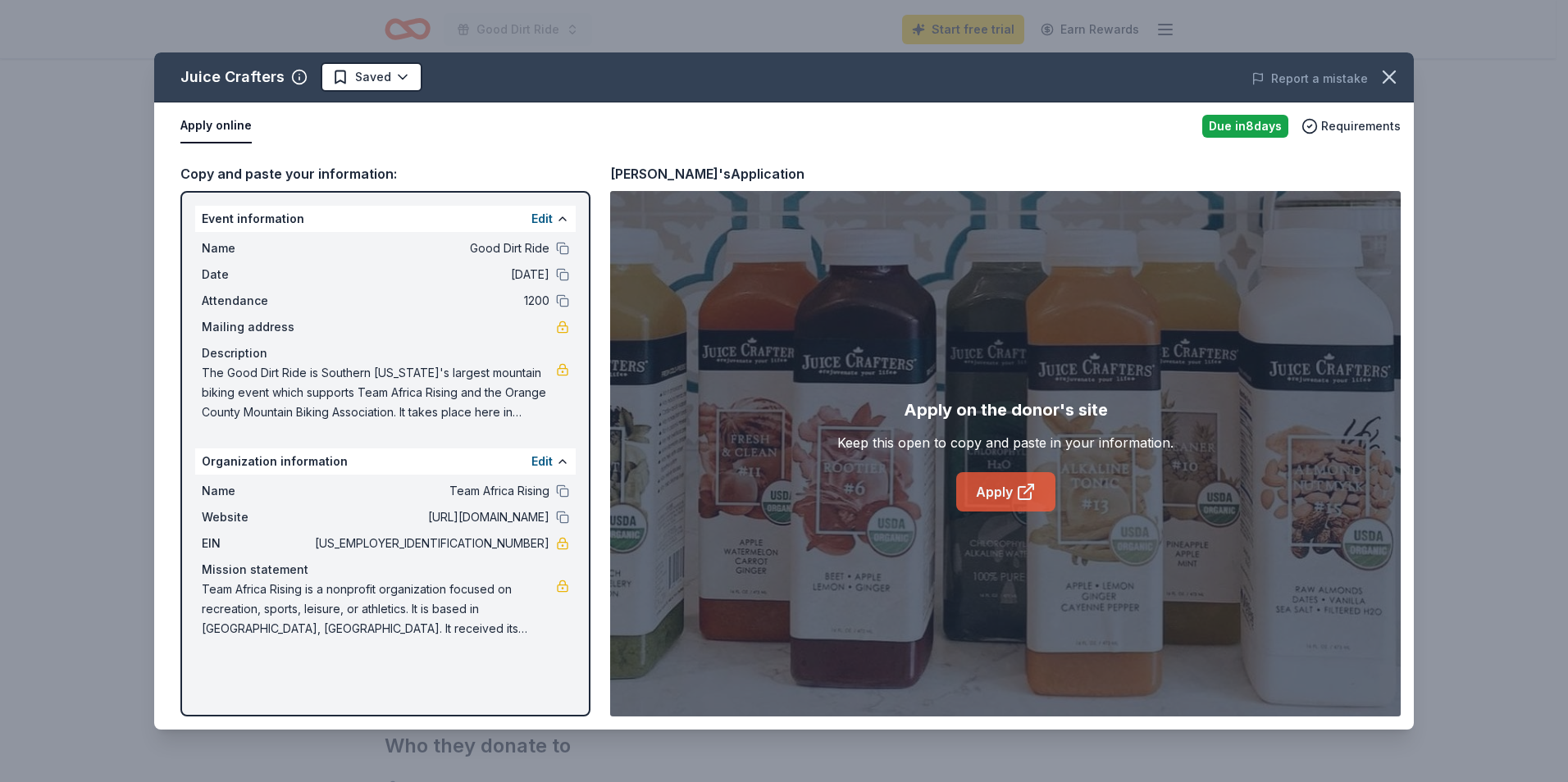
click at [996, 498] on link "Apply" at bounding box center [1005, 493] width 99 height 40
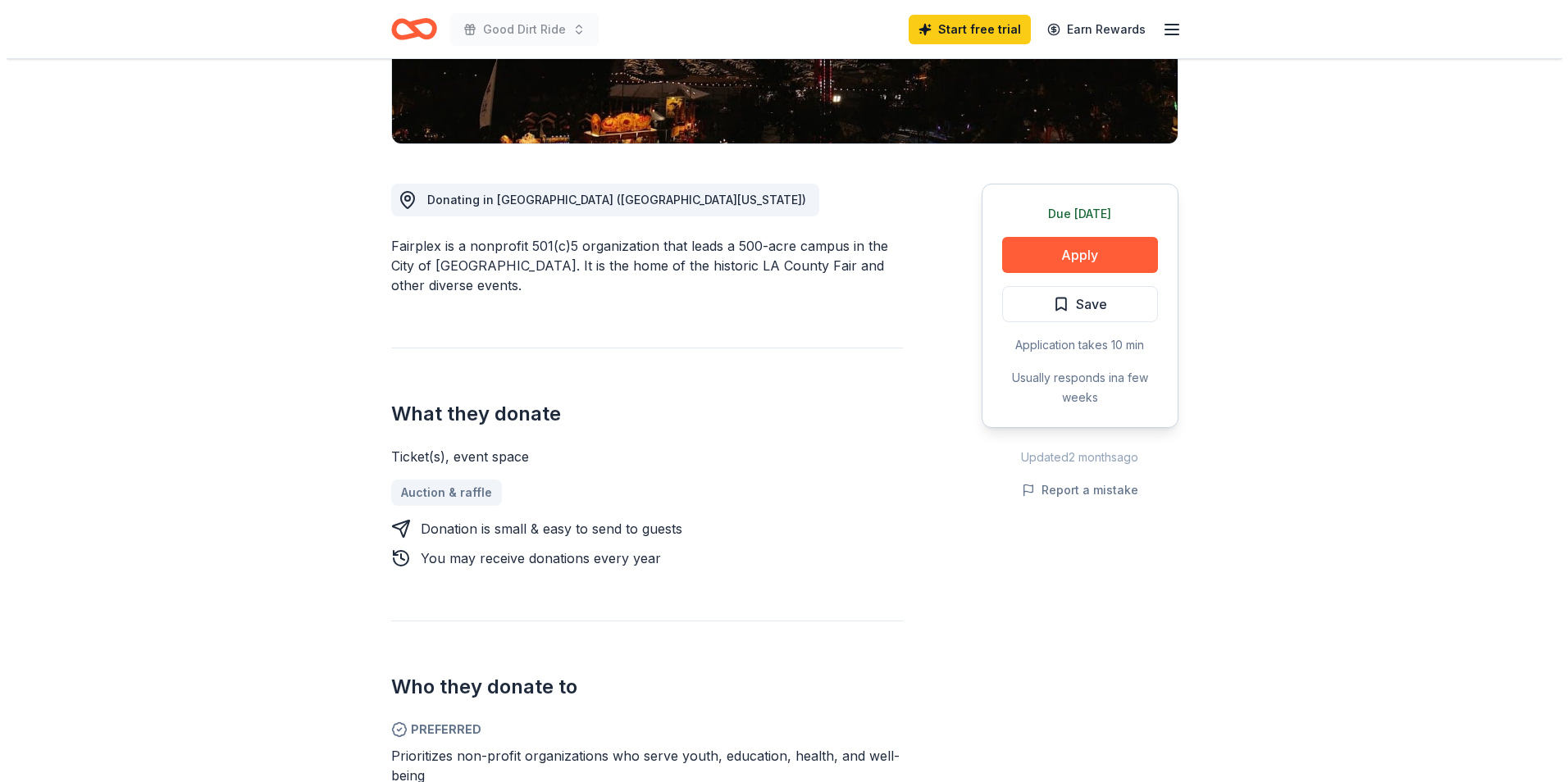
scroll to position [328, 0]
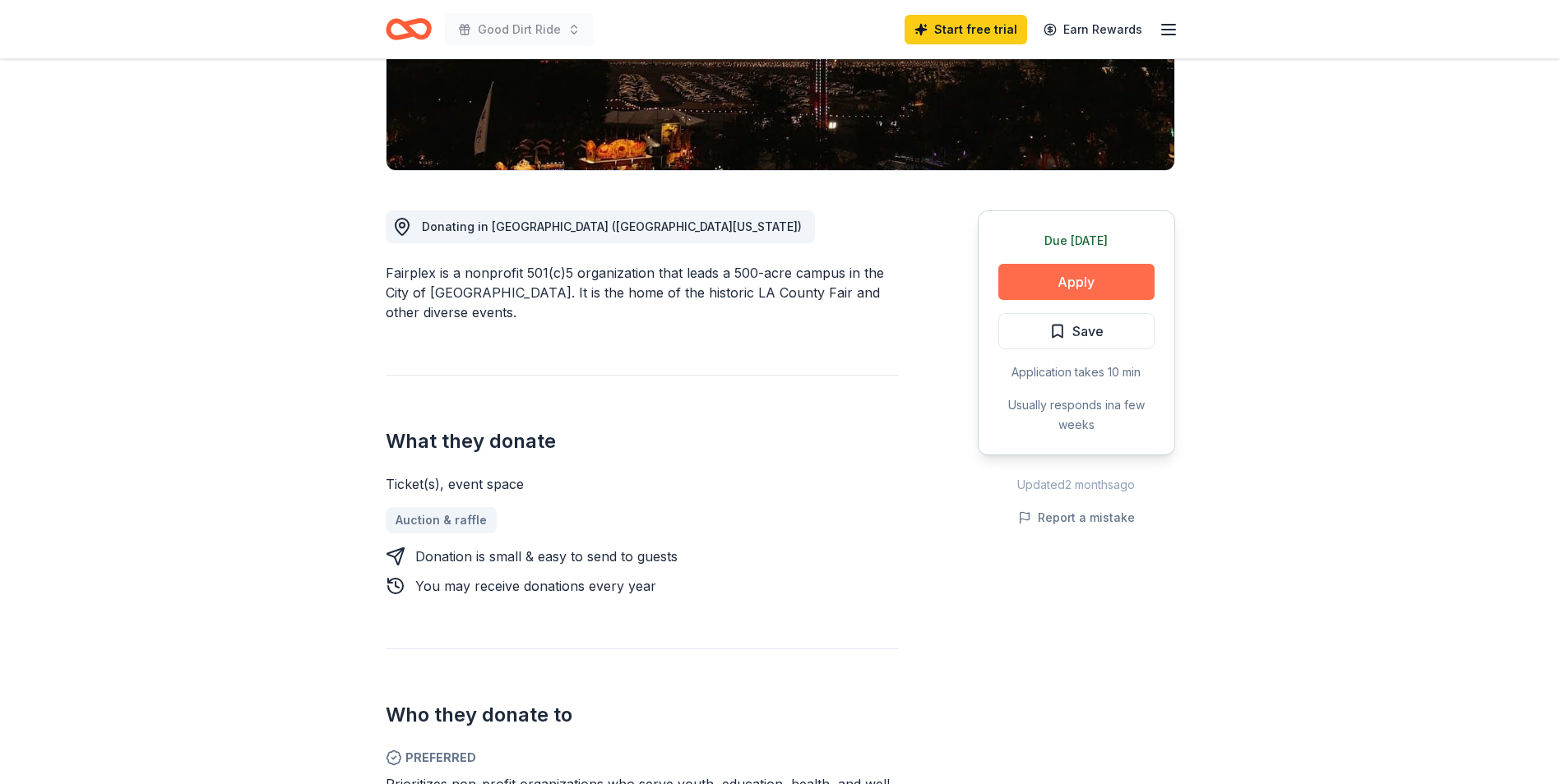
click at [1059, 282] on button "Apply" at bounding box center [1076, 282] width 156 height 36
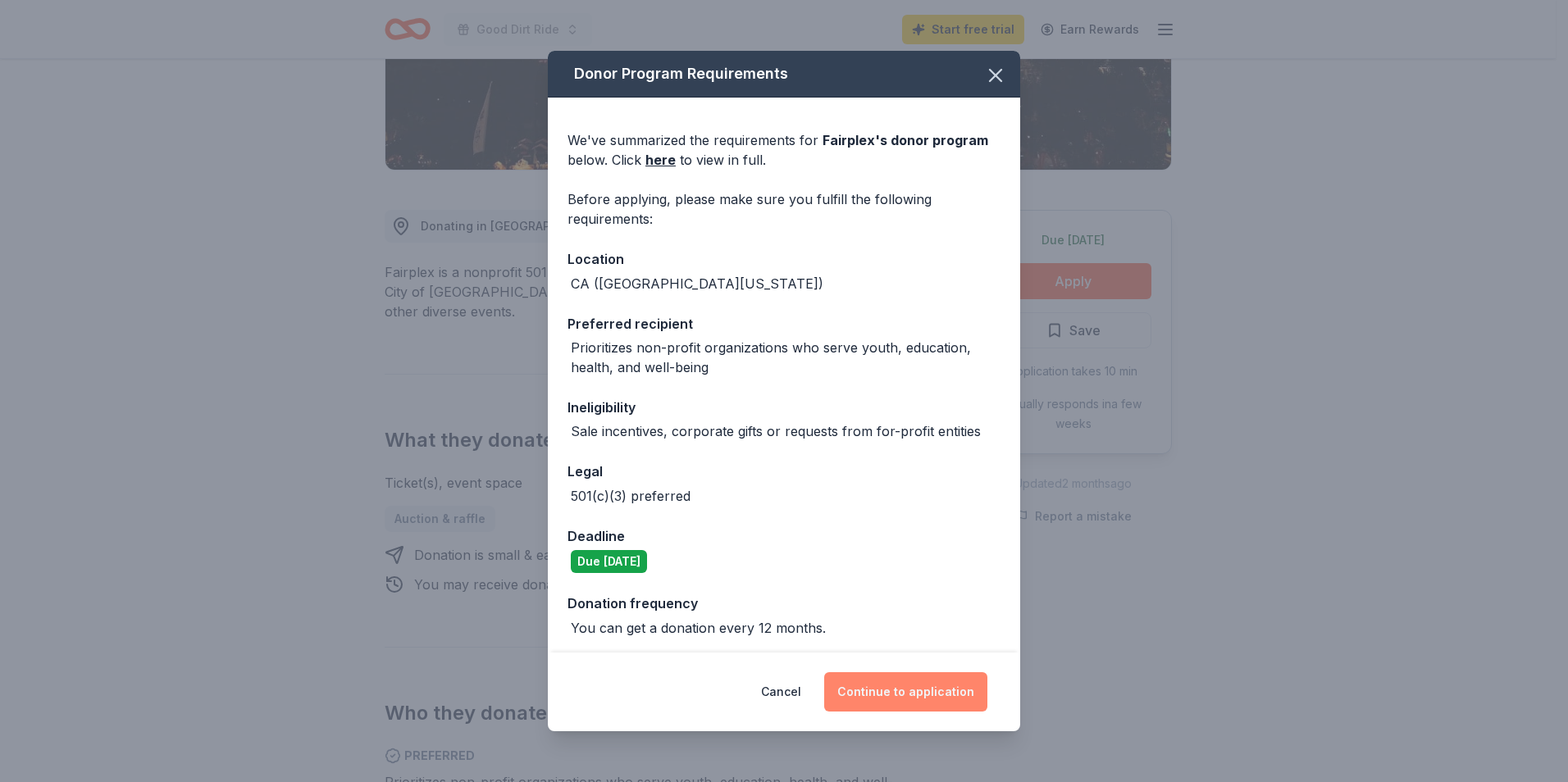
click at [889, 692] on button "Continue to application" at bounding box center [906, 692] width 163 height 40
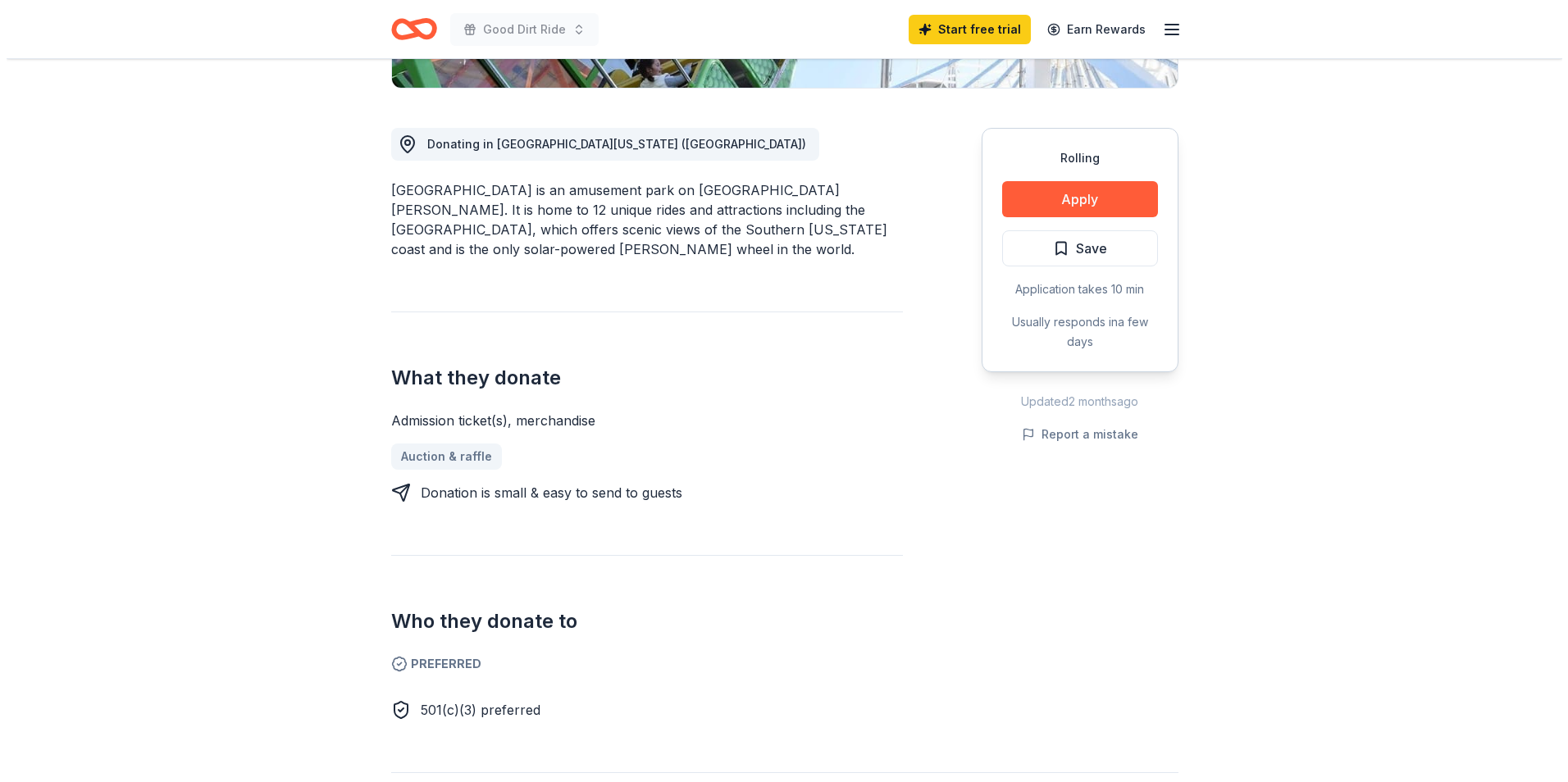
scroll to position [492, 0]
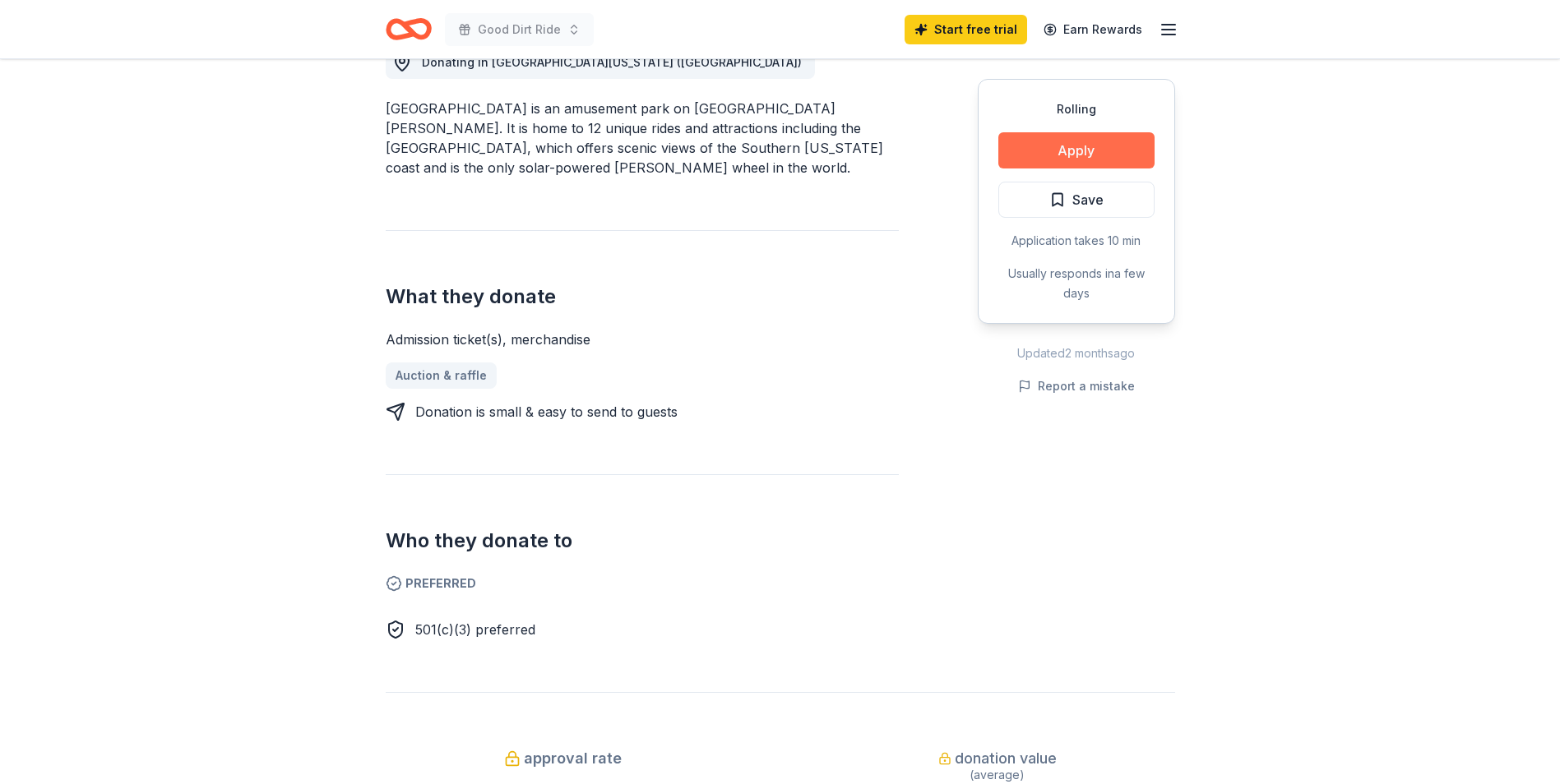
click at [1085, 154] on button "Apply" at bounding box center [1076, 151] width 156 height 36
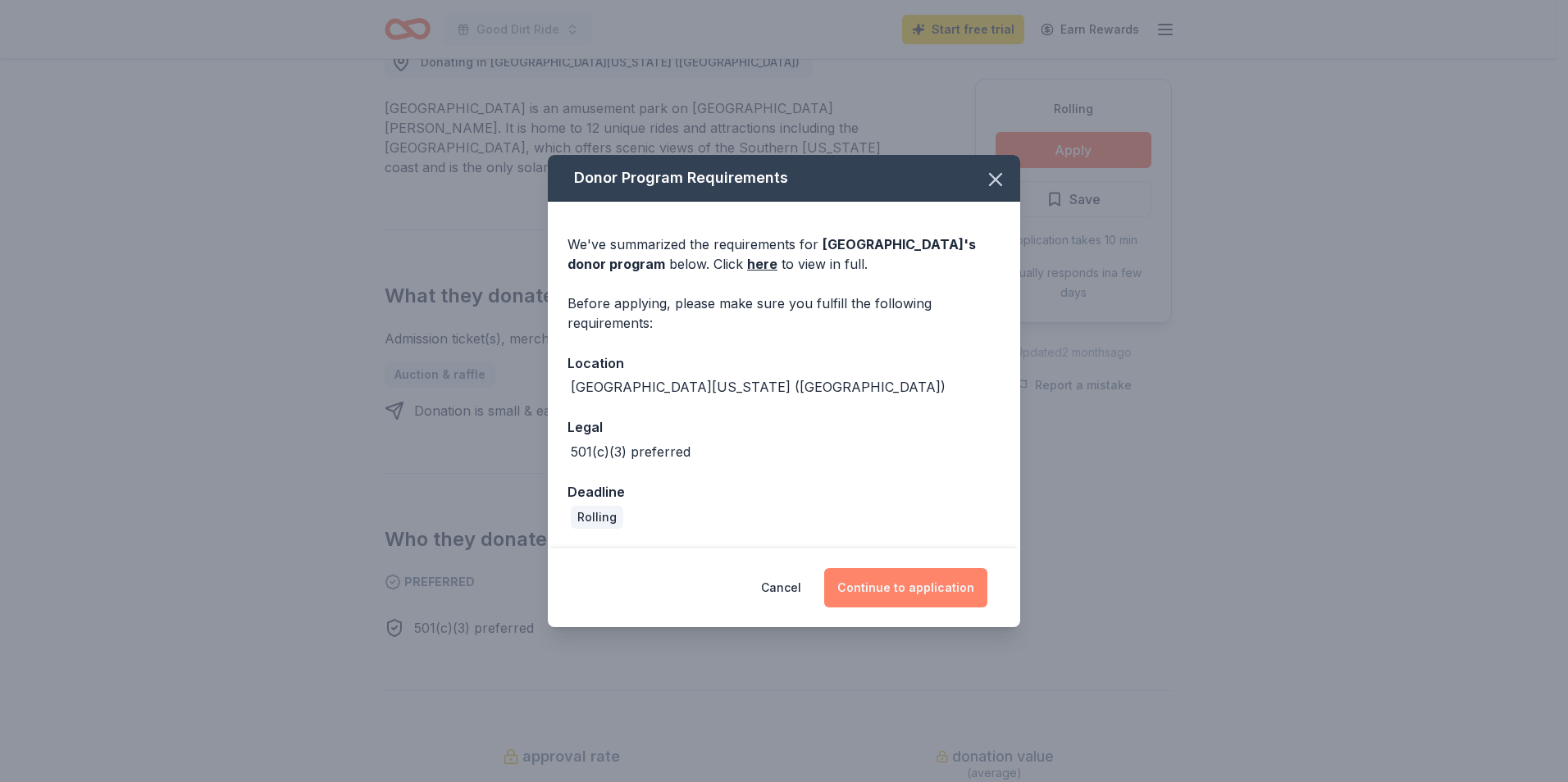
click at [864, 589] on button "Continue to application" at bounding box center [906, 588] width 163 height 40
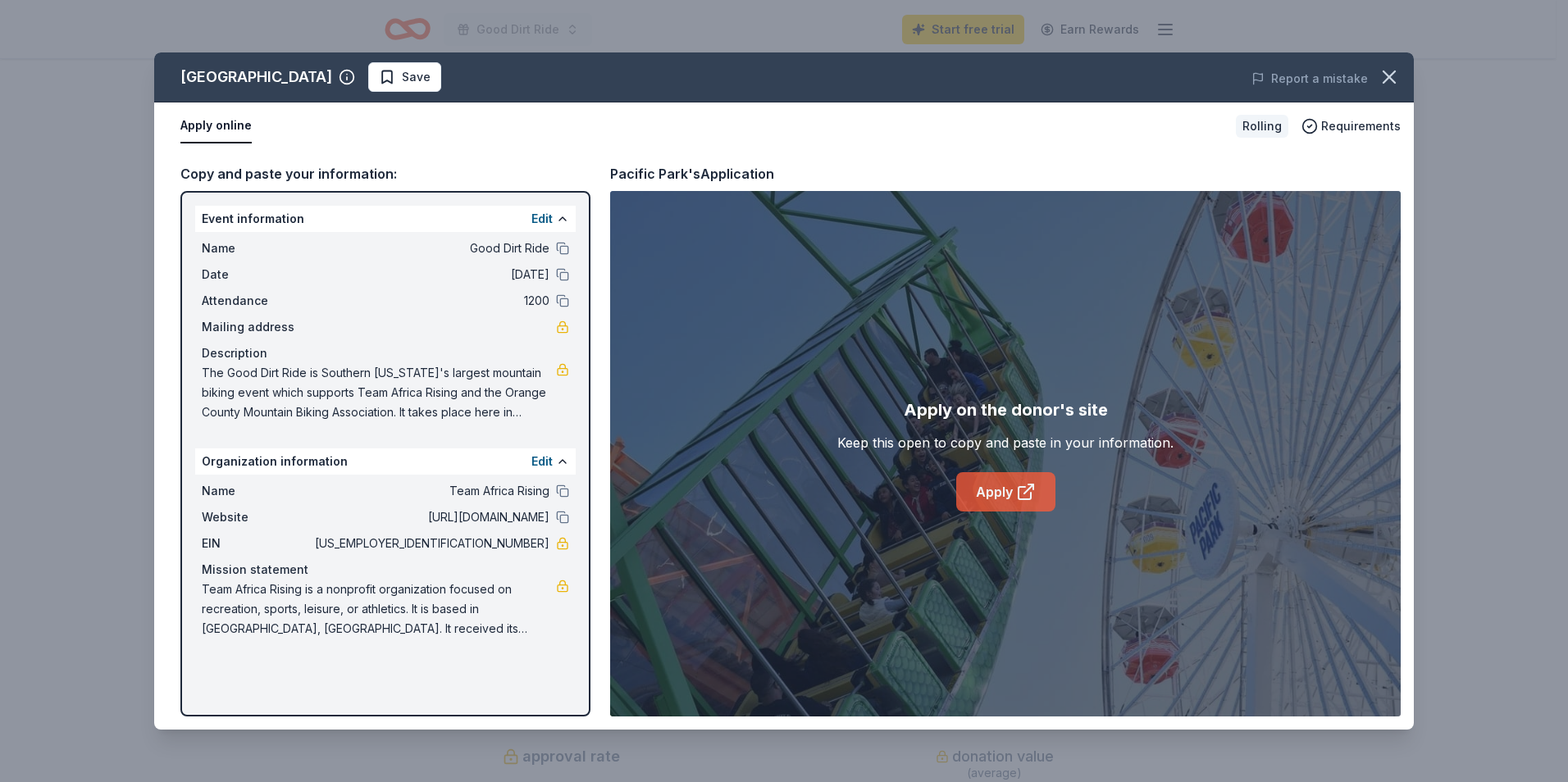
click at [989, 489] on link "Apply" at bounding box center [1005, 493] width 99 height 40
